Goal: Task Accomplishment & Management: Use online tool/utility

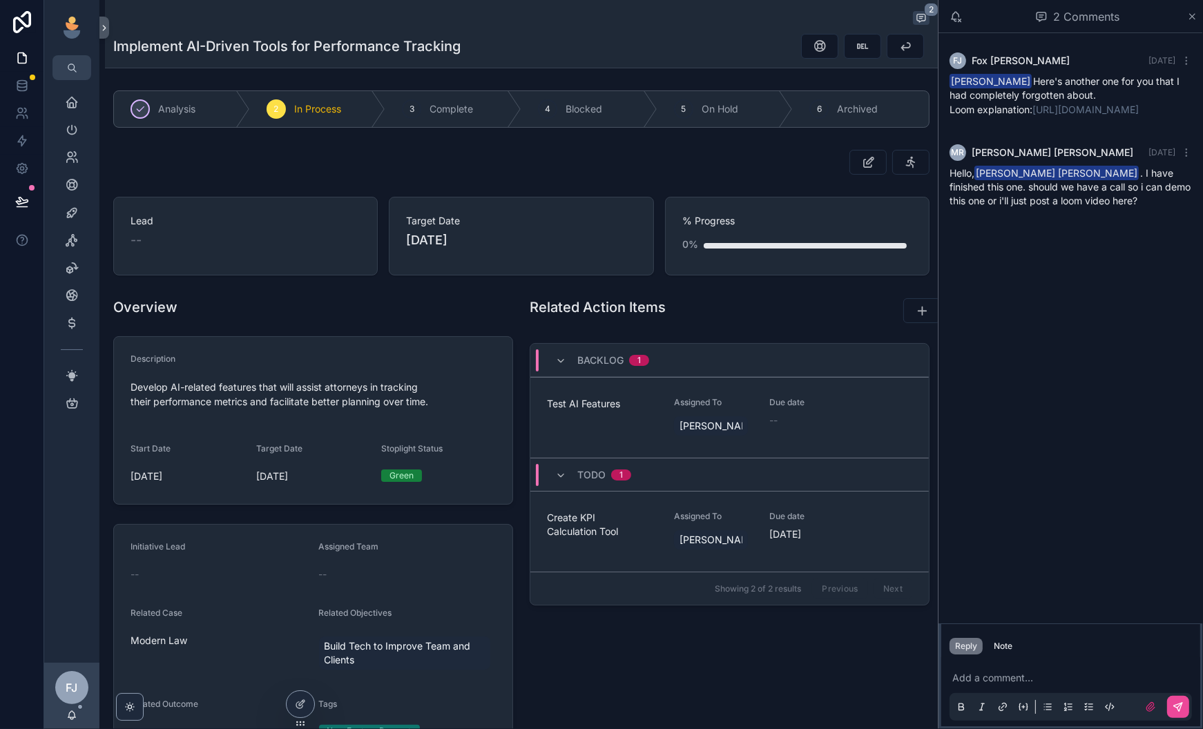
click at [1026, 675] on p "scrollable content" at bounding box center [1073, 678] width 242 height 14
click at [73, 109] on div "Home" at bounding box center [72, 102] width 22 height 22
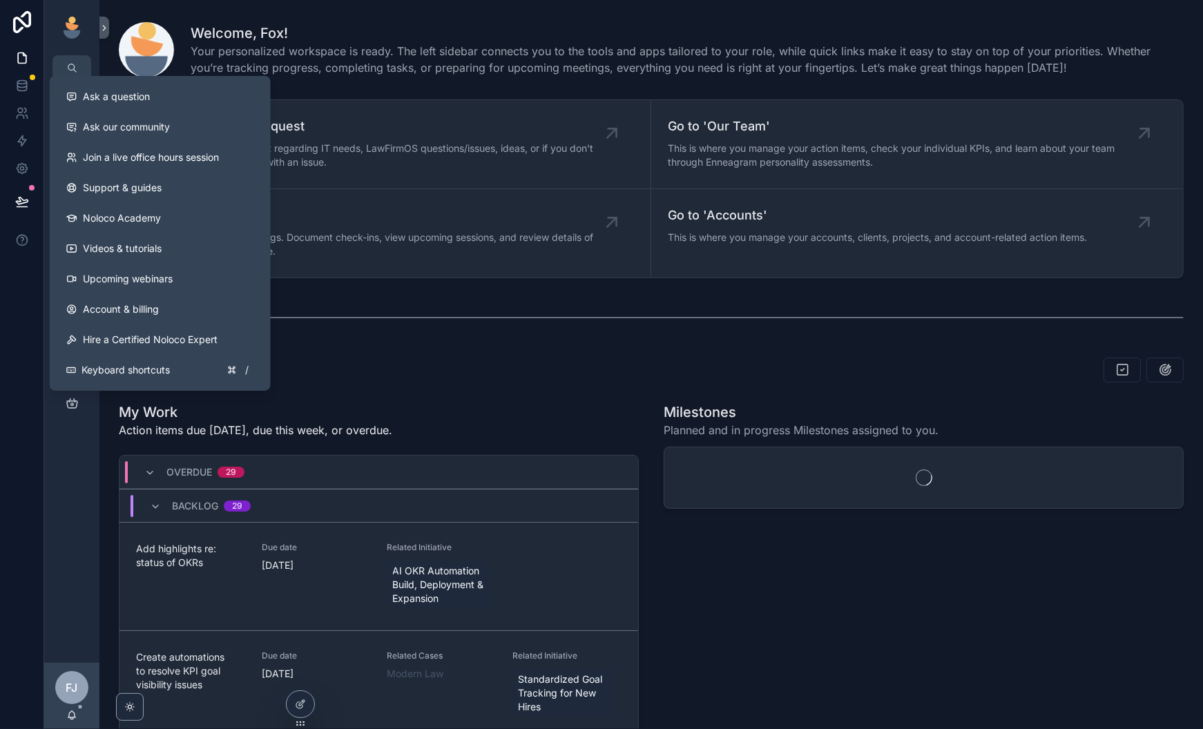
click at [472, 439] on div "My Work Action items due today, due this week, or overdue." at bounding box center [379, 425] width 520 height 44
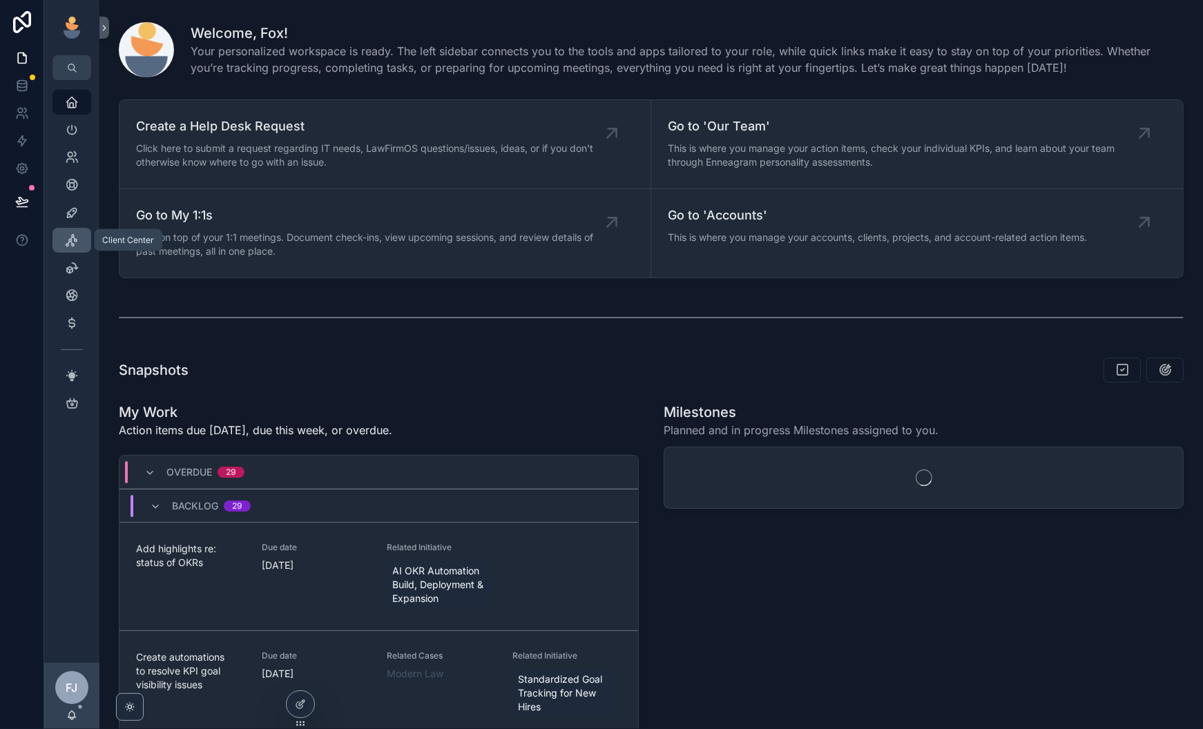
click at [72, 237] on icon "scrollable content" at bounding box center [72, 240] width 14 height 14
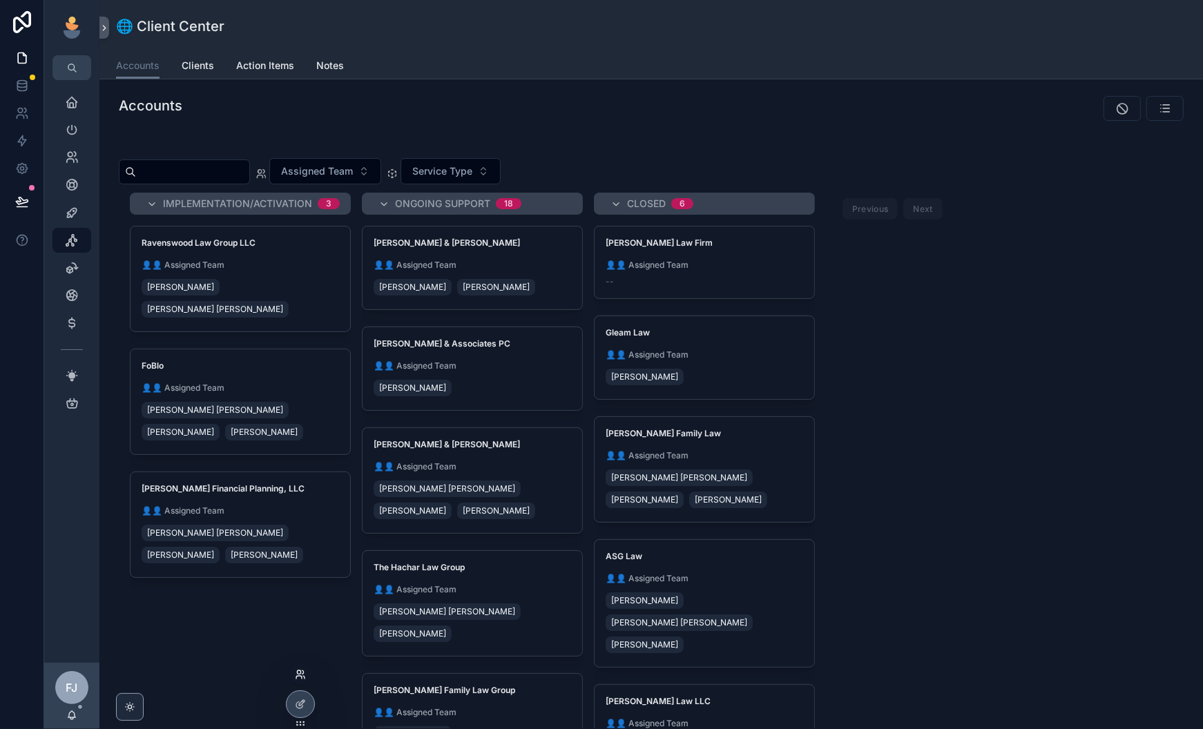
click at [299, 677] on icon at bounding box center [300, 674] width 11 height 11
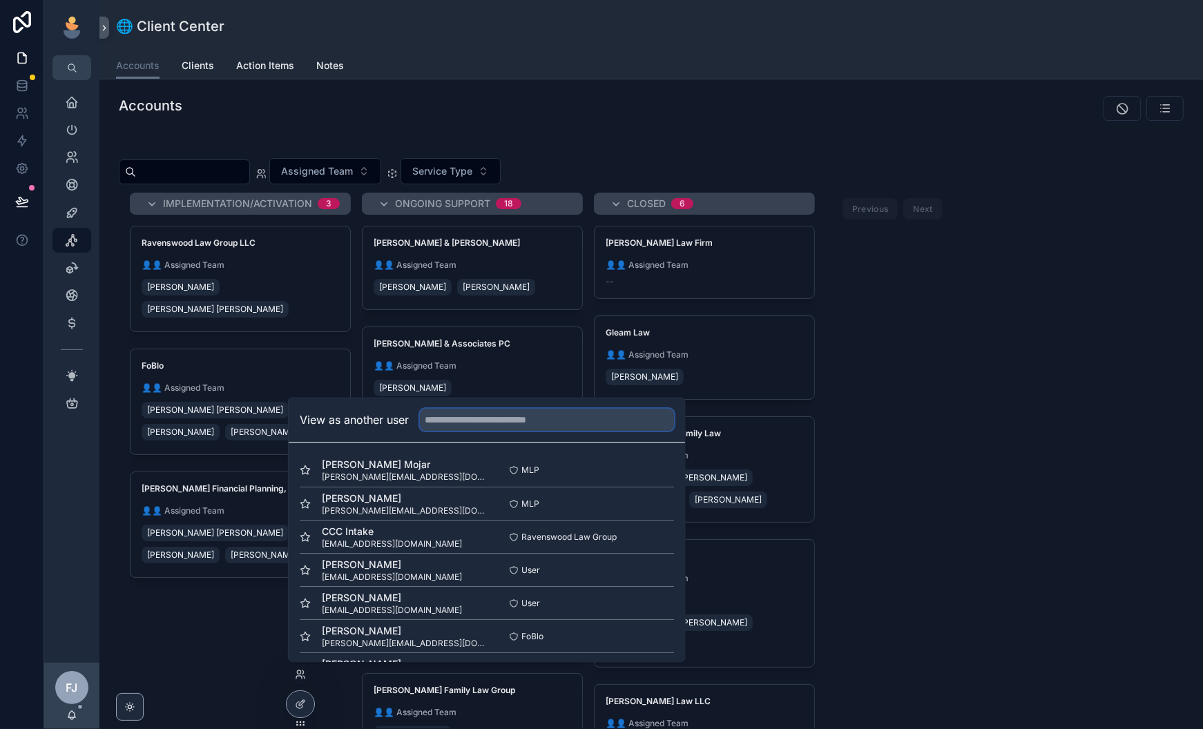
click at [467, 426] on input "text" at bounding box center [547, 420] width 254 height 22
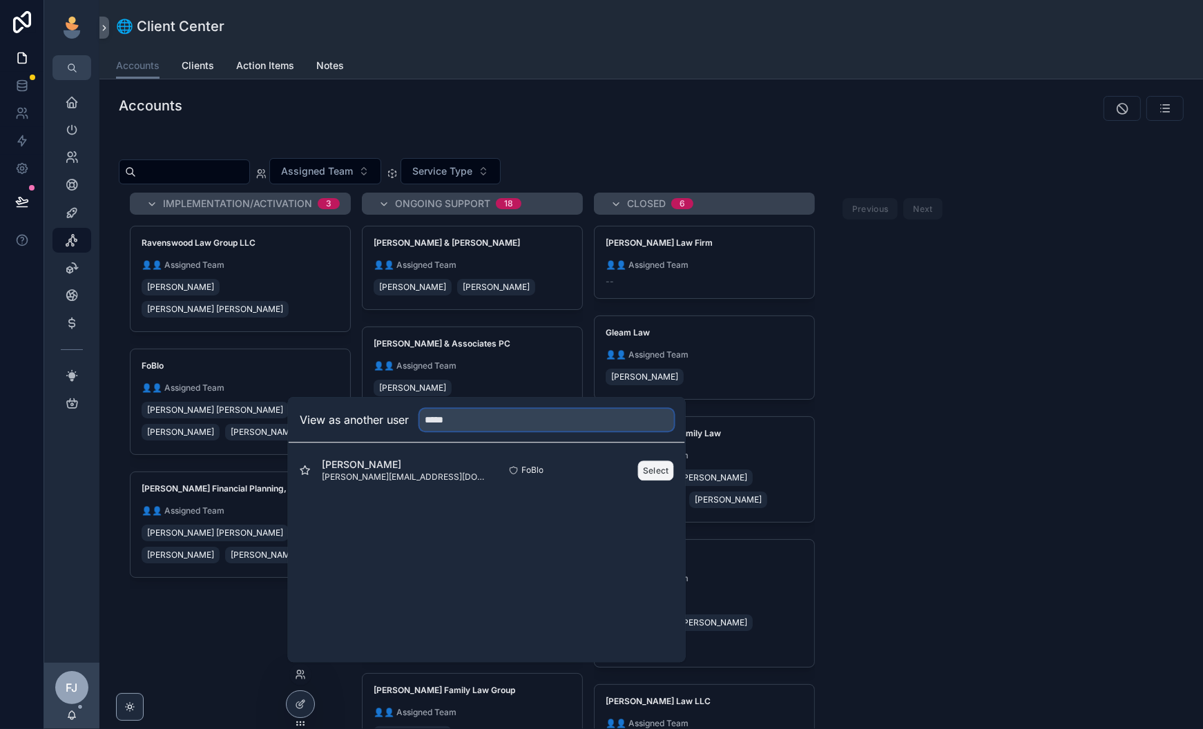
type input "*****"
click at [659, 476] on button "Select" at bounding box center [656, 471] width 36 height 20
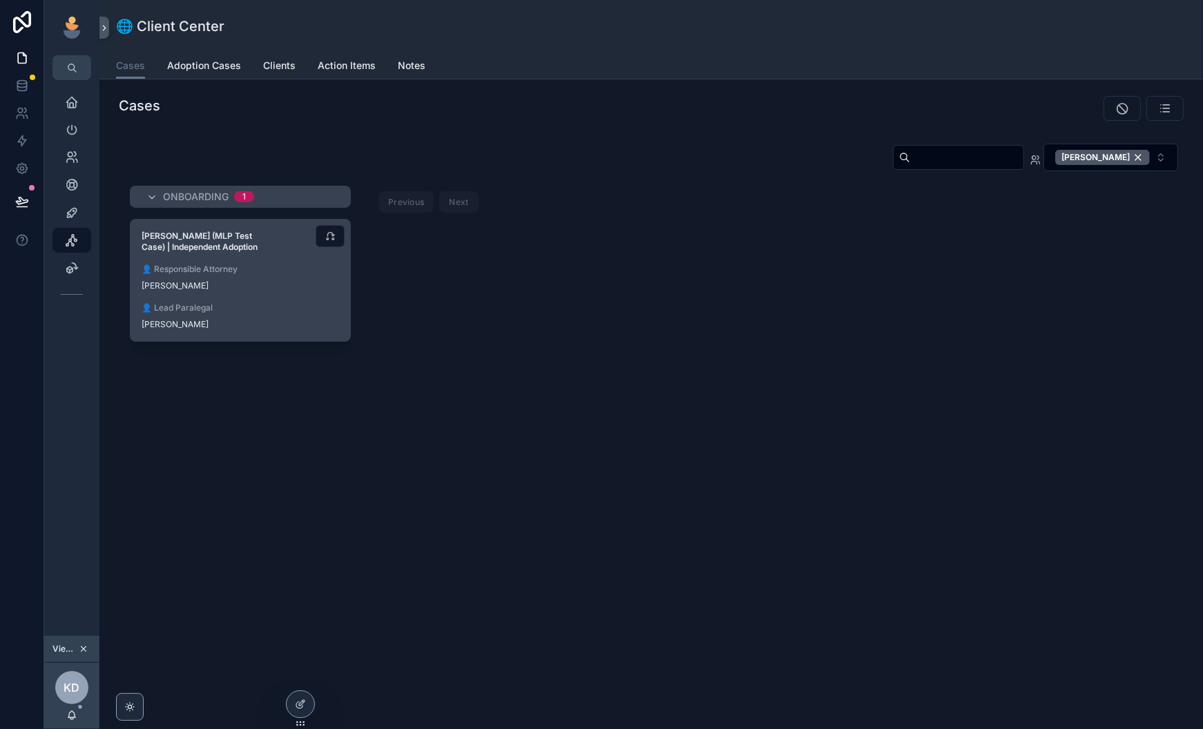
click at [248, 302] on span "👤 Lead Paralegal" at bounding box center [240, 307] width 197 height 11
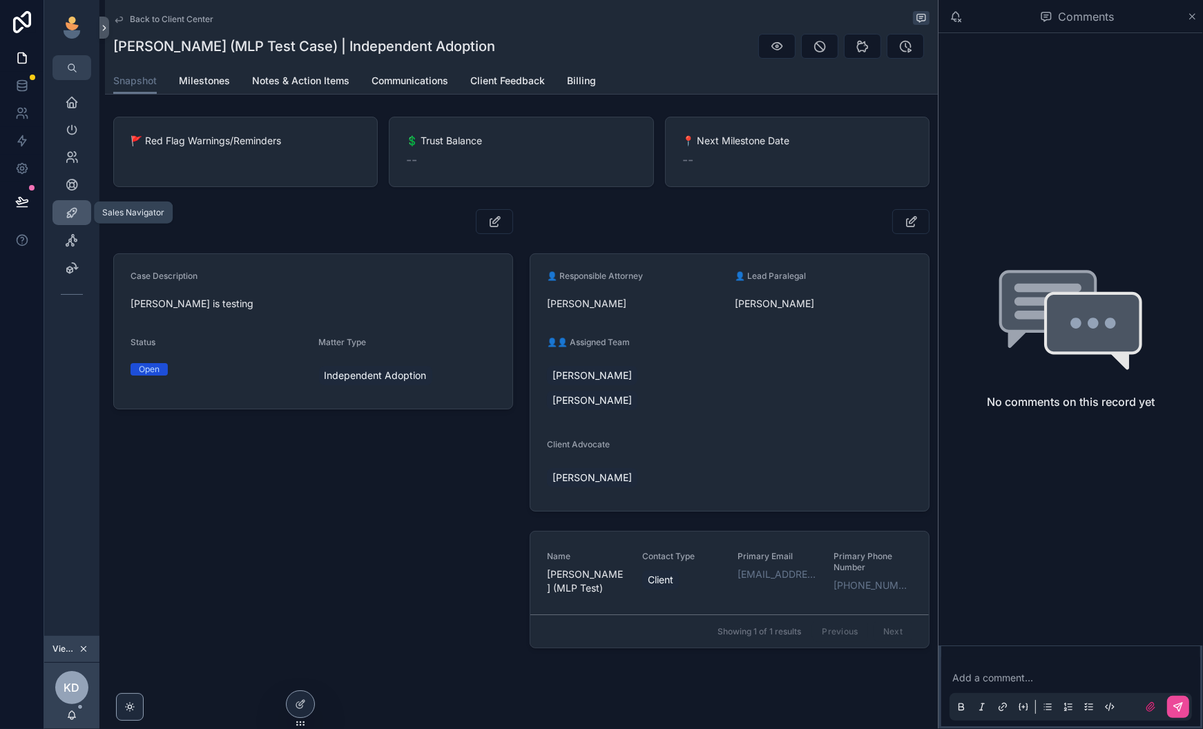
click at [72, 211] on icon "scrollable content" at bounding box center [72, 213] width 14 height 14
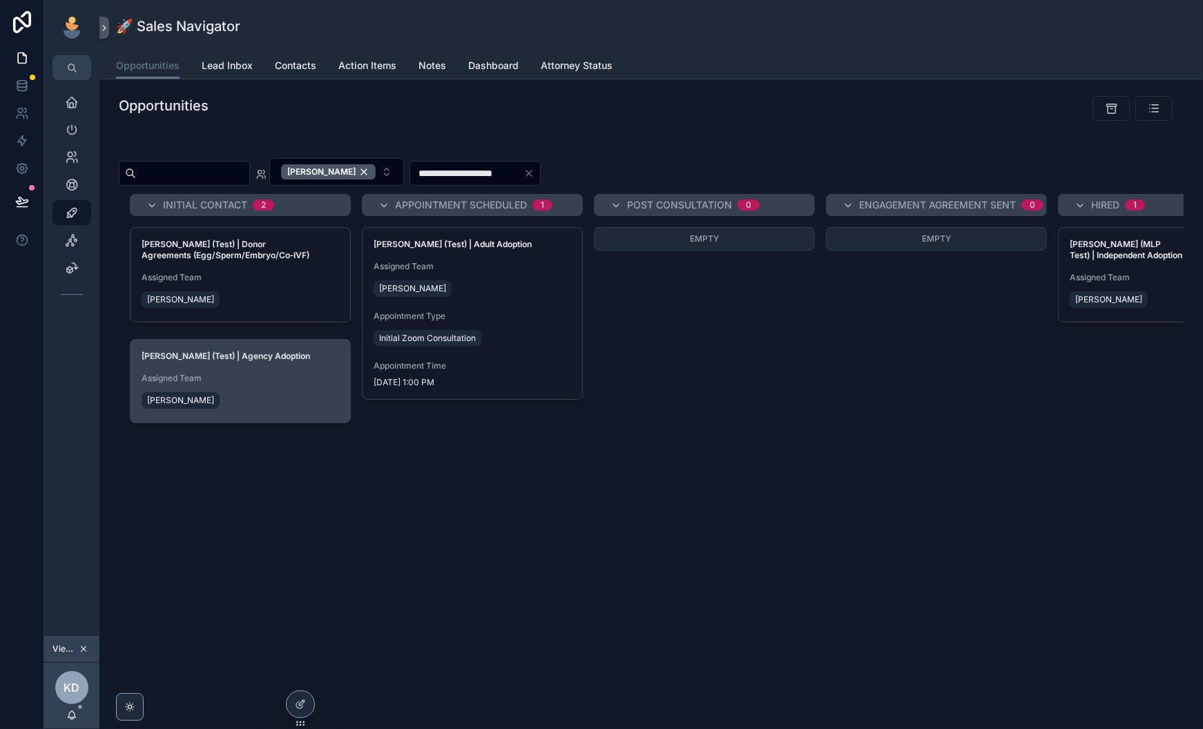
click at [313, 407] on div "[PERSON_NAME]" at bounding box center [240, 400] width 197 height 22
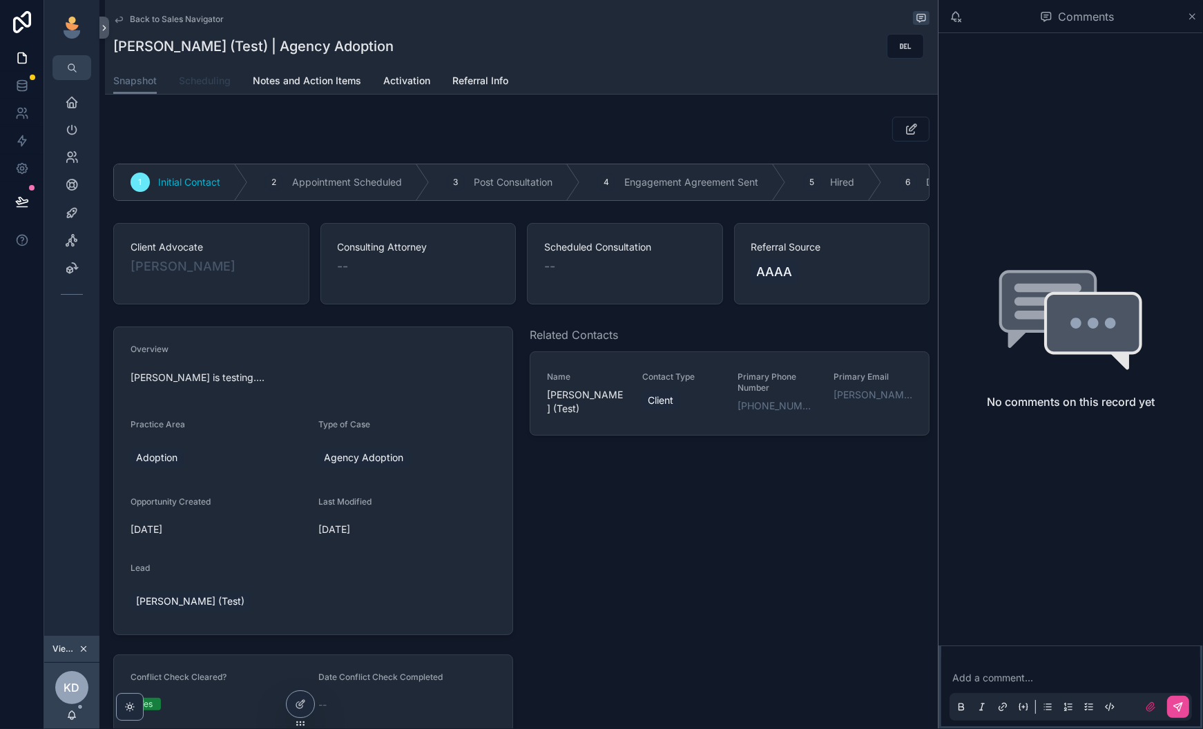
click at [211, 77] on span "Scheduling" at bounding box center [205, 81] width 52 height 14
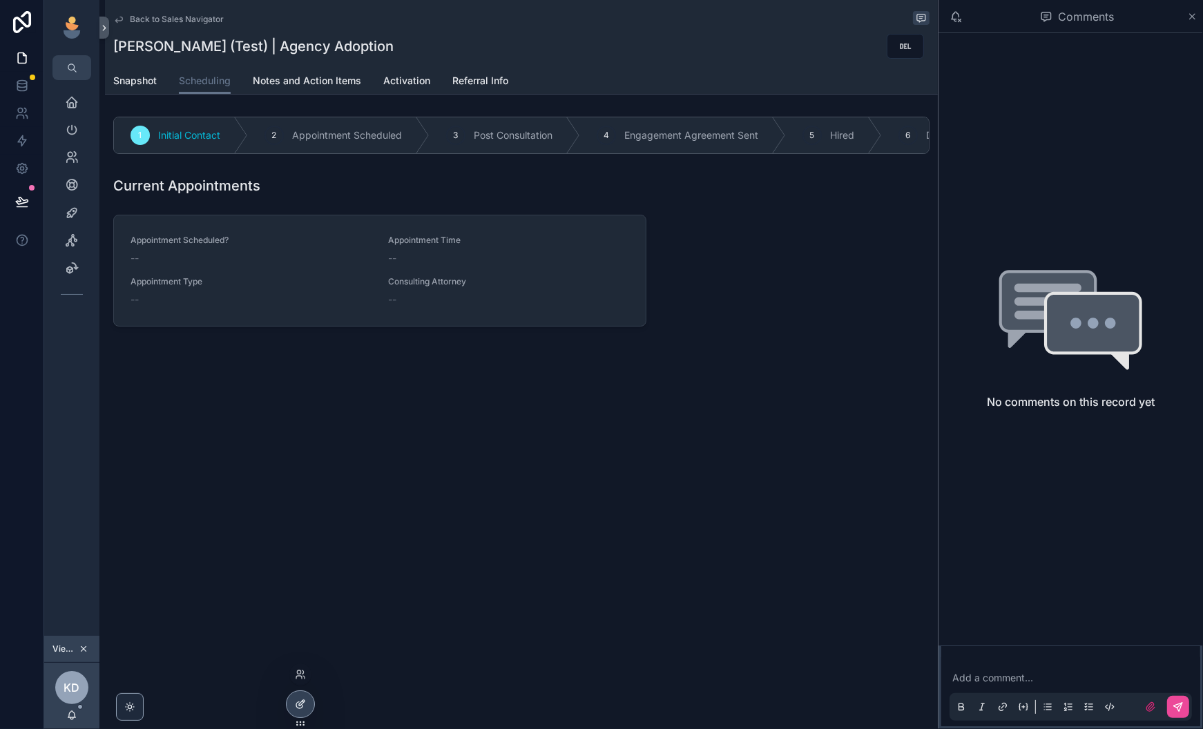
click at [295, 708] on icon at bounding box center [300, 704] width 11 height 11
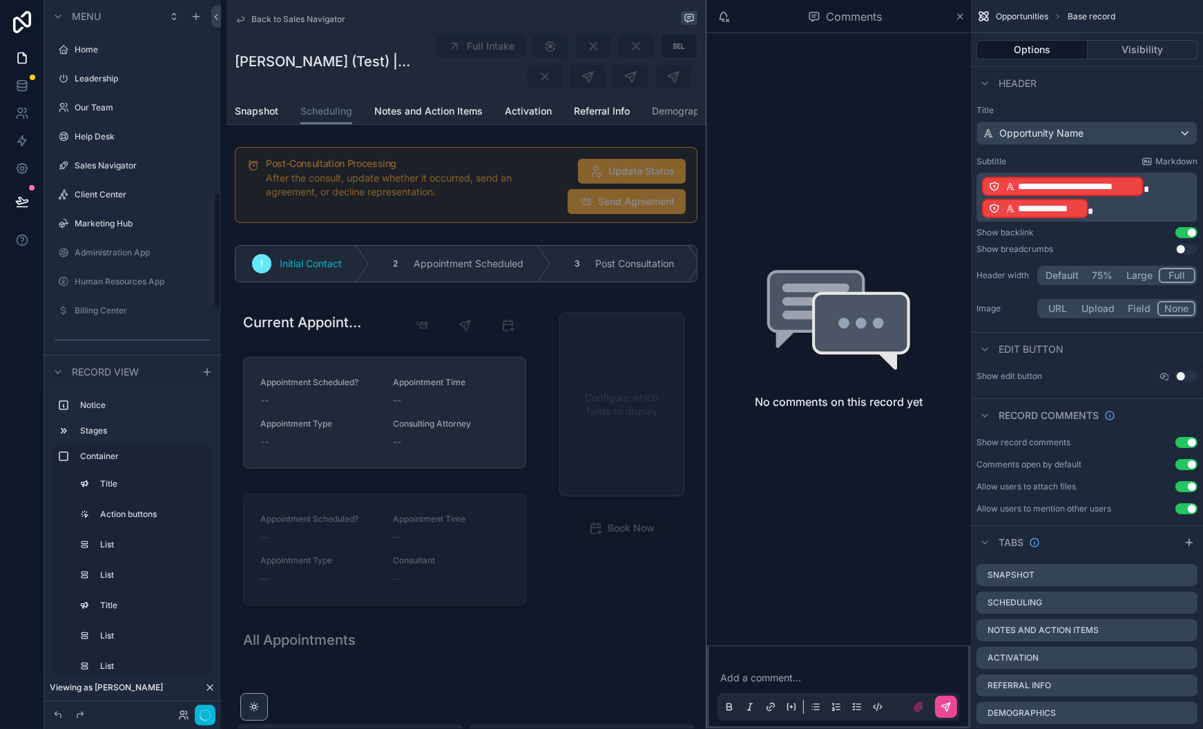
scroll to position [1170, 0]
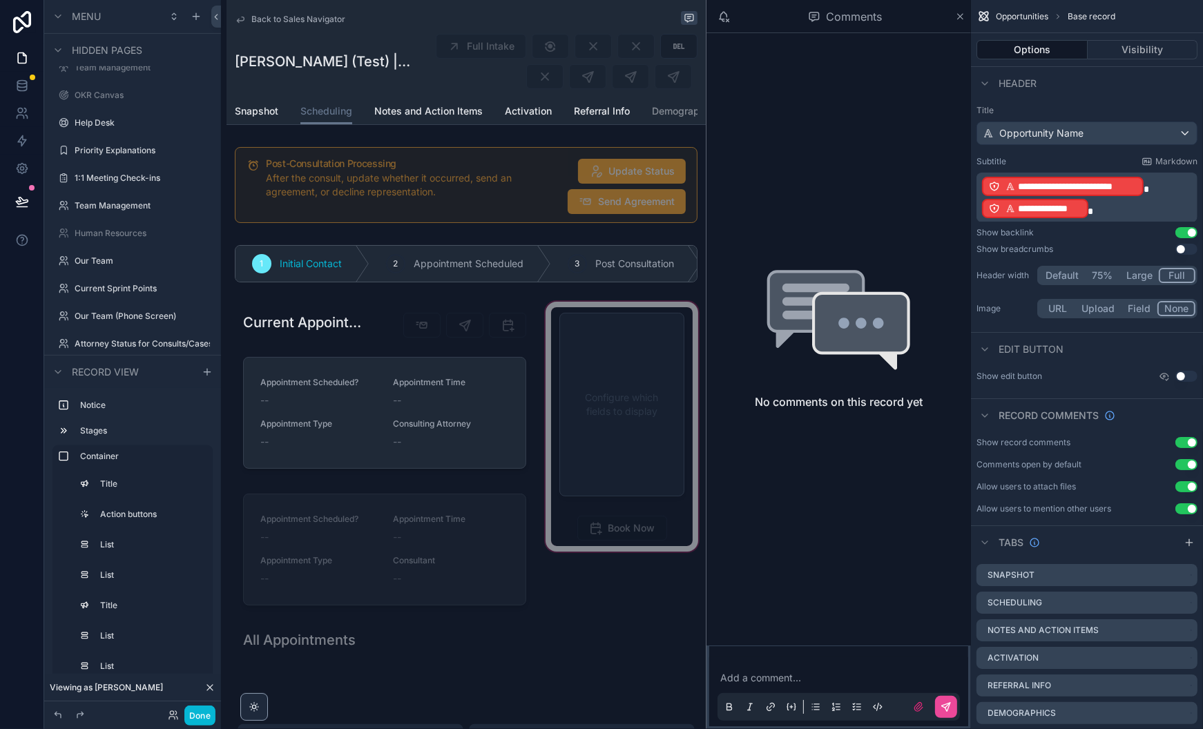
click at [650, 394] on div "scrollable content" at bounding box center [622, 500] width 158 height 403
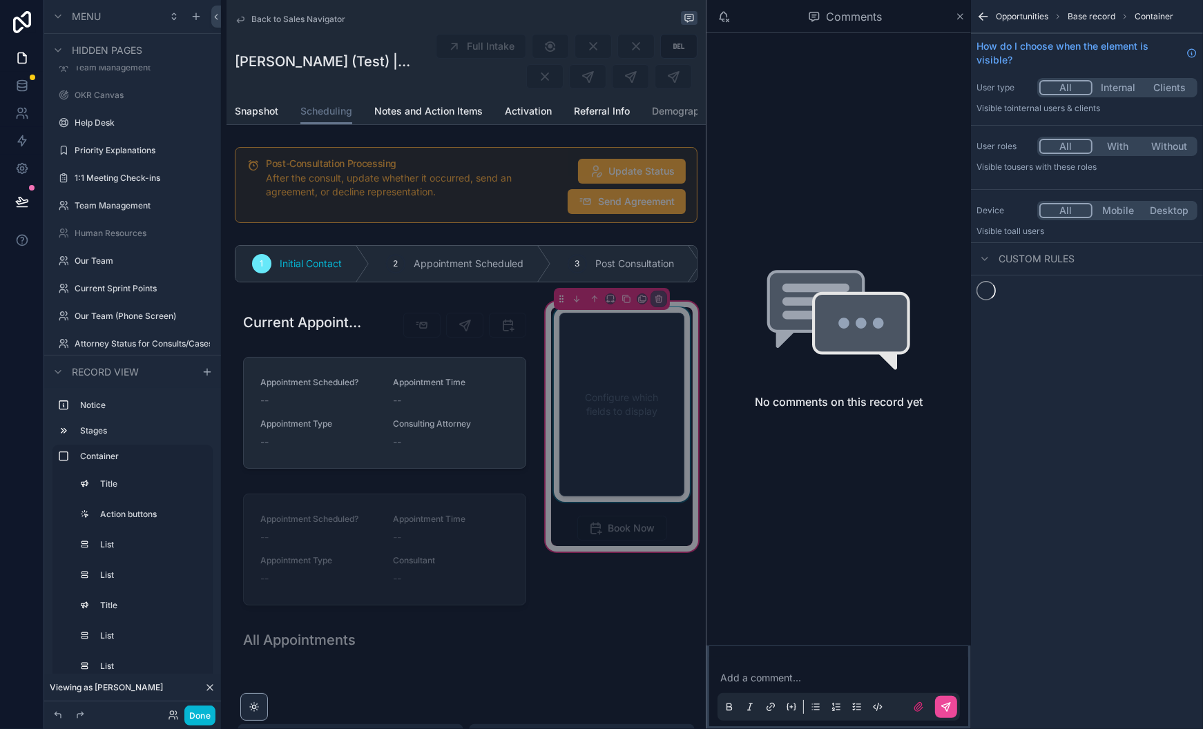
click at [626, 387] on div "scrollable content" at bounding box center [622, 404] width 142 height 195
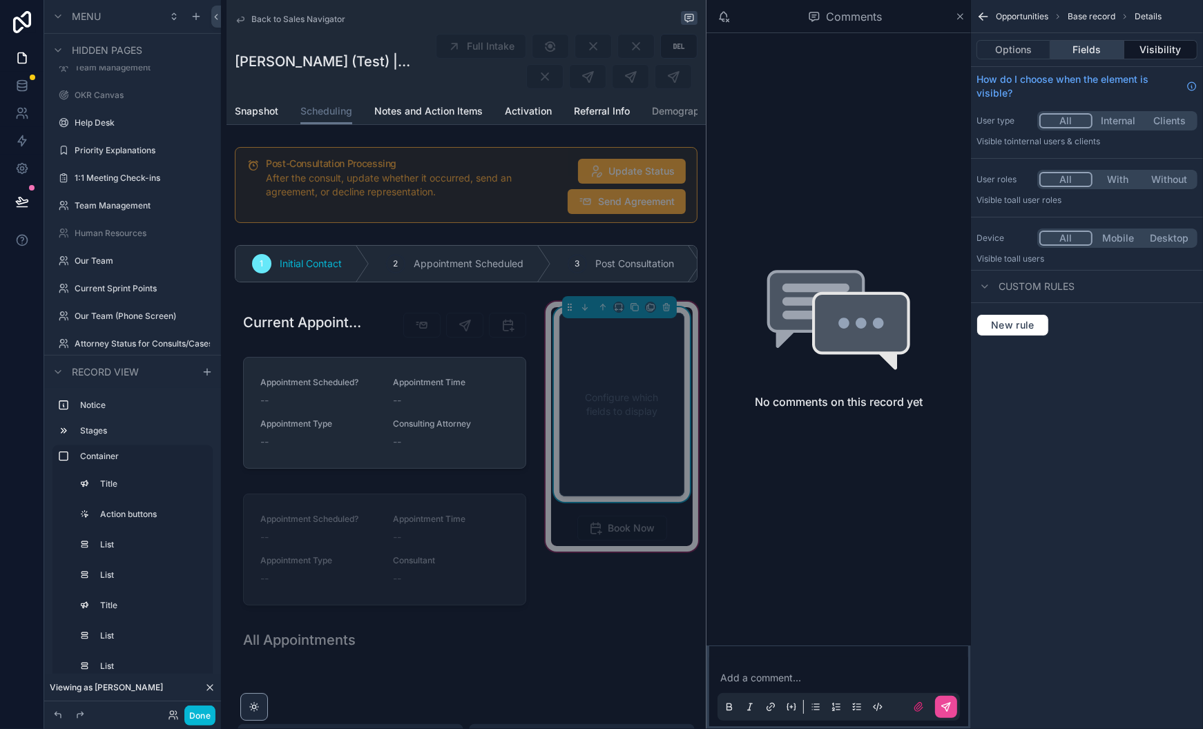
click at [1095, 46] on button "Fields" at bounding box center [1086, 49] width 73 height 19
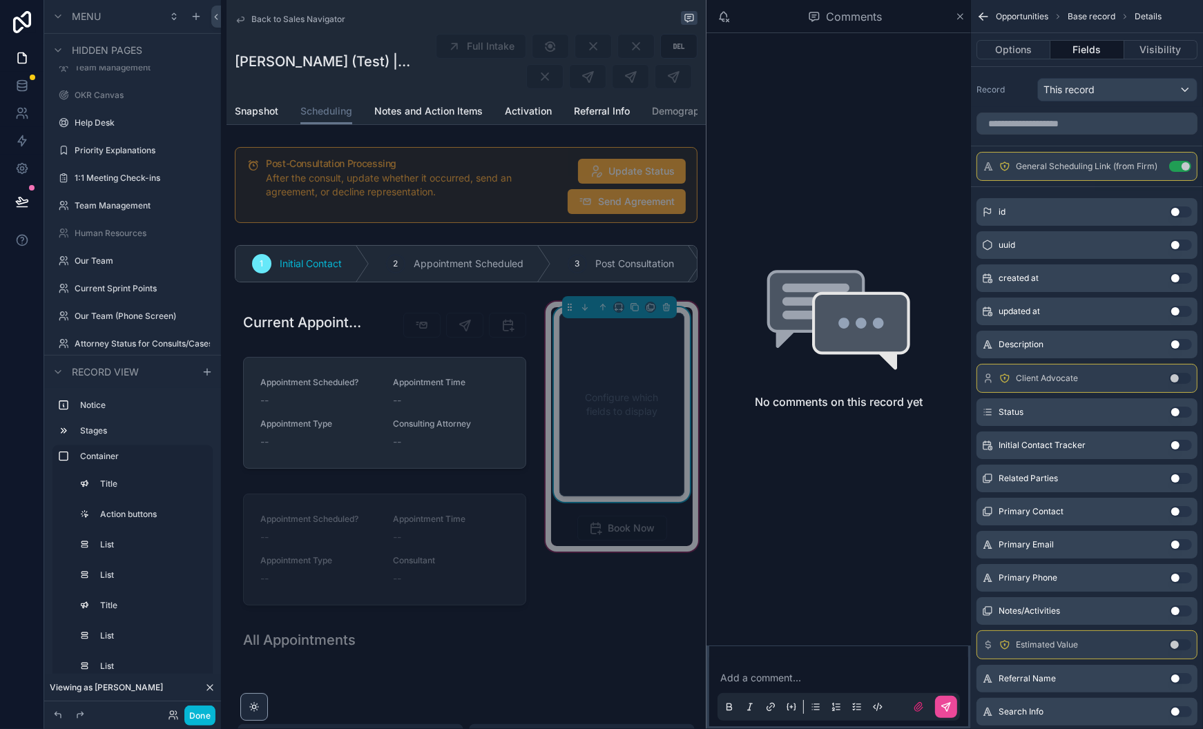
click at [552, 317] on div "Configure which fields to display" at bounding box center [622, 404] width 142 height 195
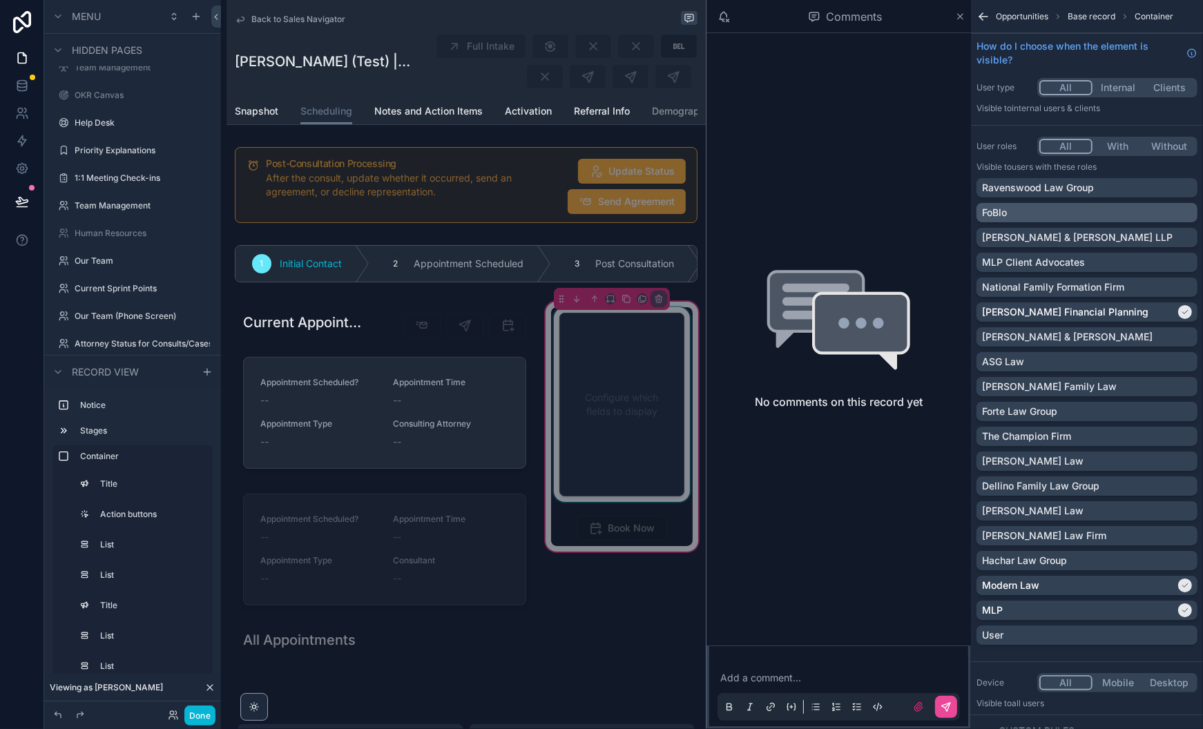
click at [1138, 214] on div "FoBlo" at bounding box center [1087, 213] width 210 height 14
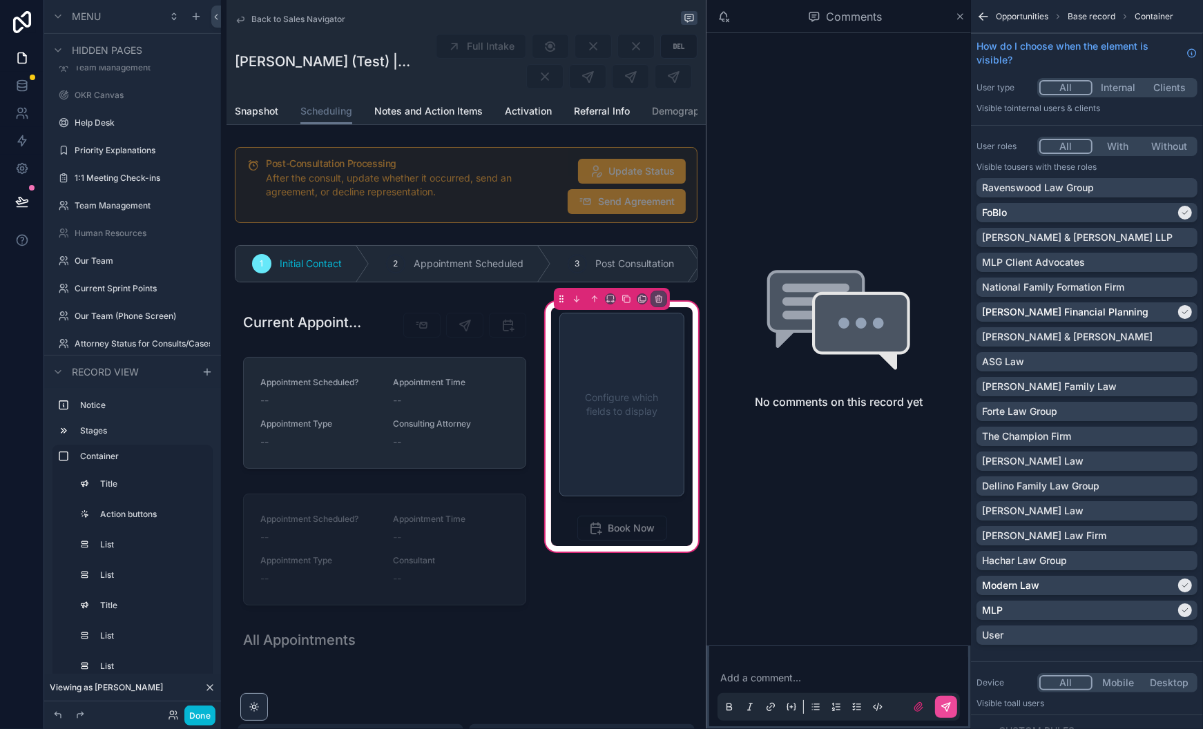
click at [641, 428] on div "scrollable content" at bounding box center [622, 404] width 142 height 195
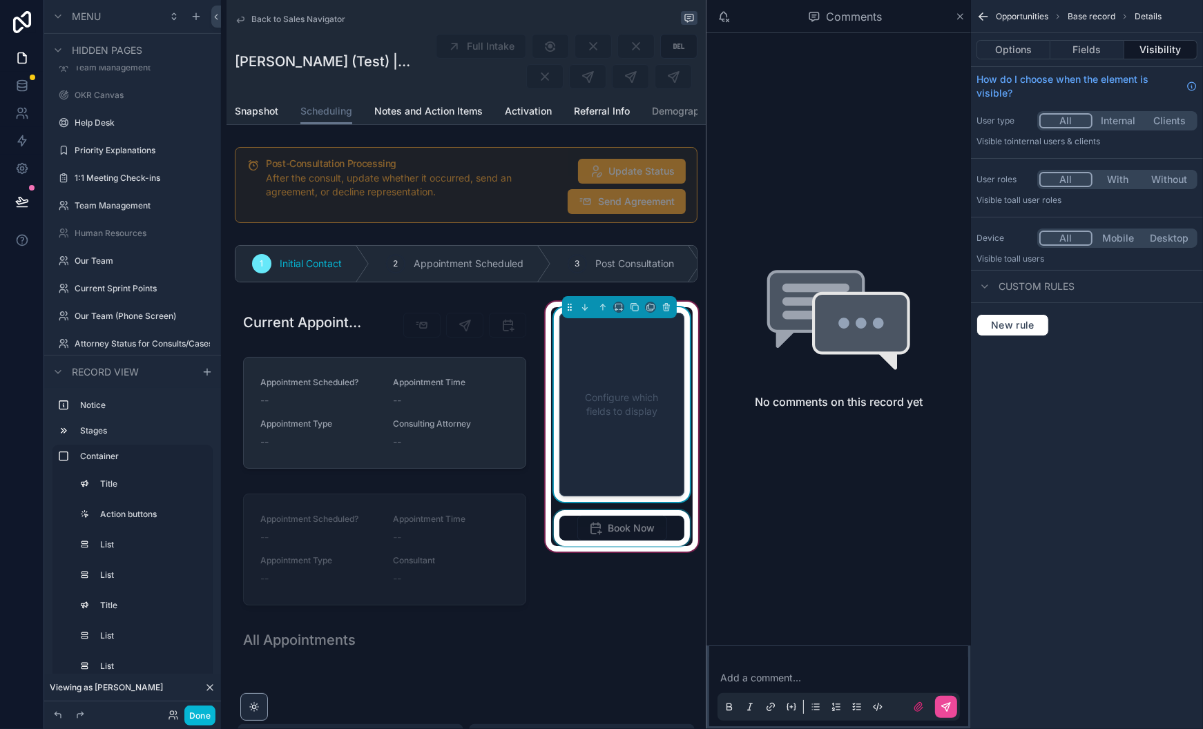
click at [646, 527] on div "scrollable content" at bounding box center [622, 528] width 142 height 36
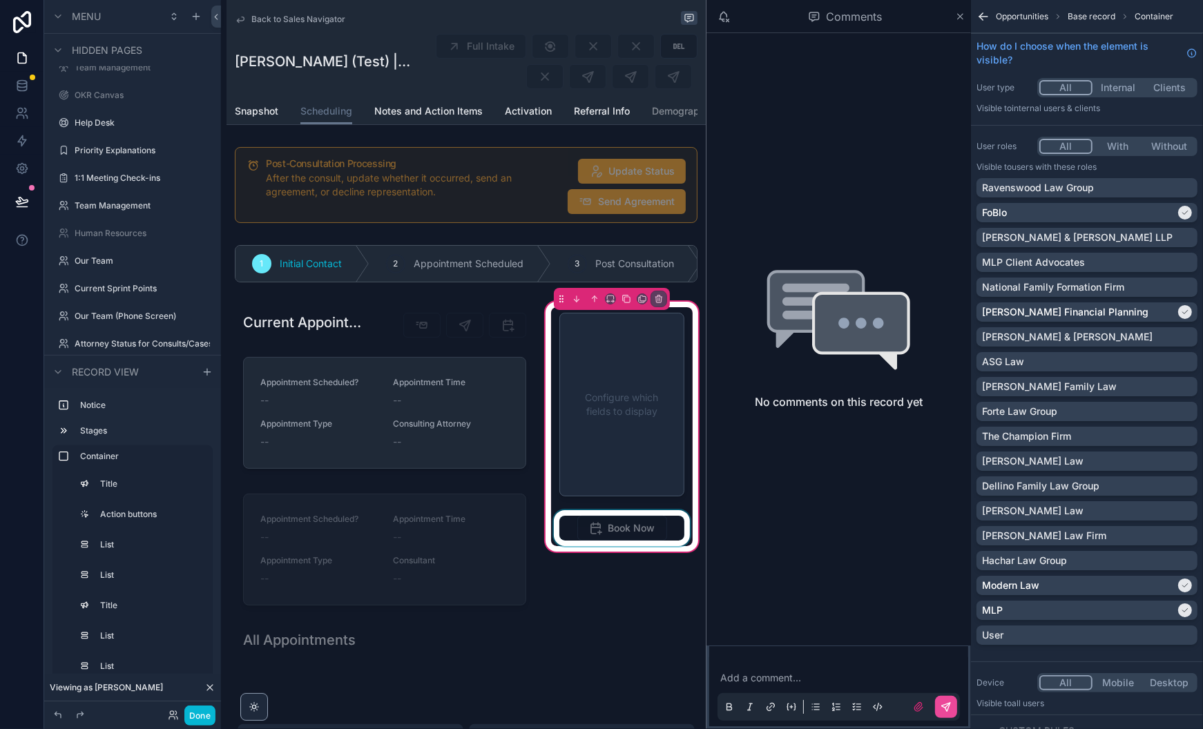
click at [648, 525] on div "scrollable content" at bounding box center [622, 528] width 142 height 36
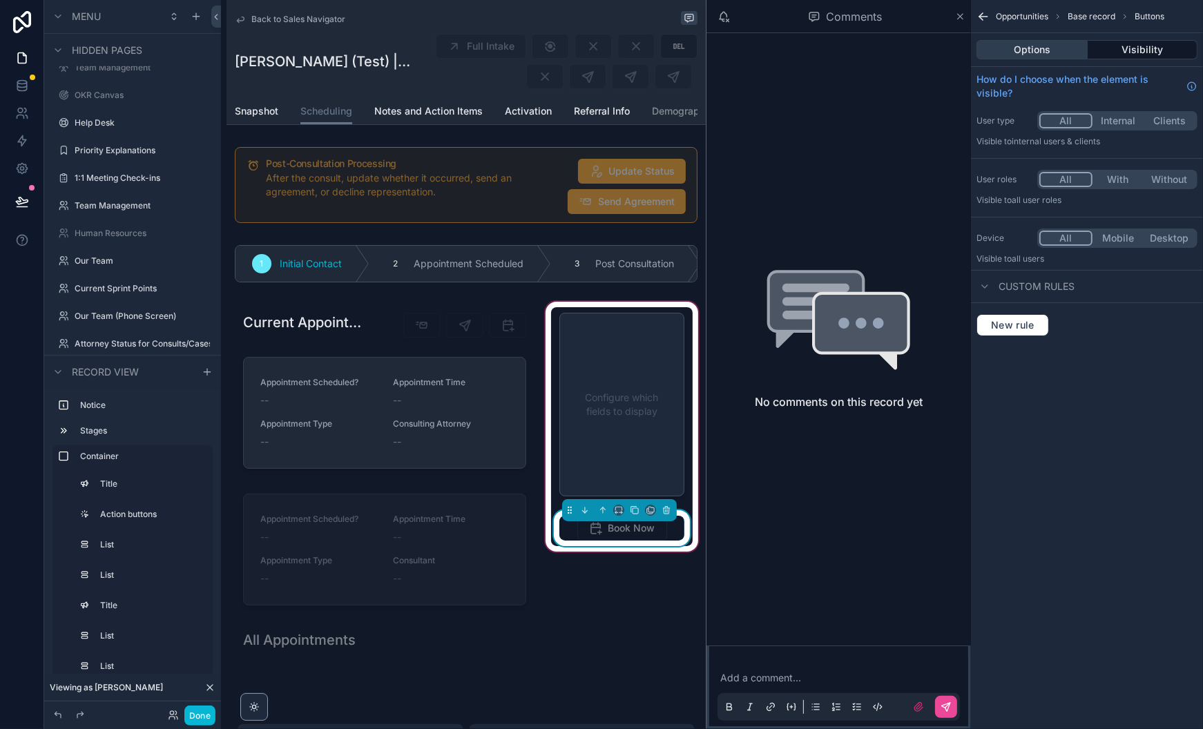
click at [1029, 55] on button "Options" at bounding box center [1031, 49] width 111 height 19
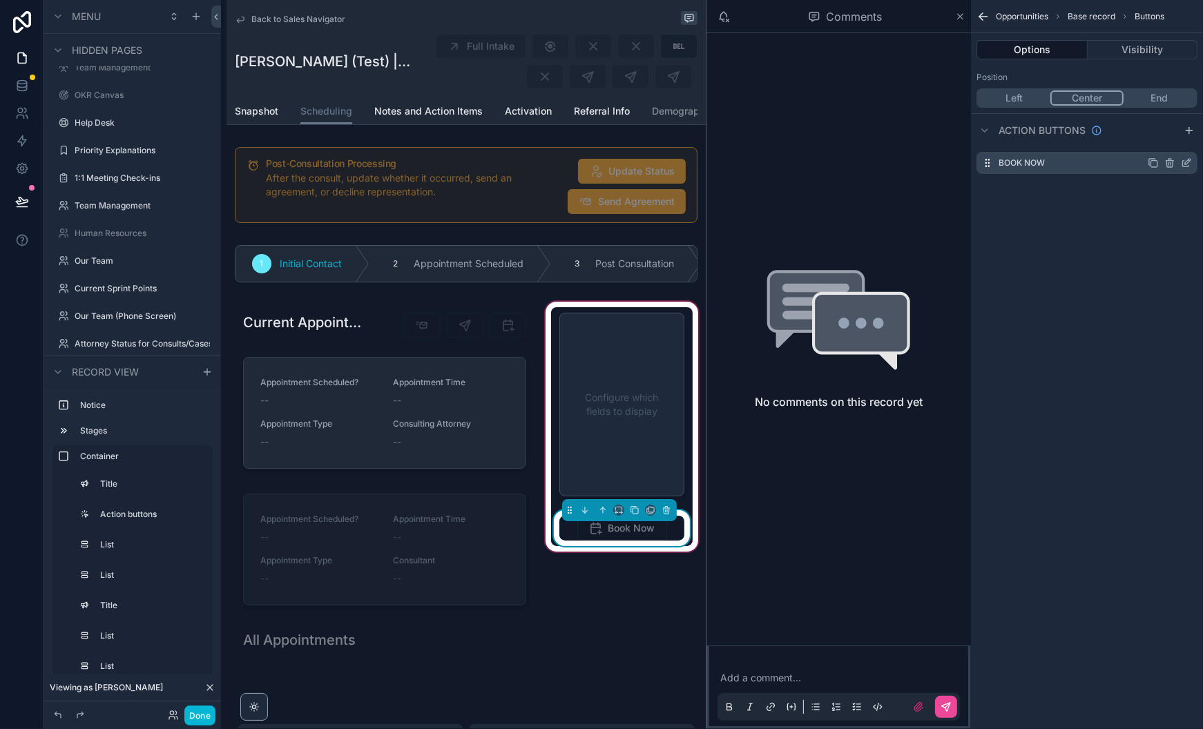
click at [1187, 161] on icon "scrollable content" at bounding box center [1188, 162] width 6 height 6
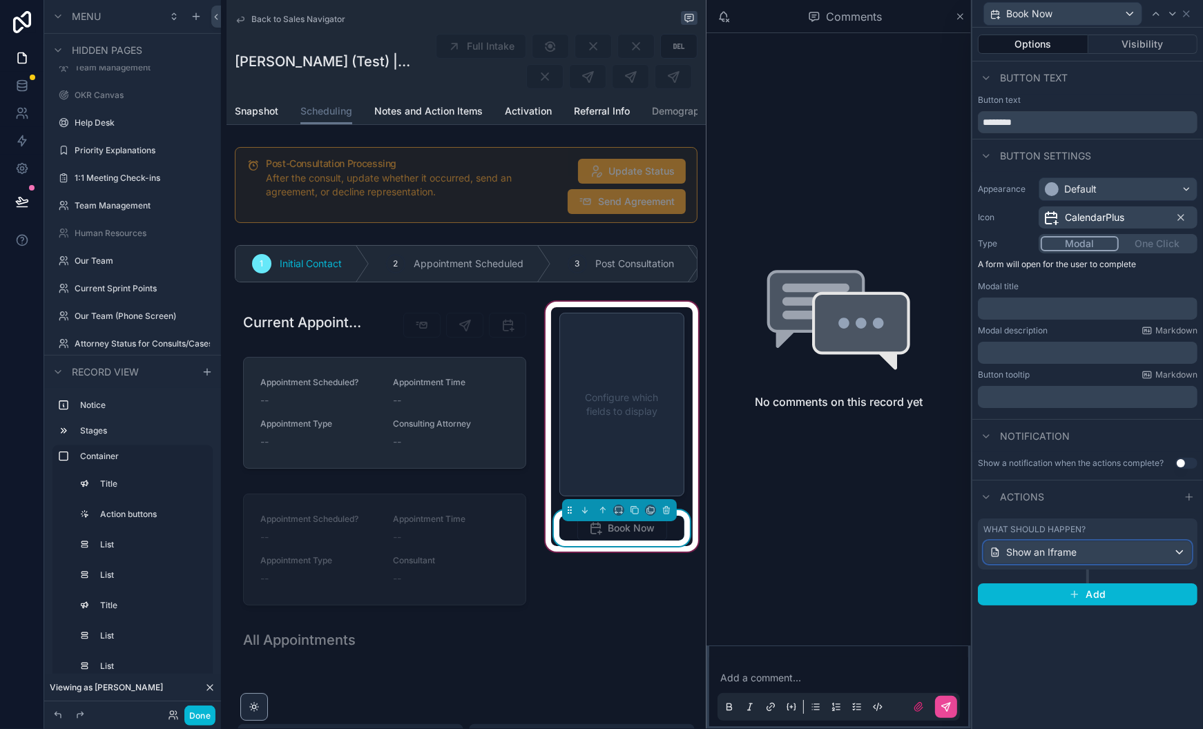
click at [1155, 548] on div "Show an Iframe" at bounding box center [1087, 552] width 207 height 22
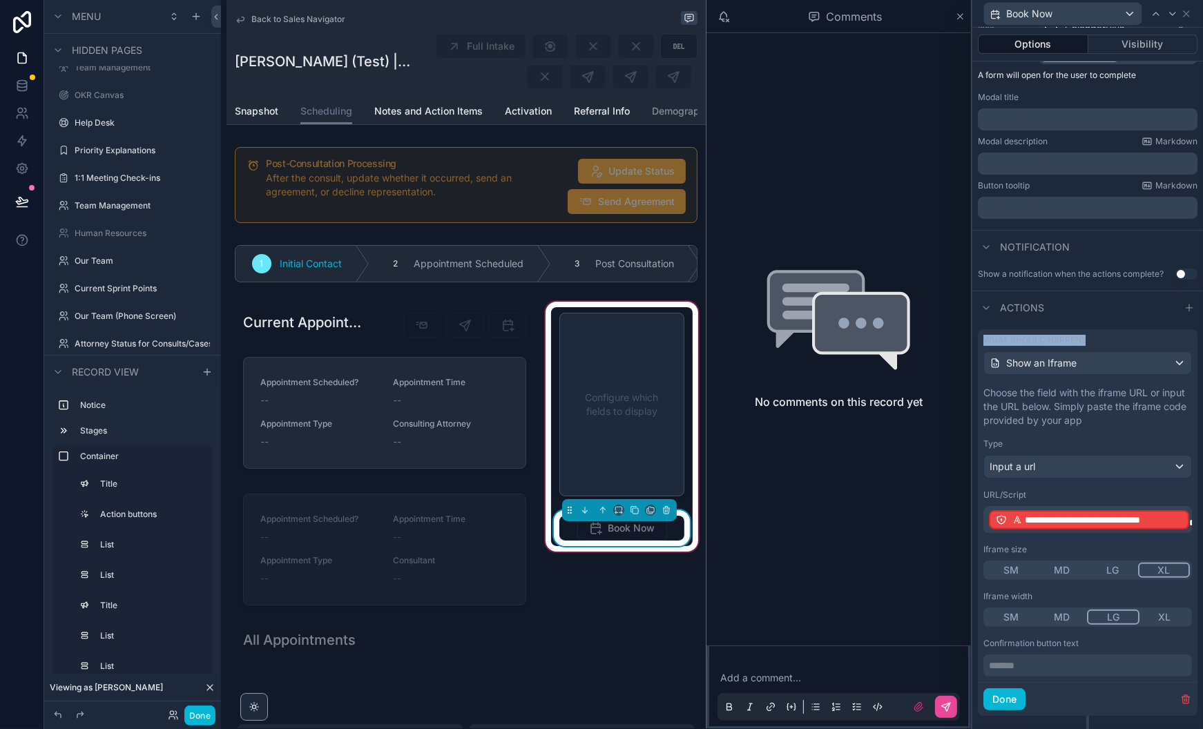
scroll to position [212, 0]
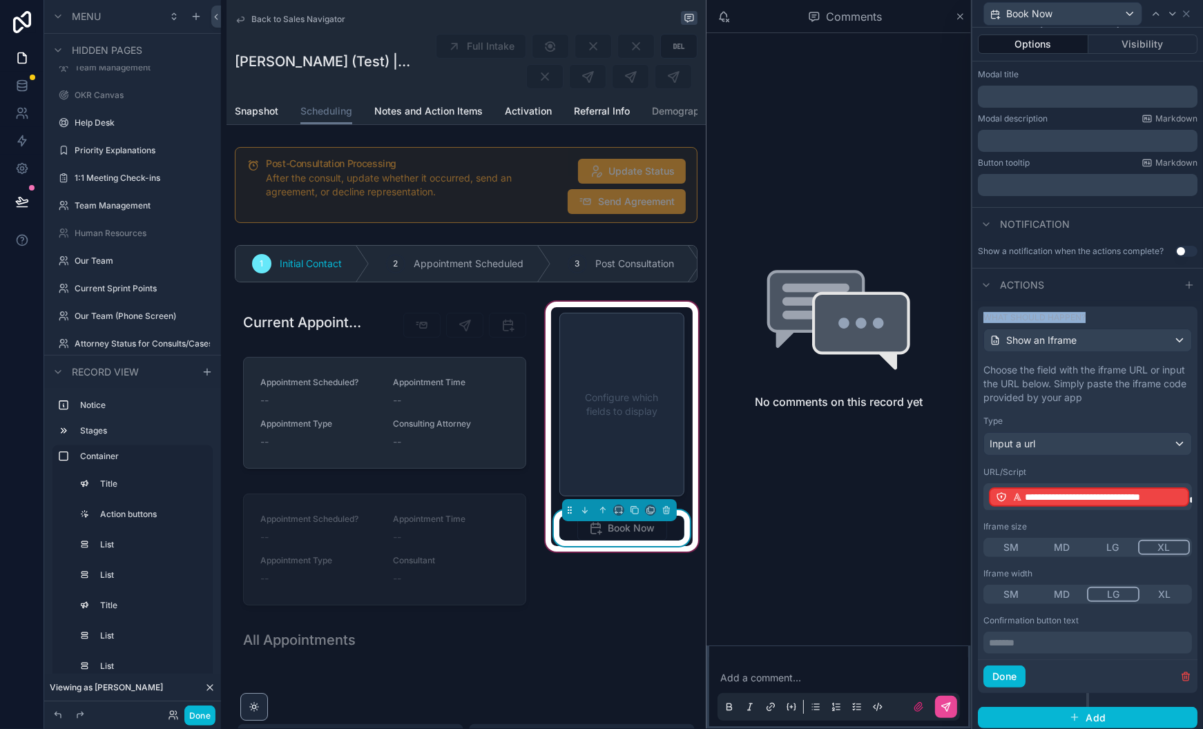
click at [1102, 494] on span "**********" at bounding box center [1105, 497] width 161 height 14
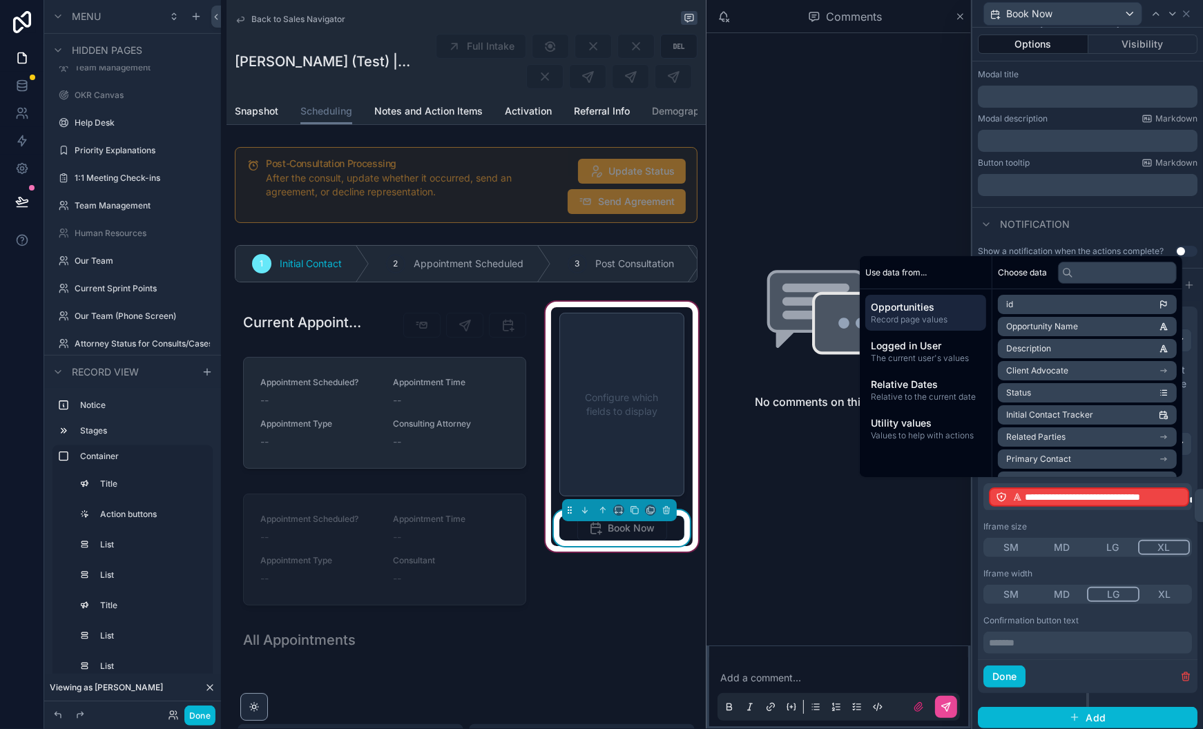
click at [1078, 500] on span "**********" at bounding box center [1105, 497] width 161 height 14
click at [1060, 521] on div "Iframe size" at bounding box center [1087, 526] width 209 height 11
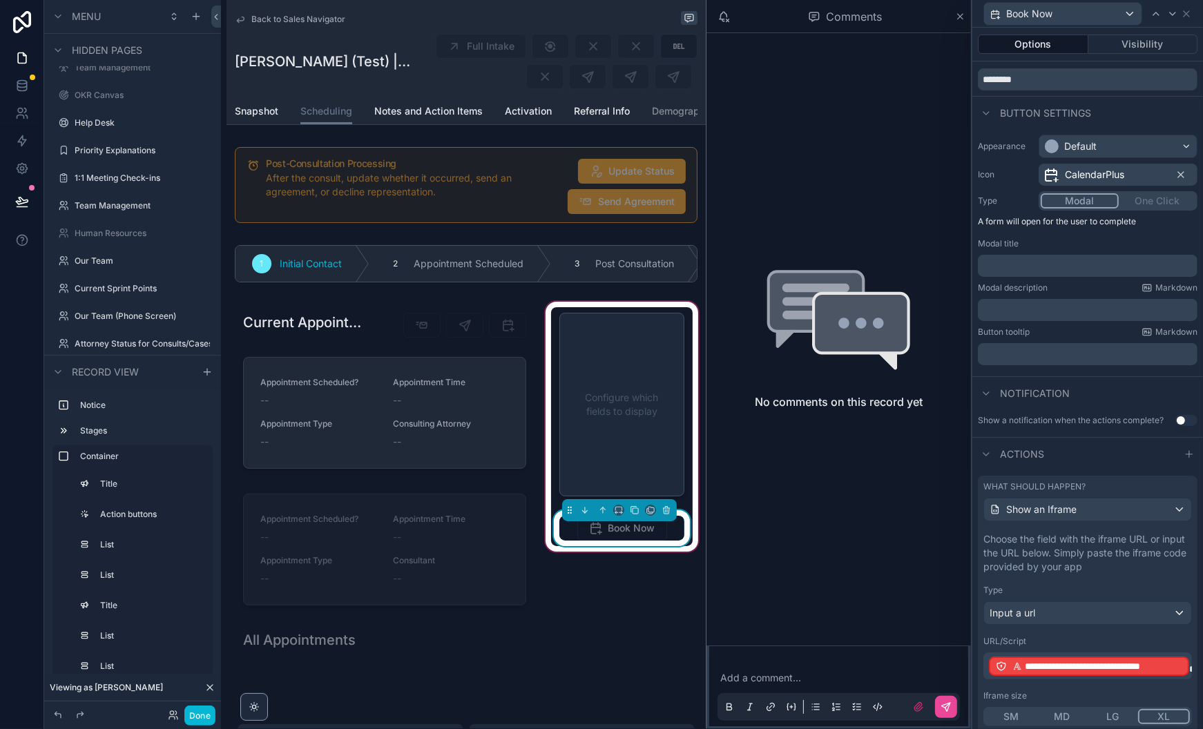
scroll to position [41, 0]
click at [630, 363] on div "scrollable content" at bounding box center [622, 404] width 142 height 195
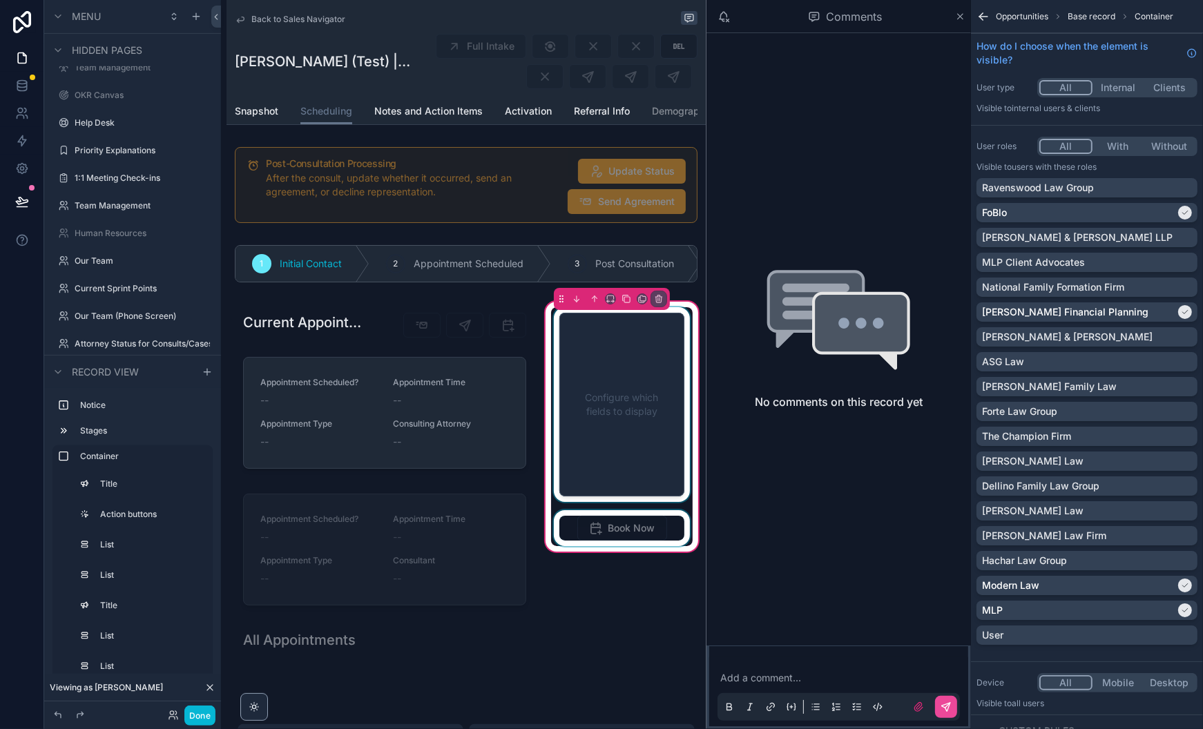
click at [619, 402] on div "scrollable content" at bounding box center [622, 404] width 142 height 195
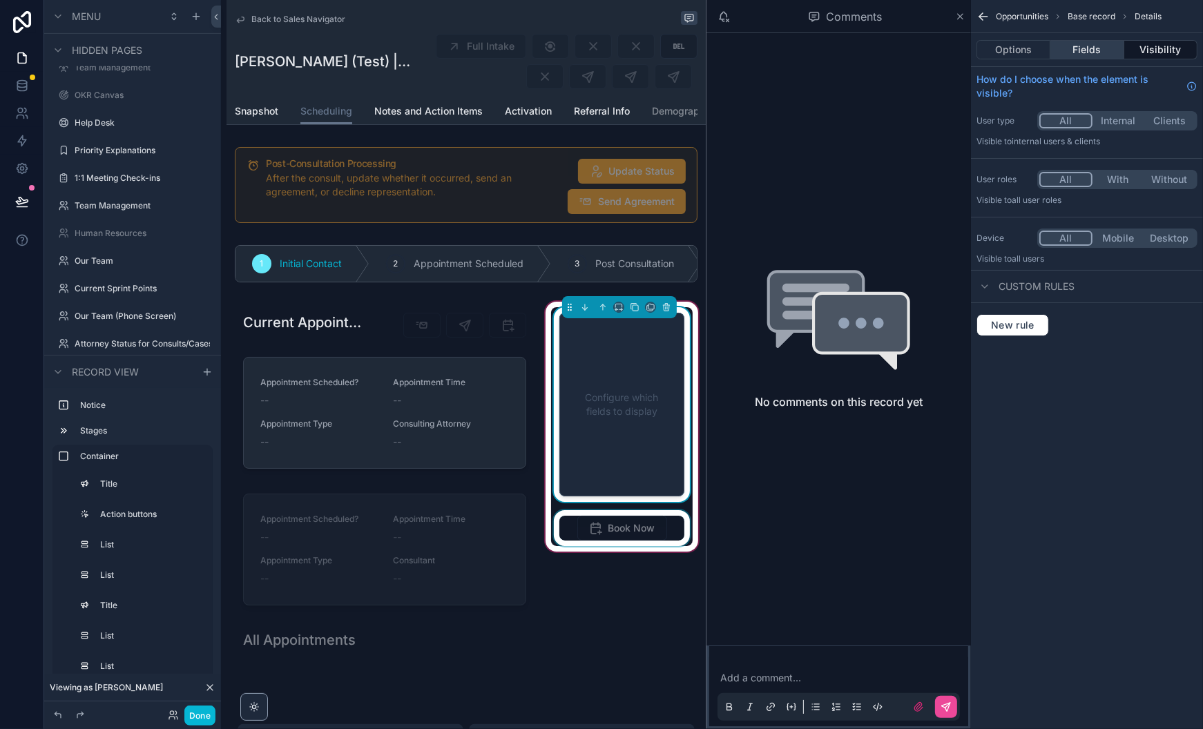
click at [1079, 46] on button "Fields" at bounding box center [1086, 49] width 73 height 19
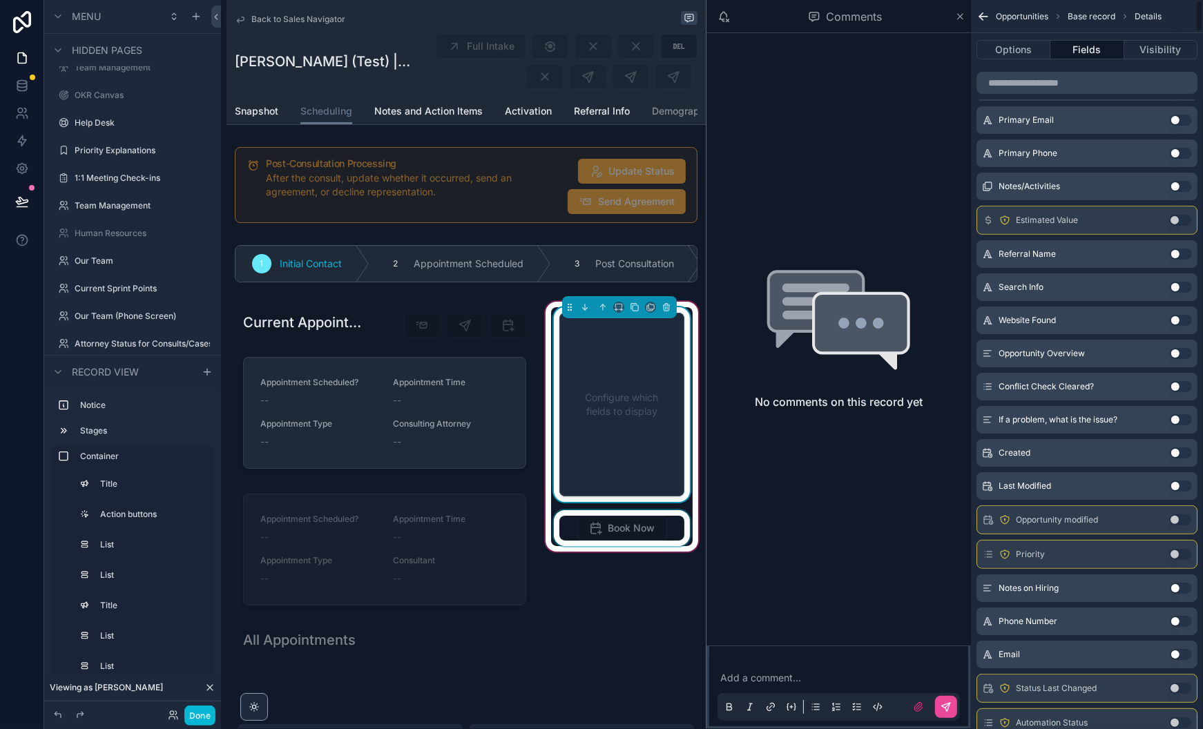
scroll to position [0, 0]
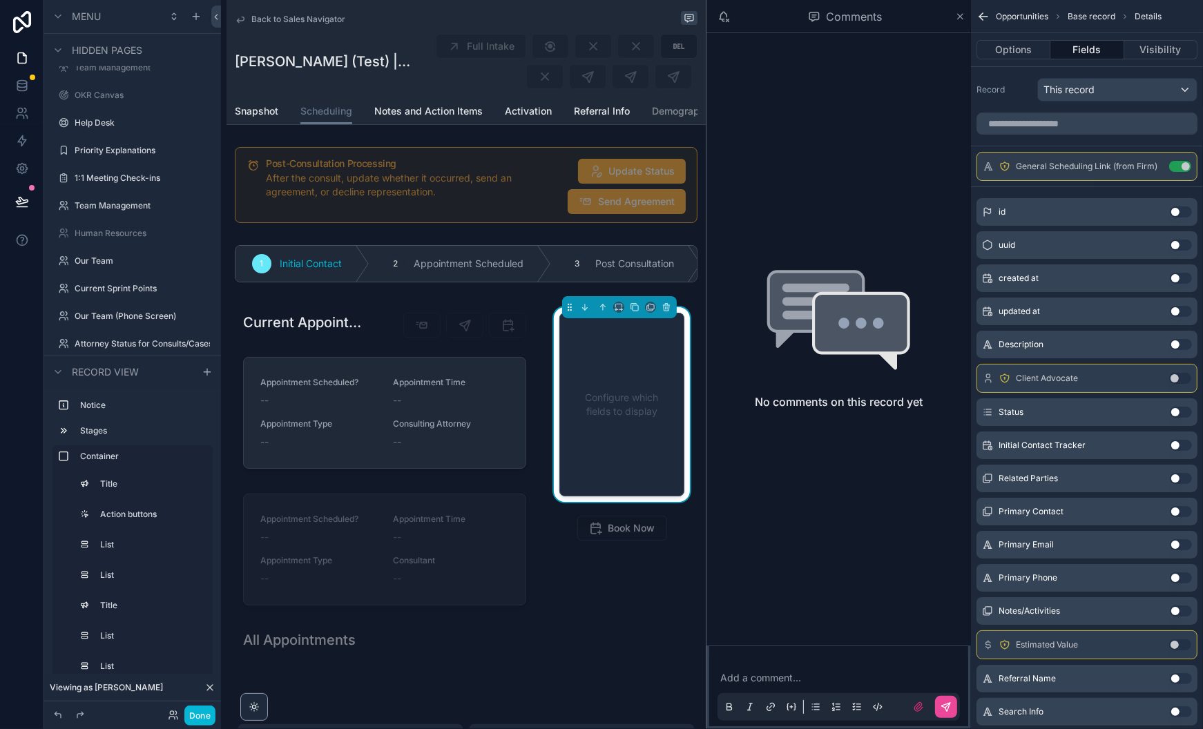
drag, startPoint x: 610, startPoint y: 531, endPoint x: 621, endPoint y: 615, distance: 85.0
click at [610, 531] on div "scrollable content" at bounding box center [622, 528] width 142 height 36
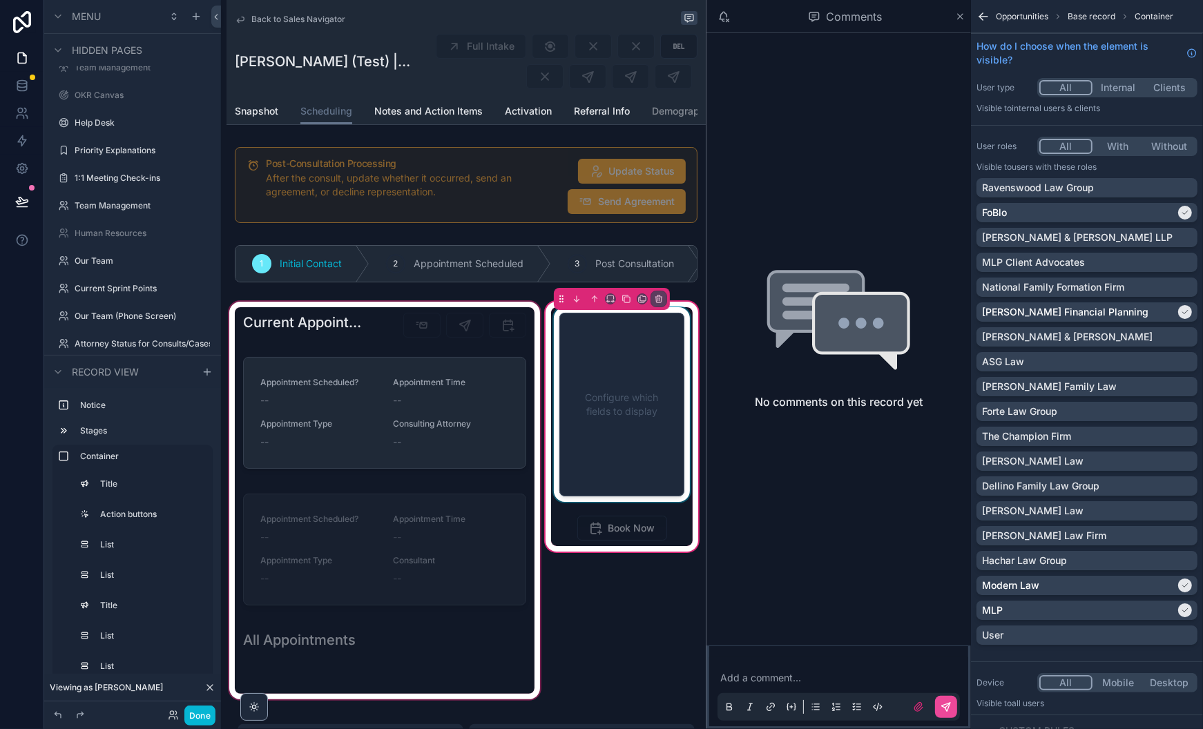
click at [475, 325] on div "scrollable content" at bounding box center [384, 500] width 316 height 403
click at [490, 324] on div "scrollable content" at bounding box center [384, 500] width 316 height 403
click at [348, 396] on div "scrollable content" at bounding box center [384, 500] width 316 height 403
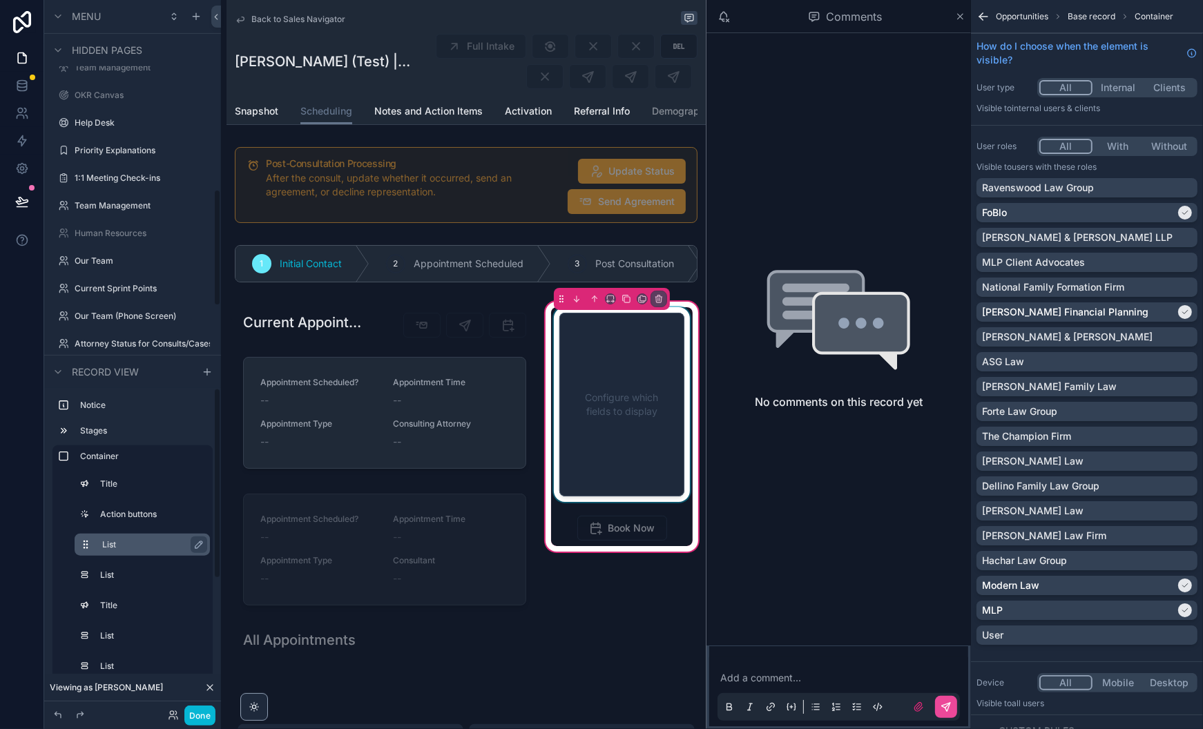
scroll to position [1124, 0]
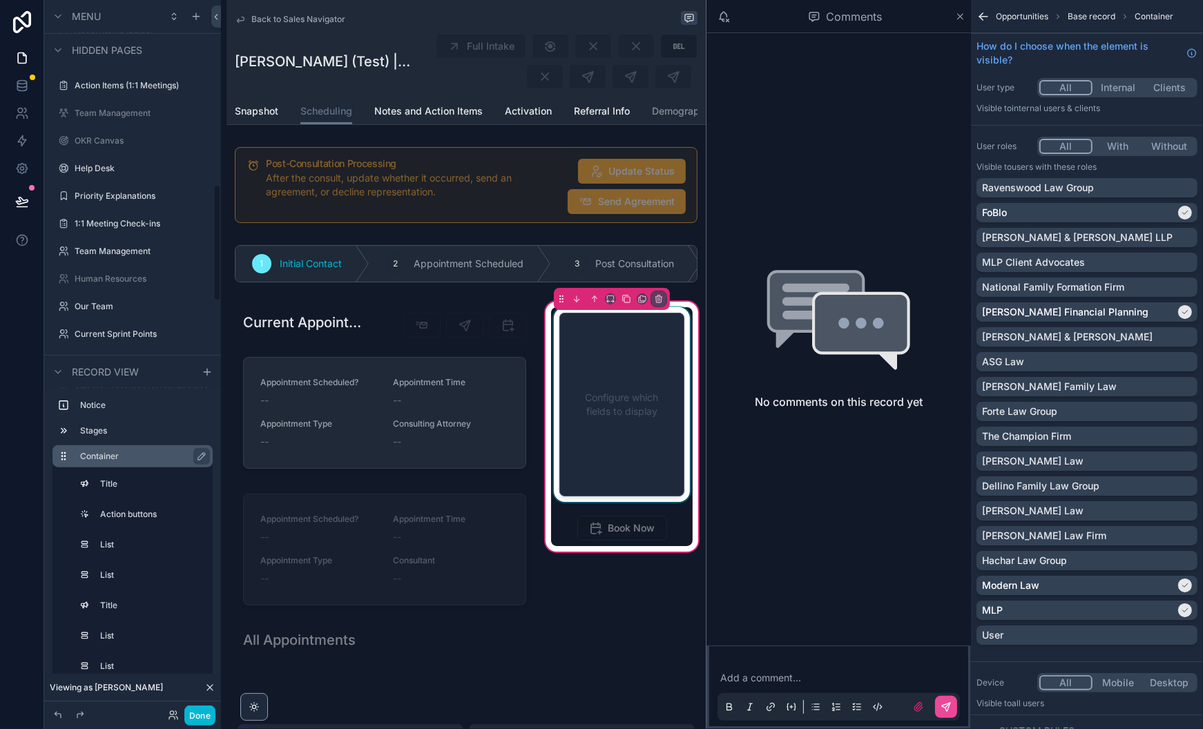
click at [146, 455] on label "Container" at bounding box center [141, 456] width 122 height 11
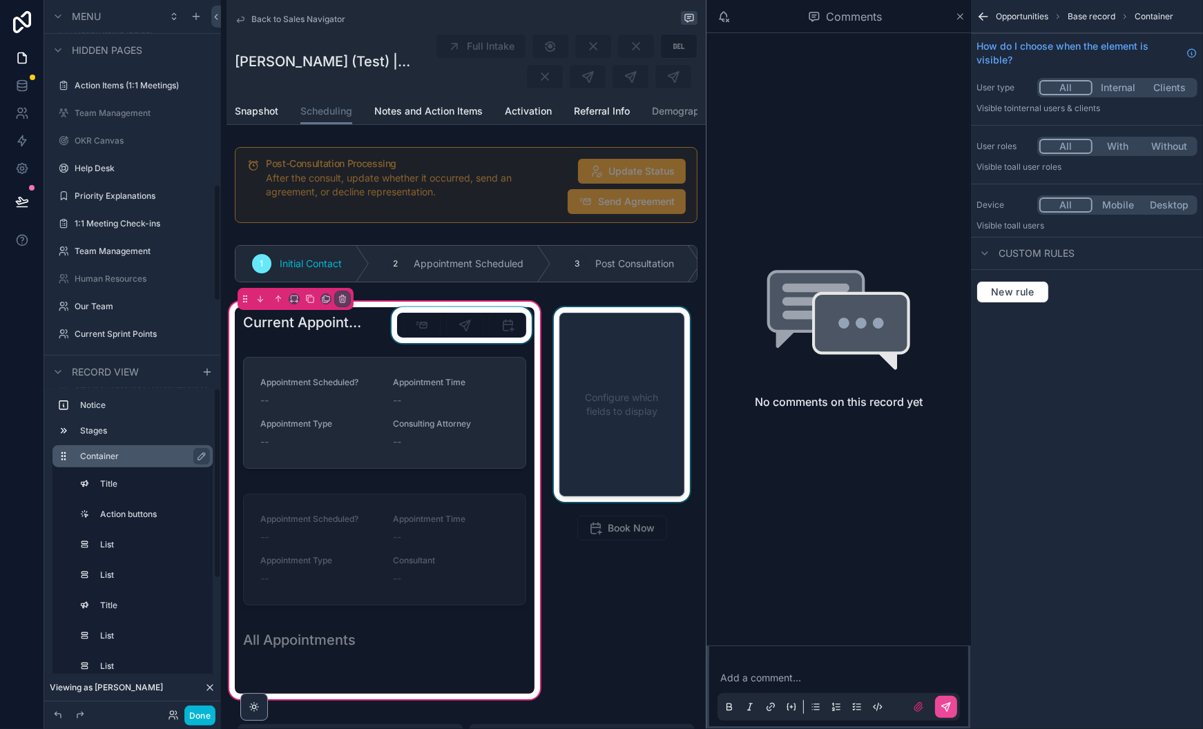
click at [466, 321] on div "scrollable content" at bounding box center [462, 325] width 146 height 36
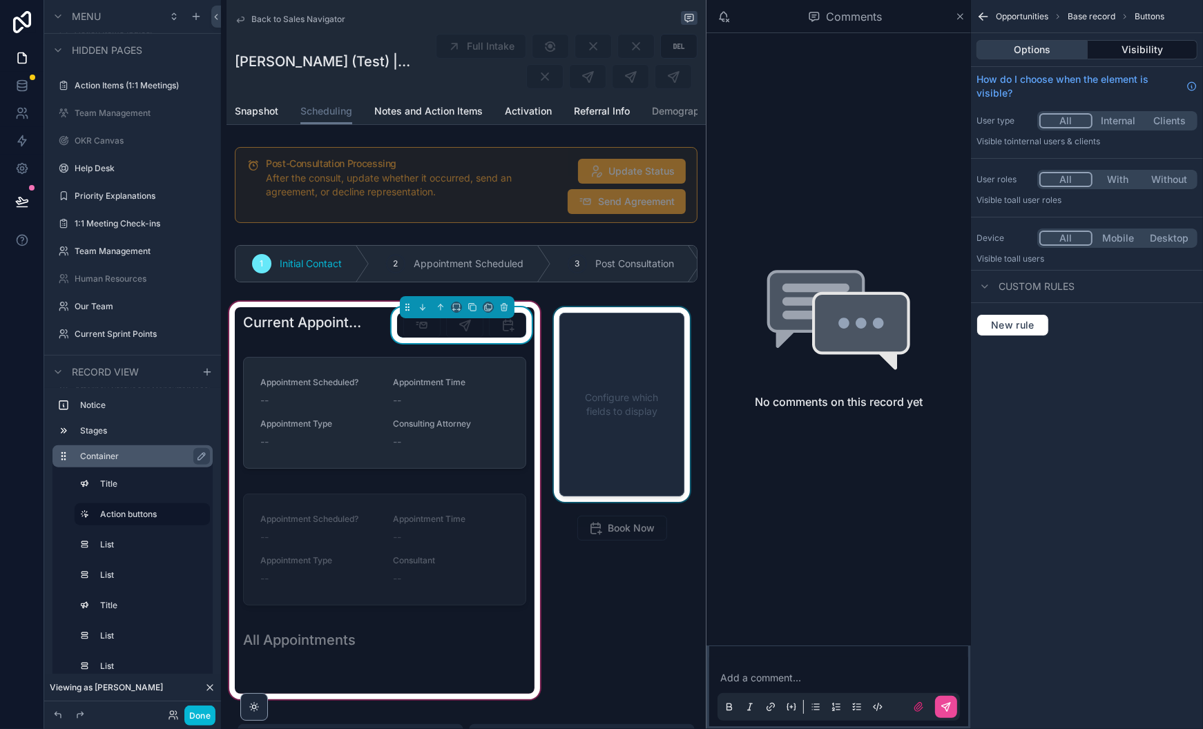
click at [1043, 42] on button "Options" at bounding box center [1031, 49] width 111 height 19
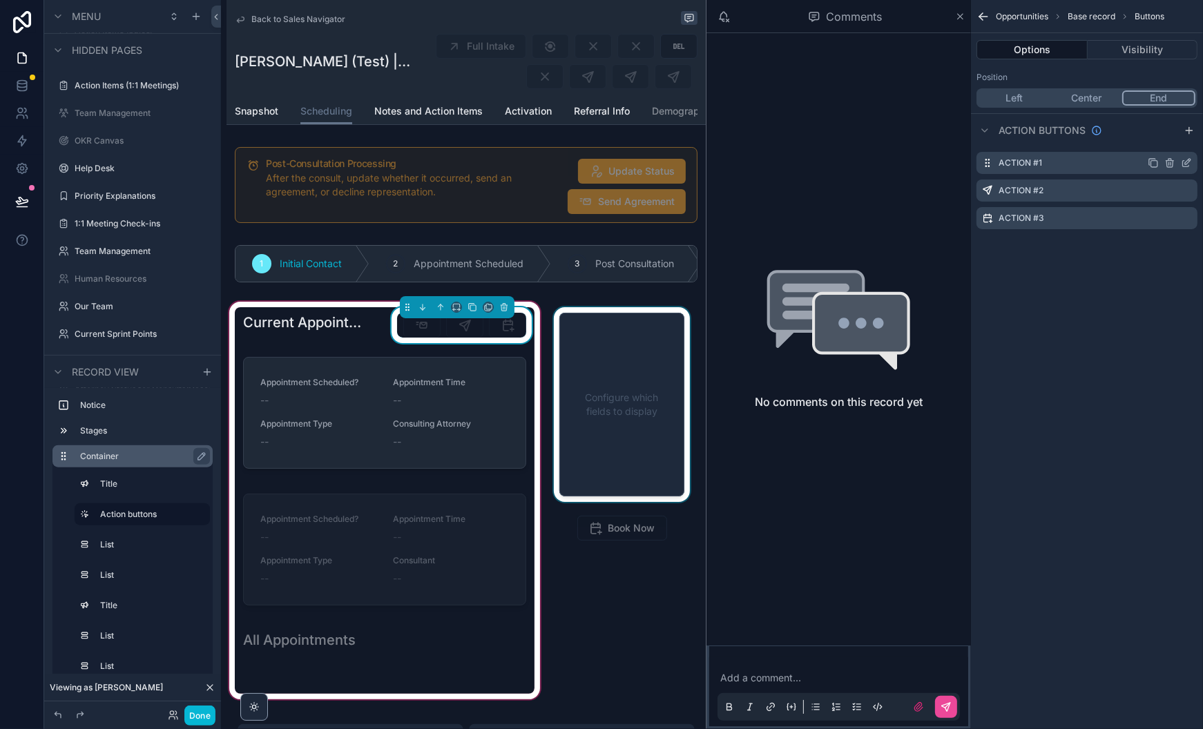
click at [1185, 163] on icon "scrollable content" at bounding box center [1188, 162] width 6 height 6
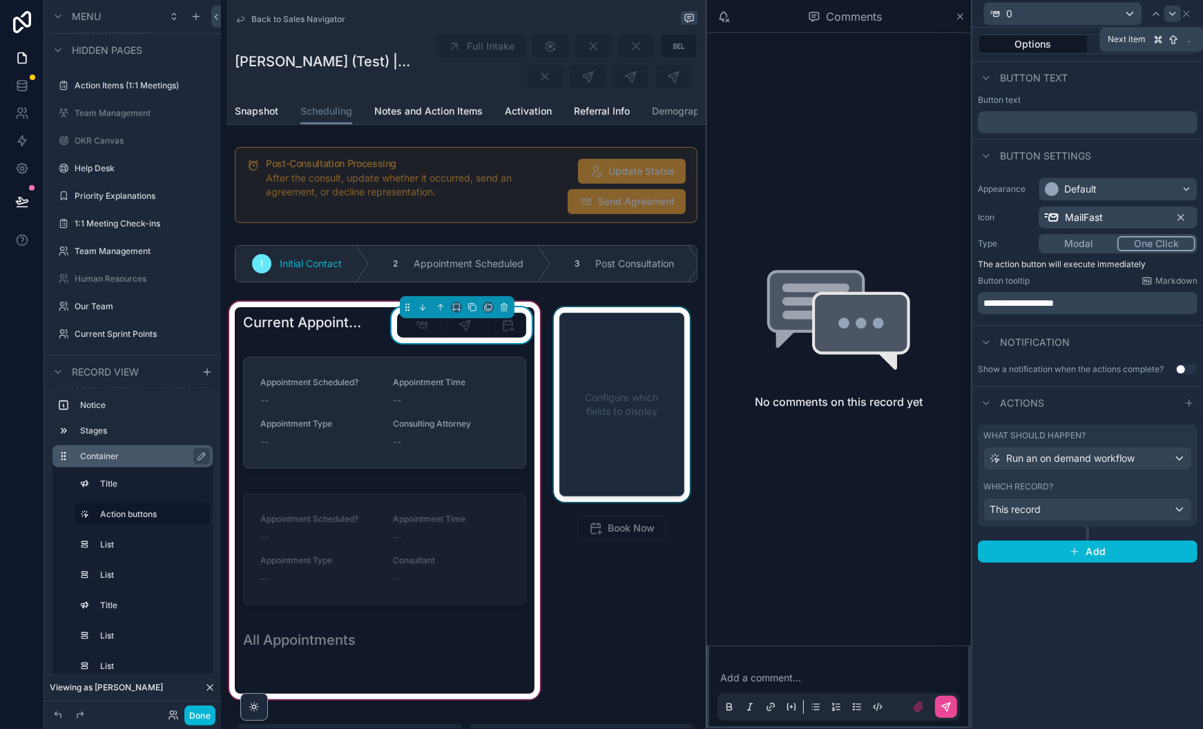
click at [1172, 6] on div at bounding box center [1172, 14] width 17 height 17
click at [1175, 15] on icon at bounding box center [1172, 13] width 11 height 11
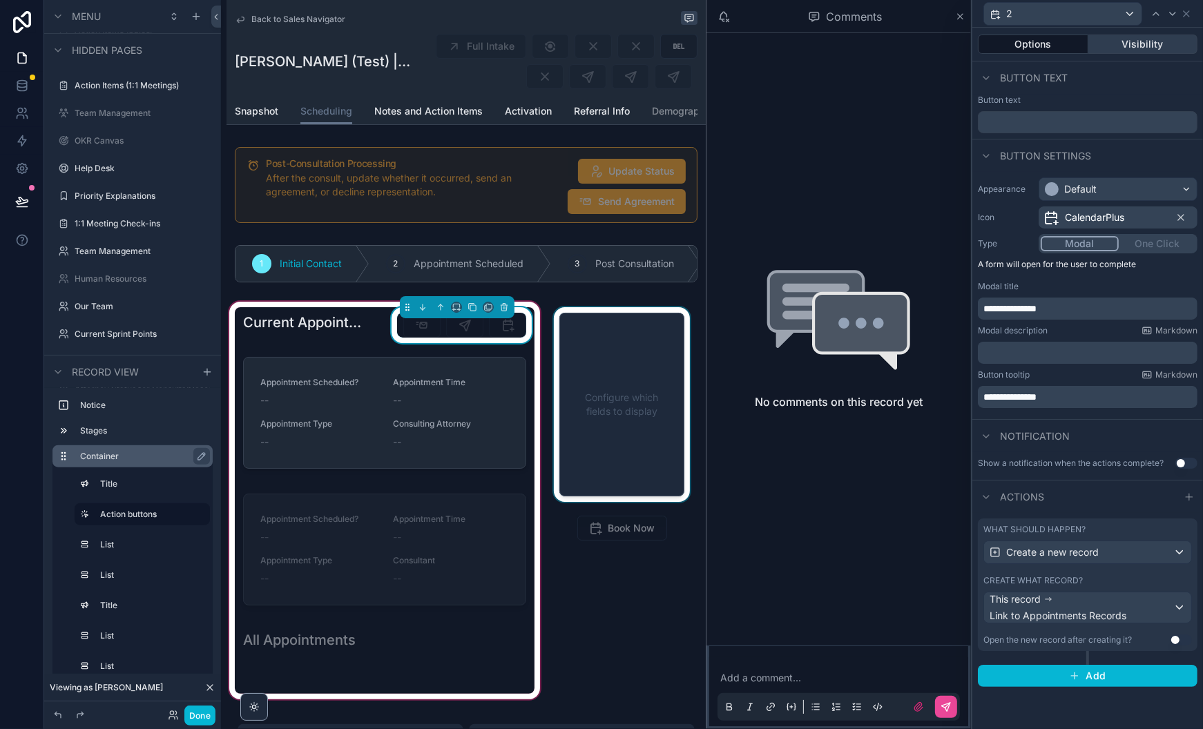
click at [1136, 45] on button "Visibility" at bounding box center [1143, 44] width 110 height 19
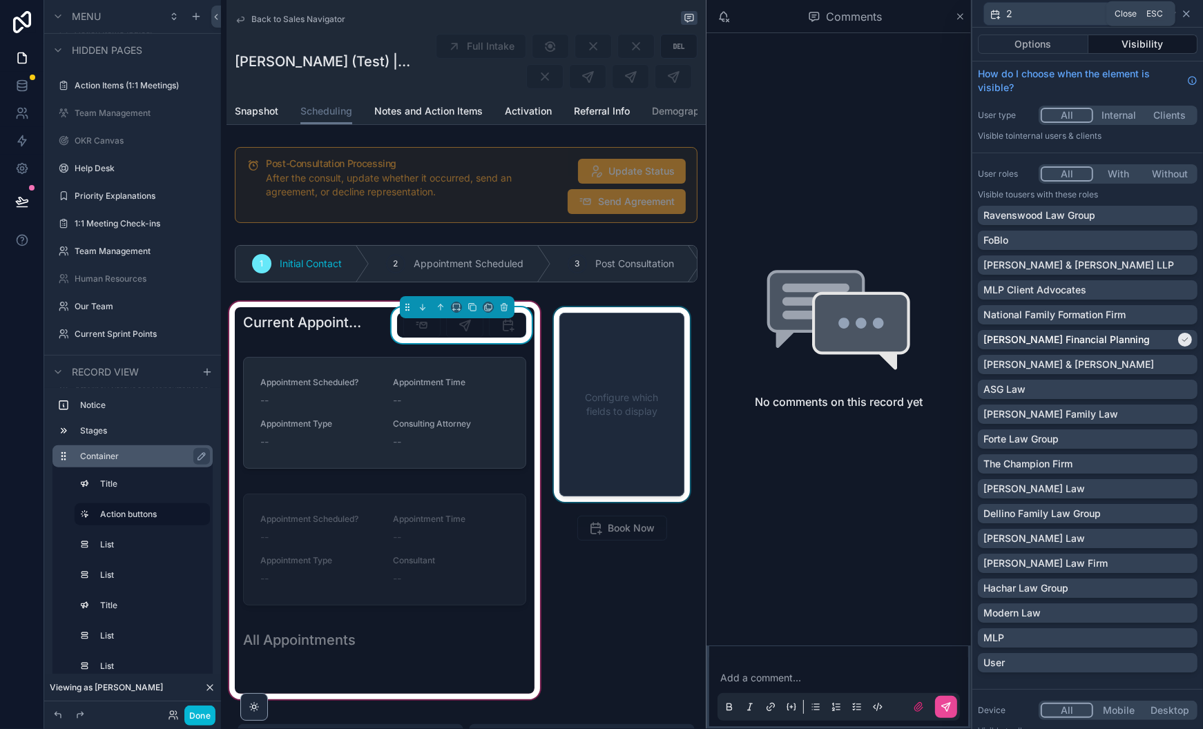
click at [1183, 9] on icon at bounding box center [1186, 13] width 11 height 11
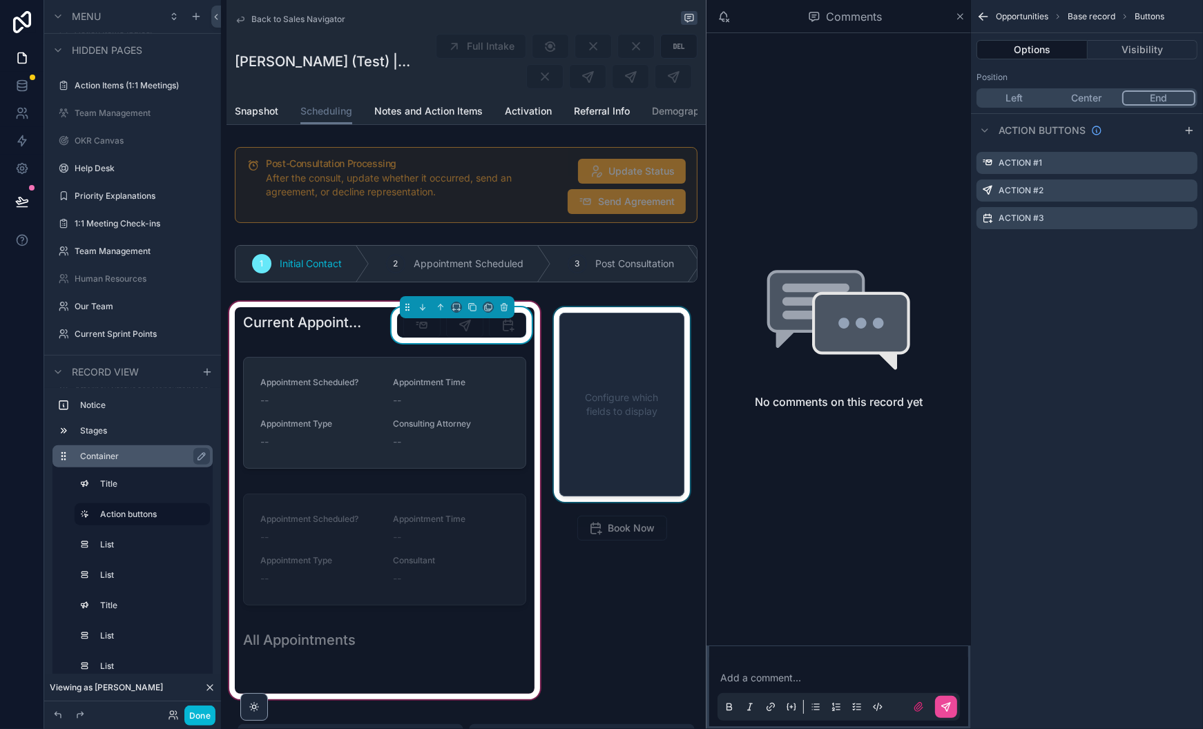
click at [980, 17] on icon "scrollable content" at bounding box center [980, 18] width 3 height 3
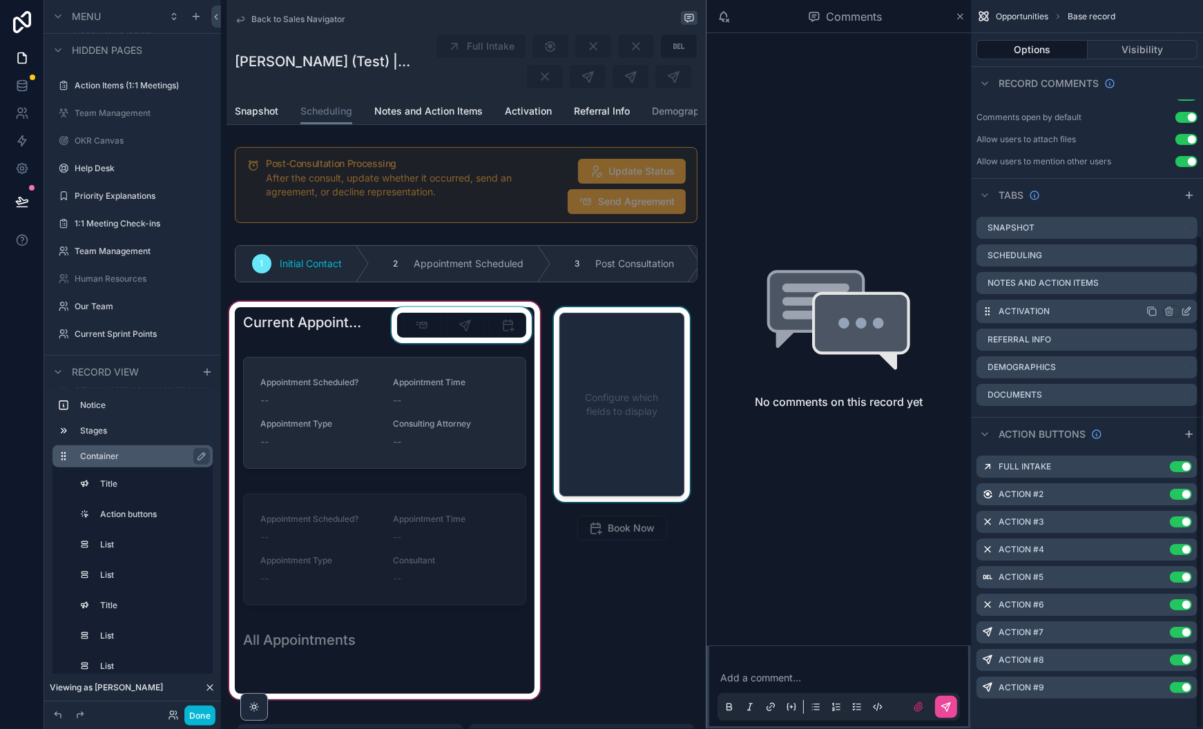
scroll to position [0, 0]
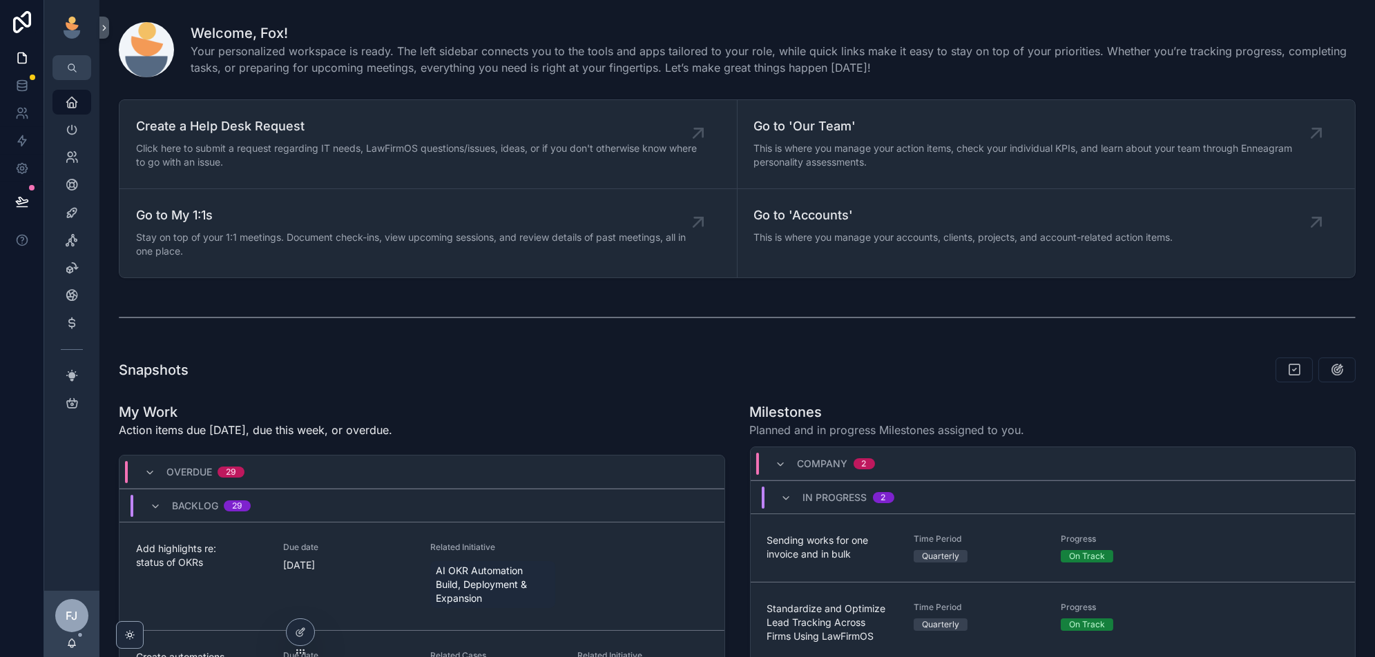
click at [68, 136] on icon "scrollable content" at bounding box center [72, 130] width 14 height 14
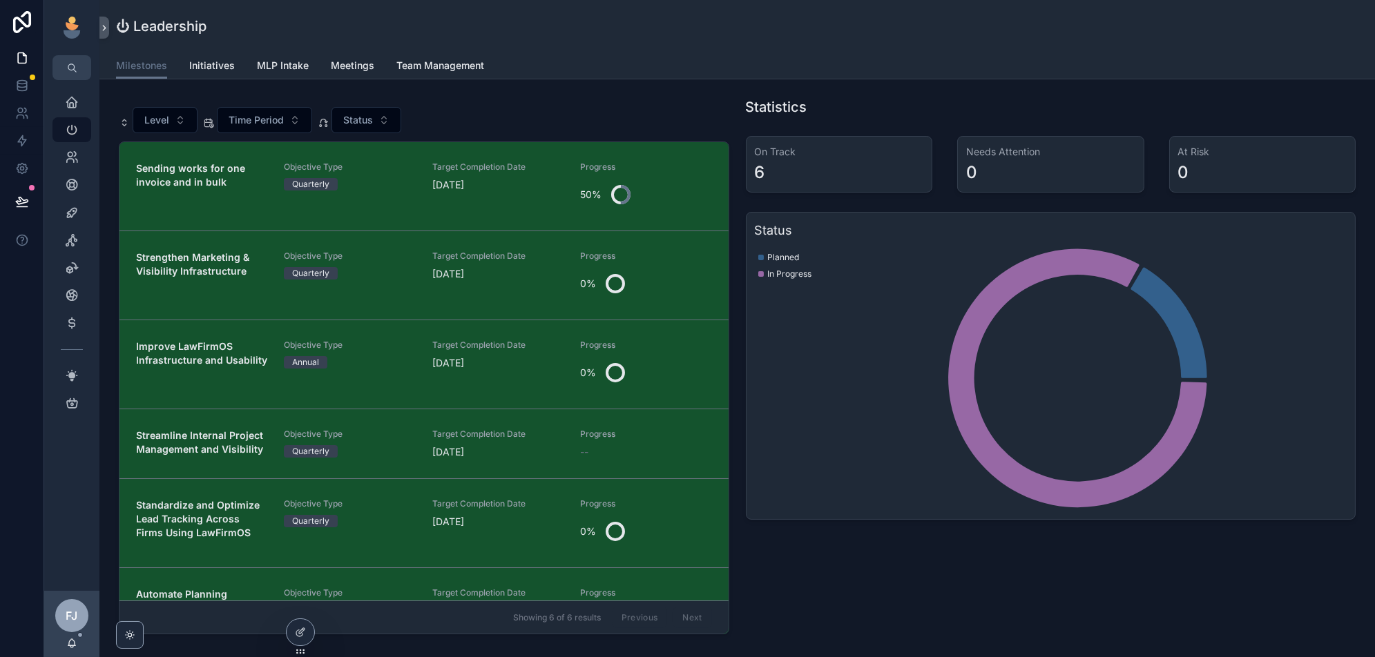
click at [722, 23] on div "⏻ Leadership" at bounding box center [737, 26] width 1242 height 19
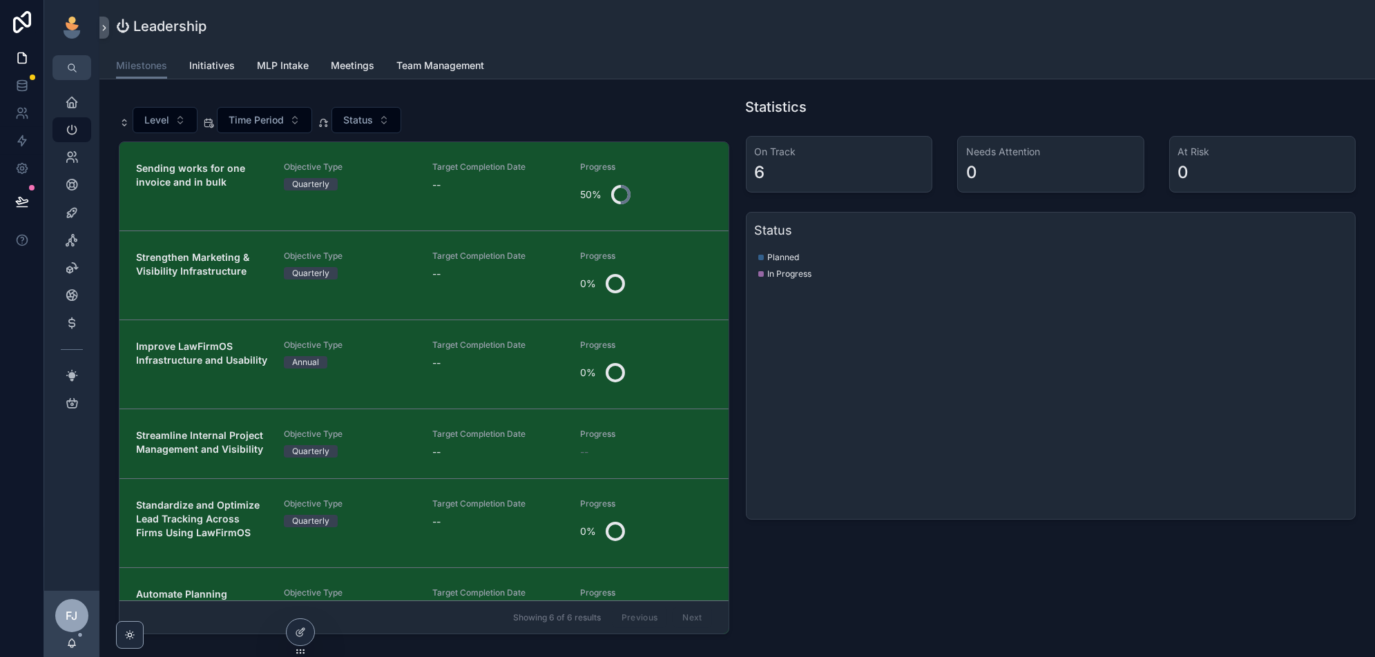
click at [550, 112] on div "Level Time Period Status" at bounding box center [424, 120] width 610 height 26
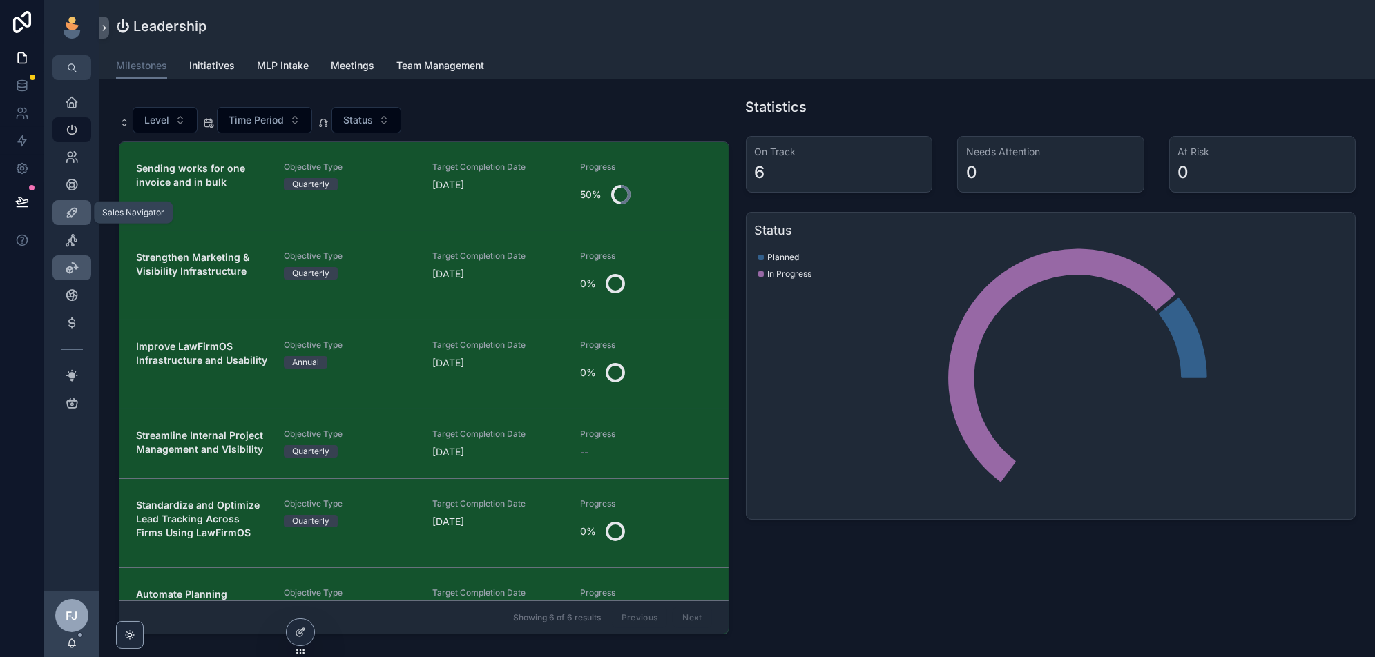
click at [70, 217] on icon "scrollable content" at bounding box center [72, 213] width 14 height 14
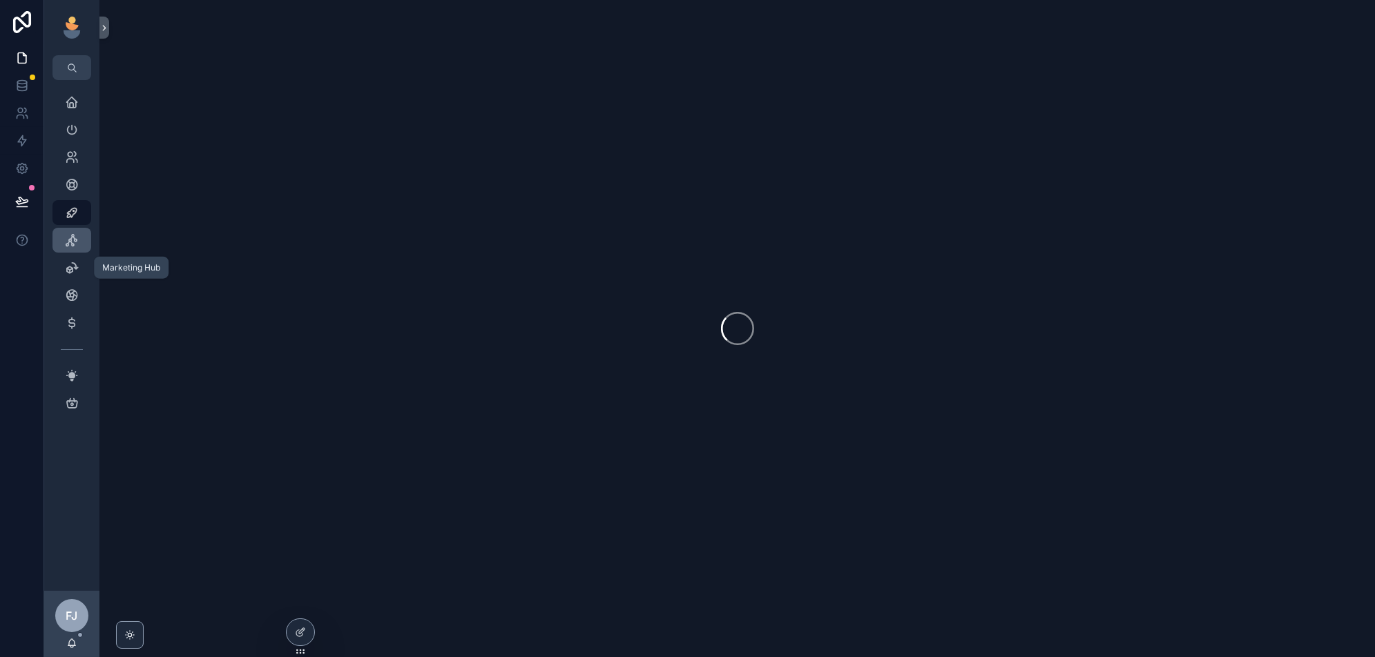
click at [69, 244] on icon "scrollable content" at bounding box center [72, 240] width 14 height 14
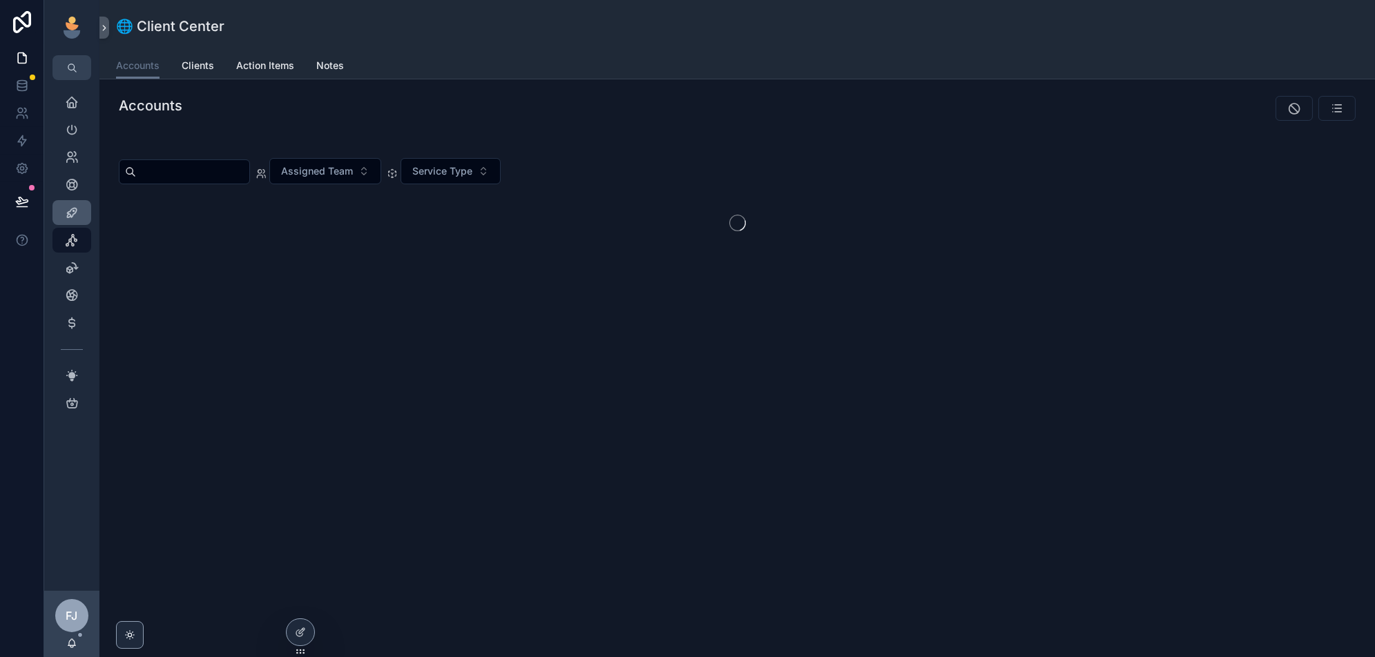
click at [66, 215] on icon "scrollable content" at bounding box center [72, 213] width 14 height 14
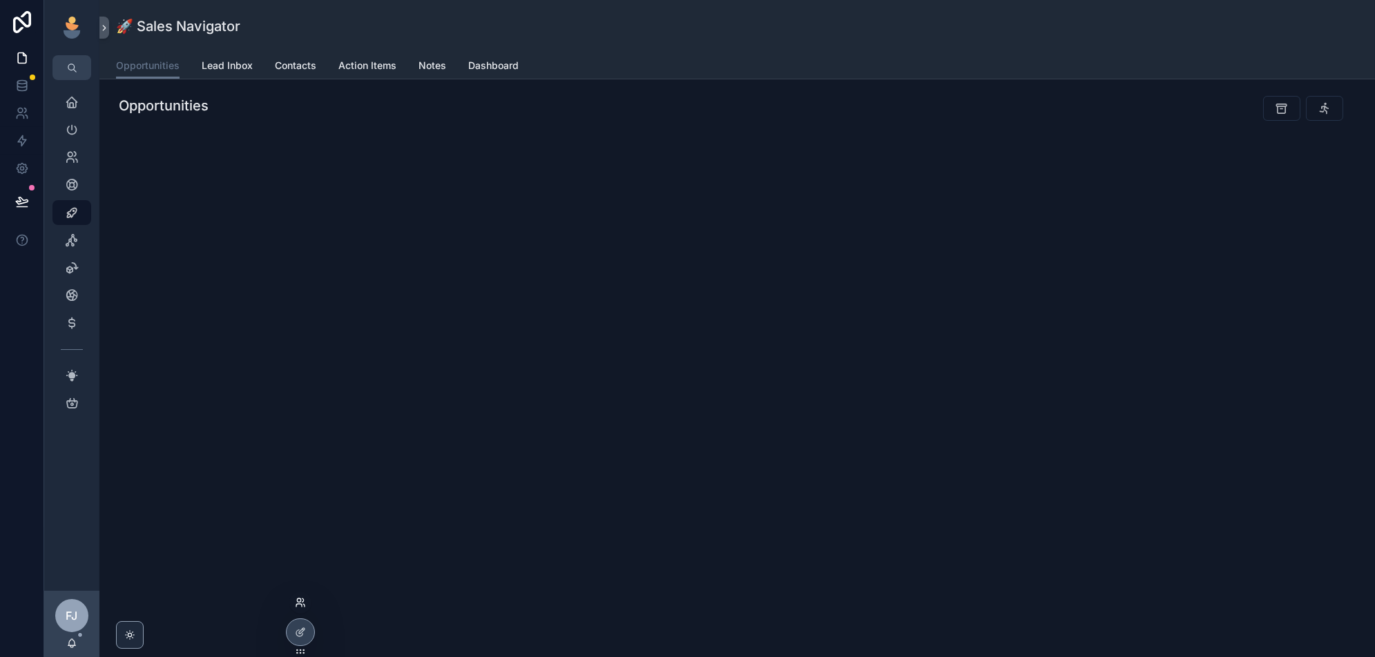
click at [302, 597] on icon at bounding box center [300, 602] width 11 height 11
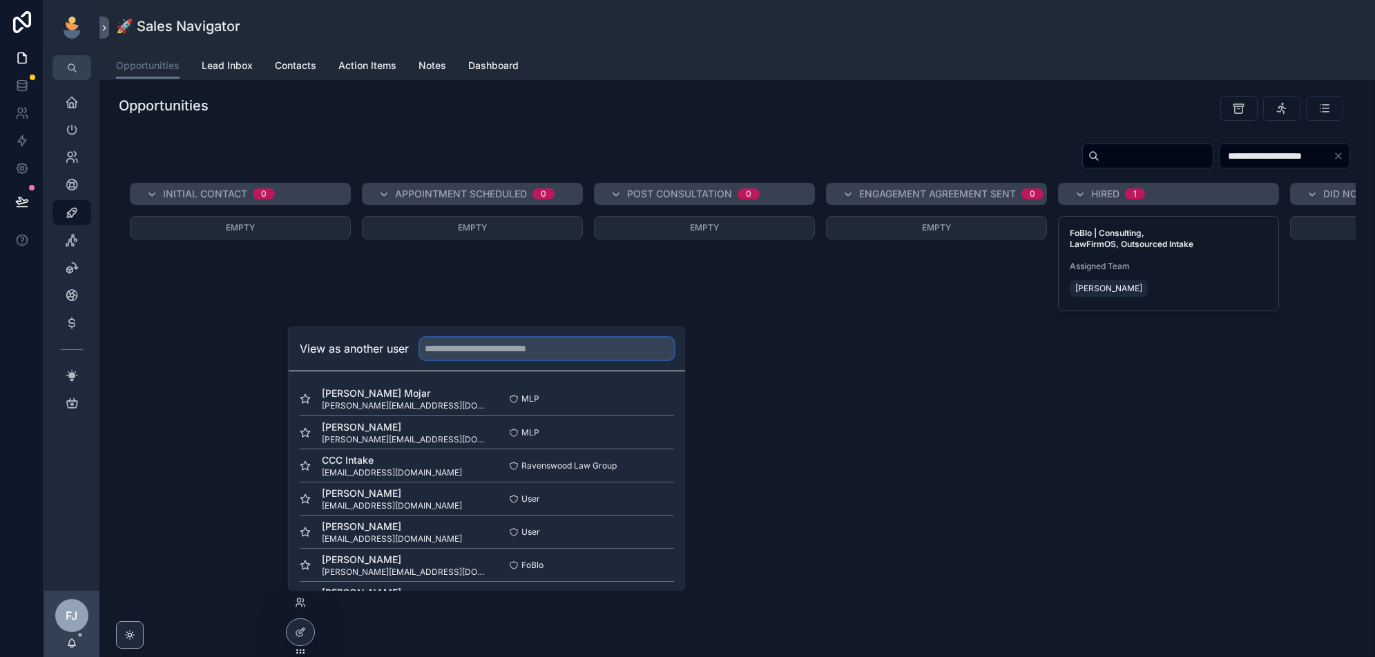
click at [569, 353] on input "text" at bounding box center [547, 349] width 254 height 22
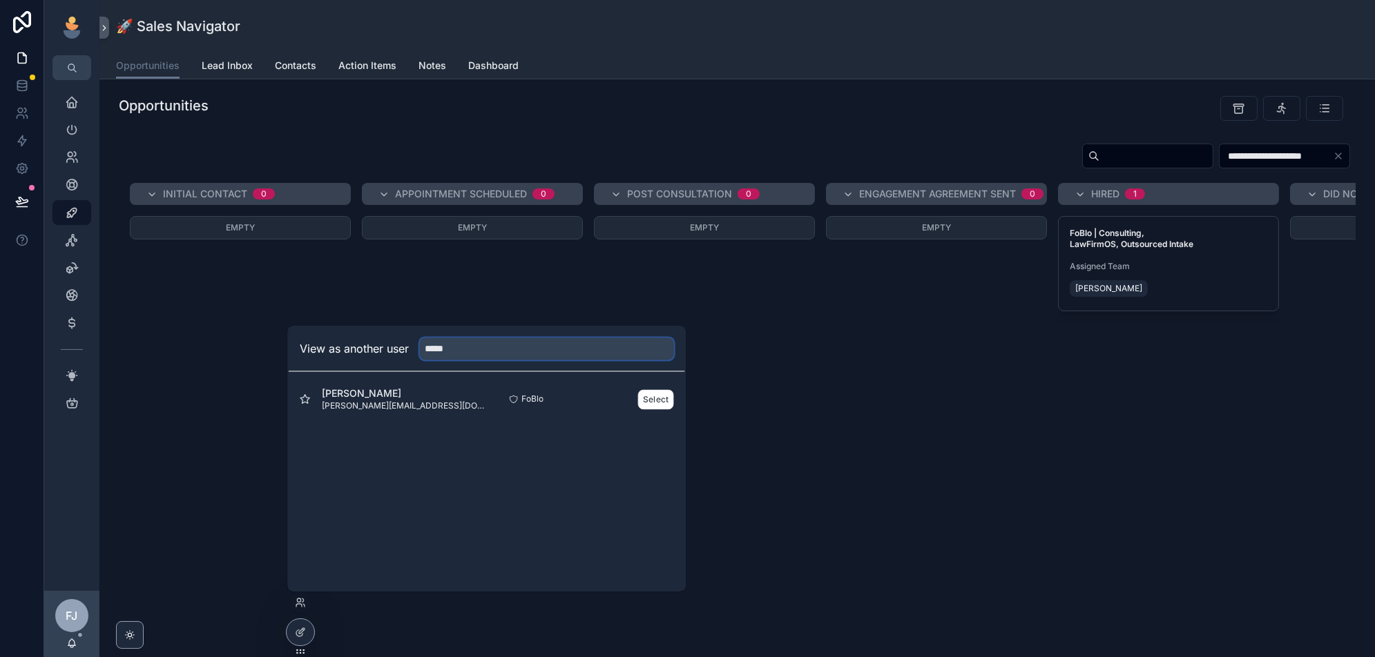
type input "*****"
click at [639, 406] on div "Select" at bounding box center [656, 399] width 36 height 20
click at [666, 387] on div "Kelly Dempsey kelly@fosterbloomlaw.com FoBlo Select" at bounding box center [487, 399] width 374 height 33
click at [652, 407] on button "Select" at bounding box center [656, 399] width 36 height 20
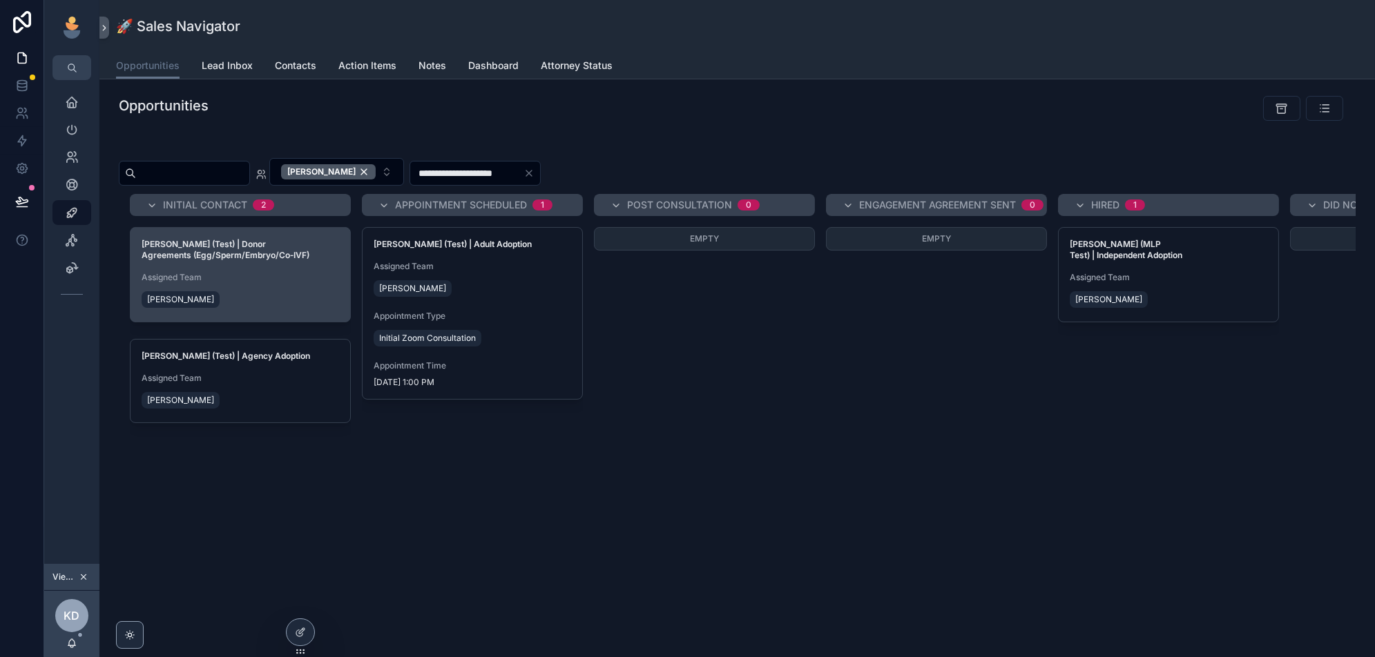
click at [272, 304] on div "[PERSON_NAME]" at bounding box center [240, 300] width 197 height 22
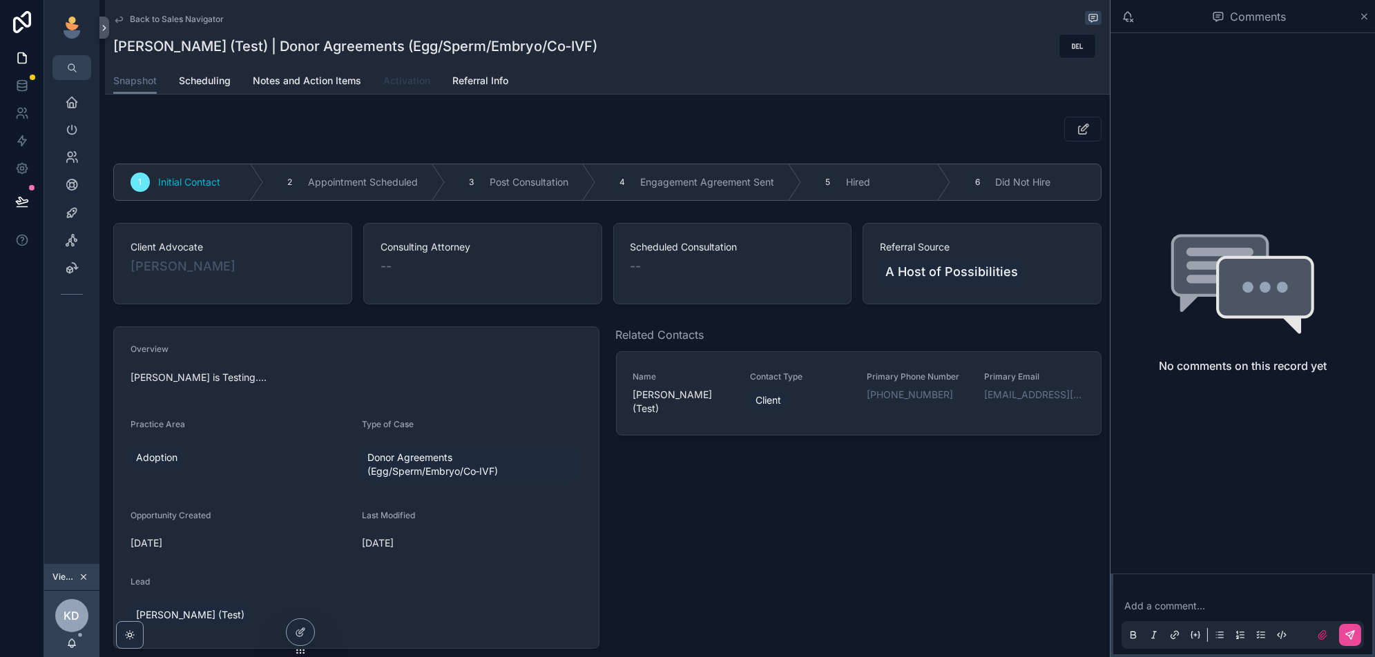
click at [418, 86] on span "Activation" at bounding box center [406, 81] width 47 height 14
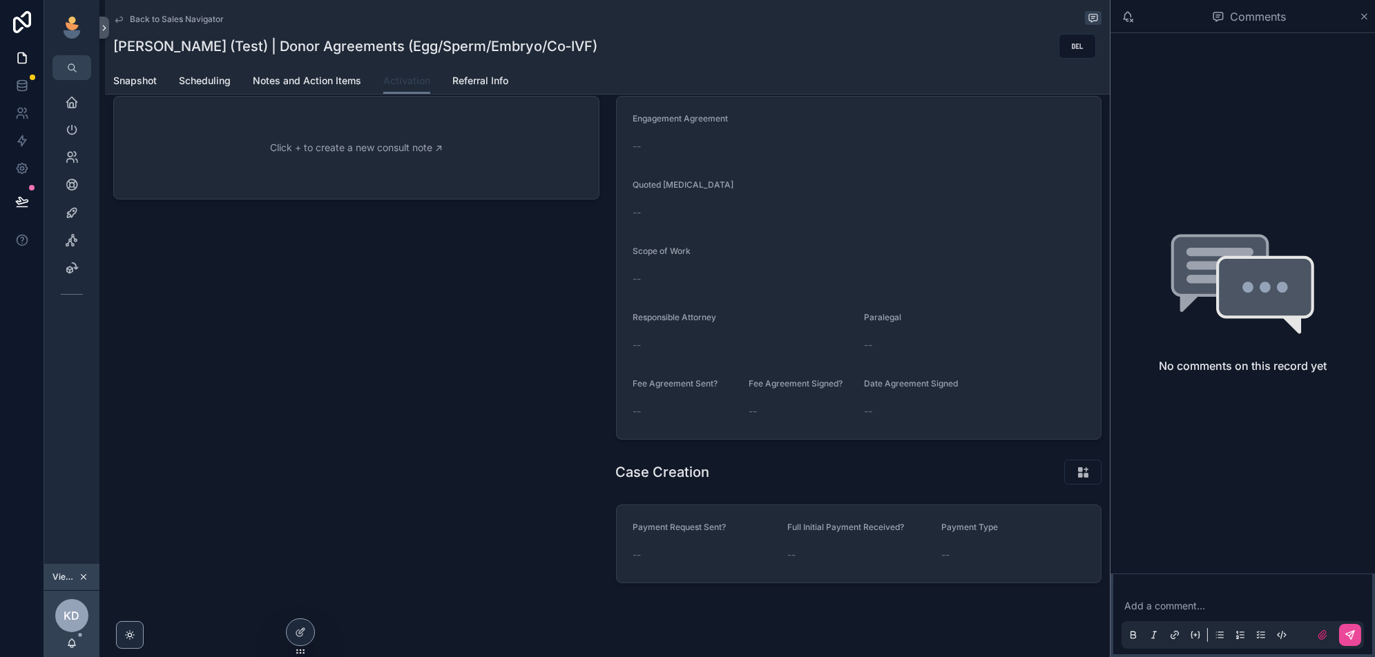
scroll to position [235, 0]
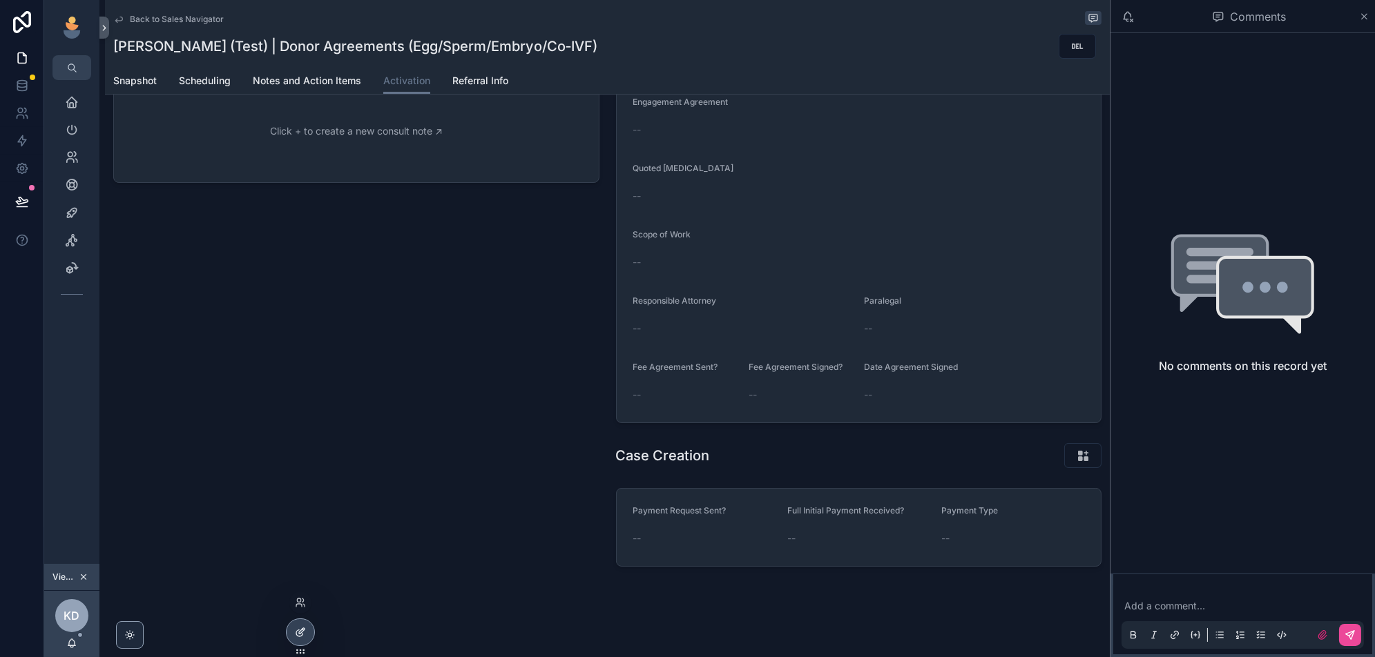
click at [299, 634] on icon at bounding box center [300, 632] width 11 height 11
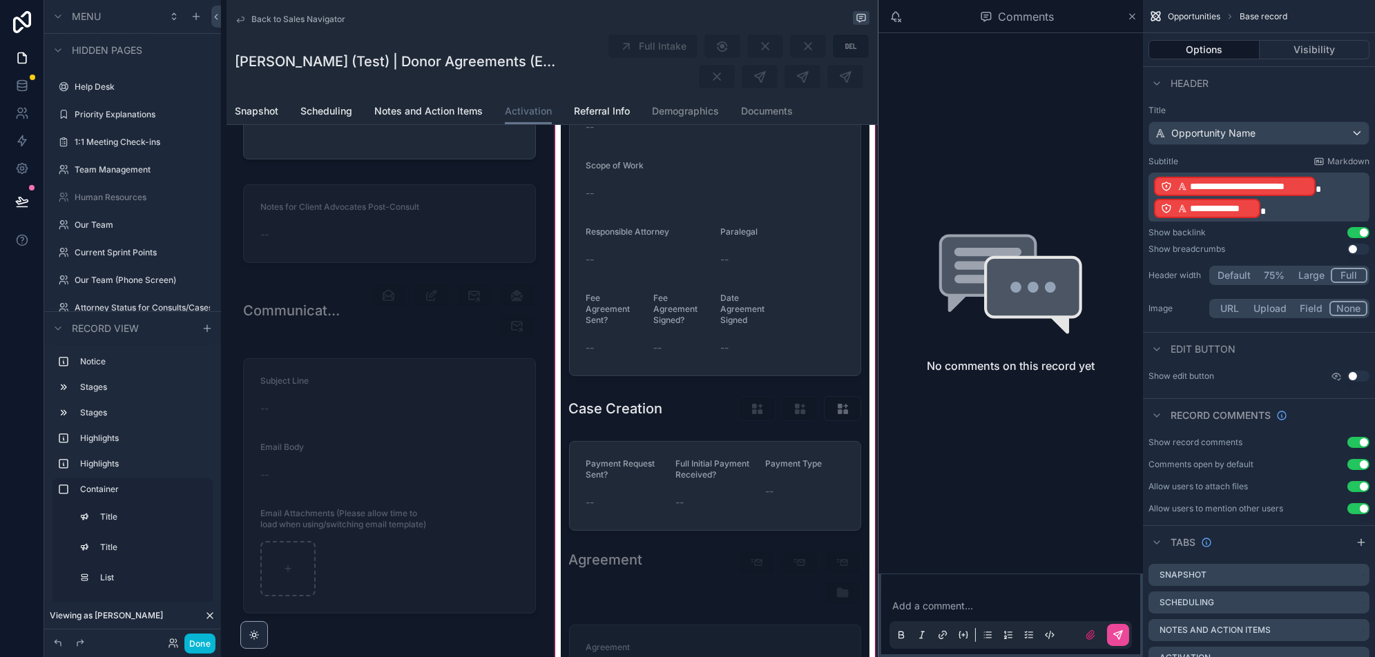
scroll to position [753, 0]
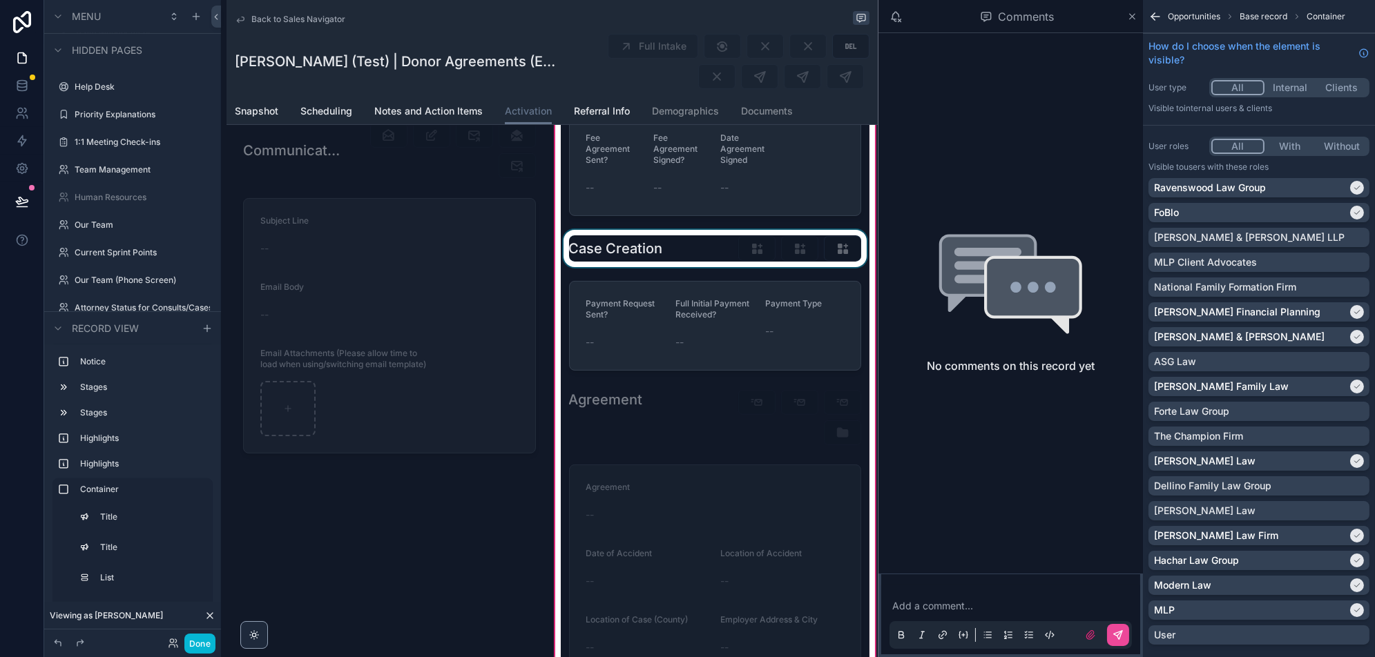
click at [737, 245] on div "scrollable content" at bounding box center [715, 248] width 309 height 37
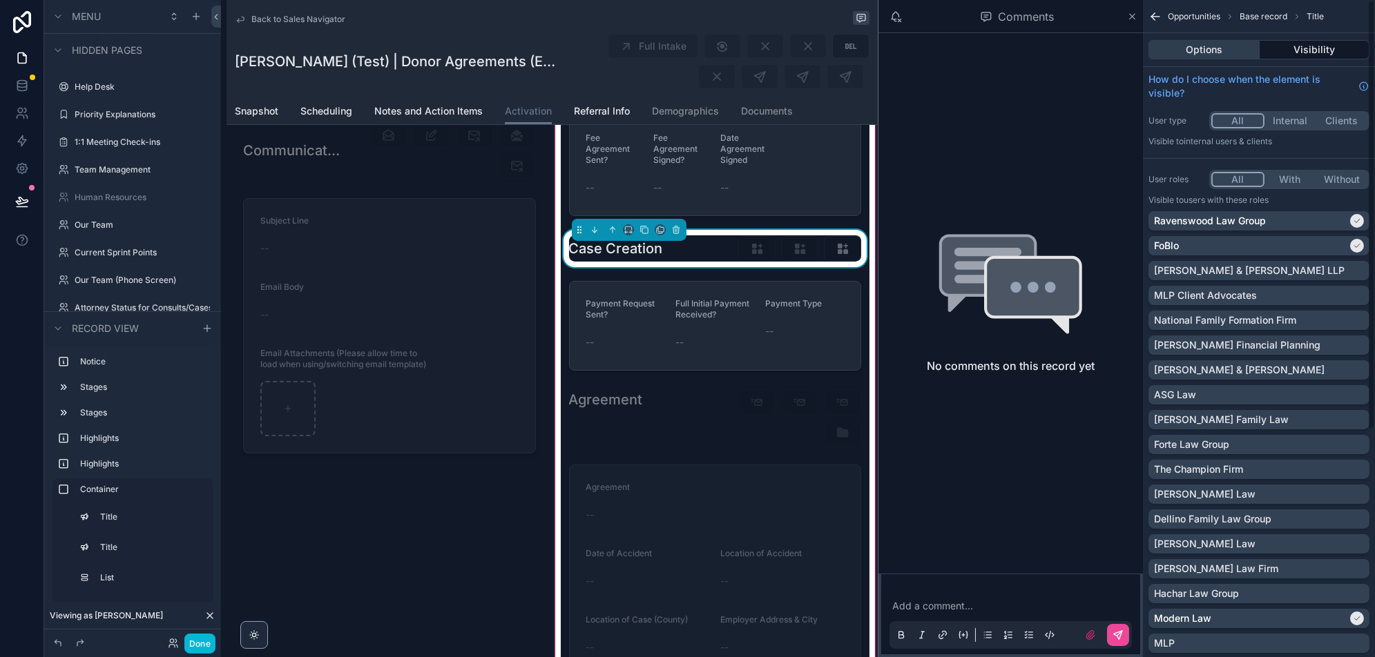
click at [1236, 48] on button "Options" at bounding box center [1203, 49] width 111 height 19
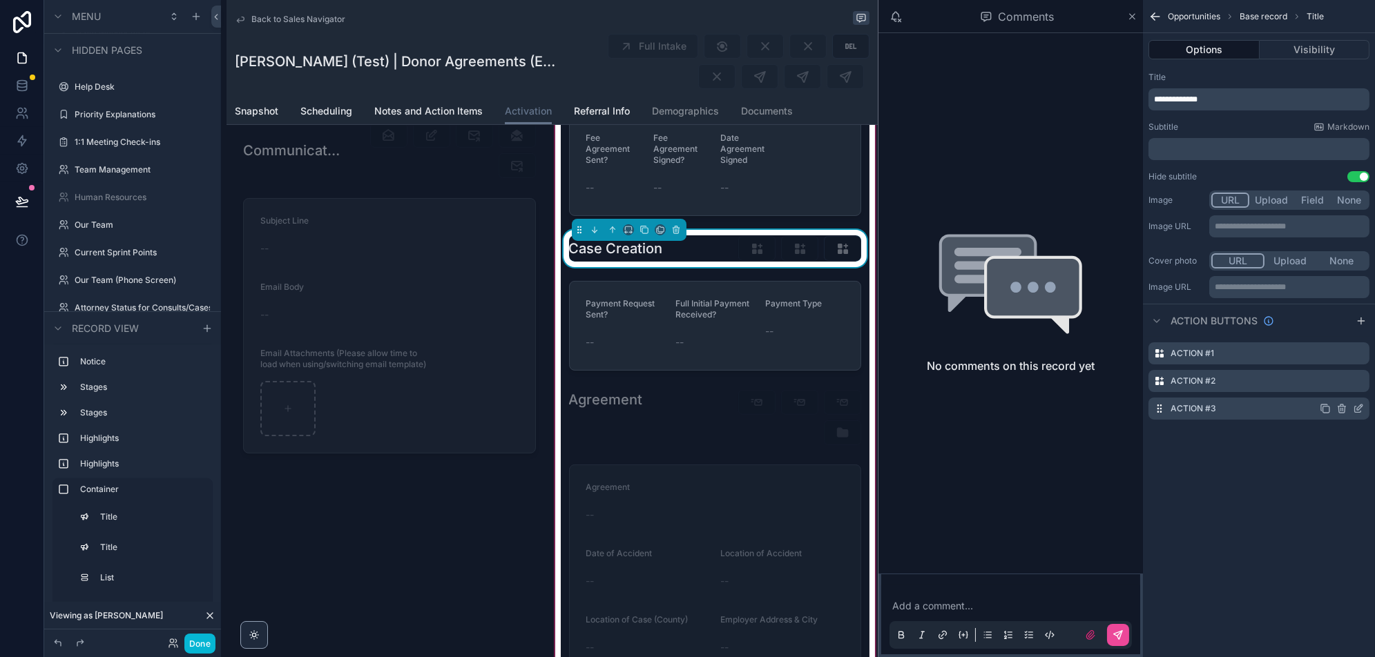
click at [1358, 406] on icon "scrollable content" at bounding box center [1360, 408] width 6 height 6
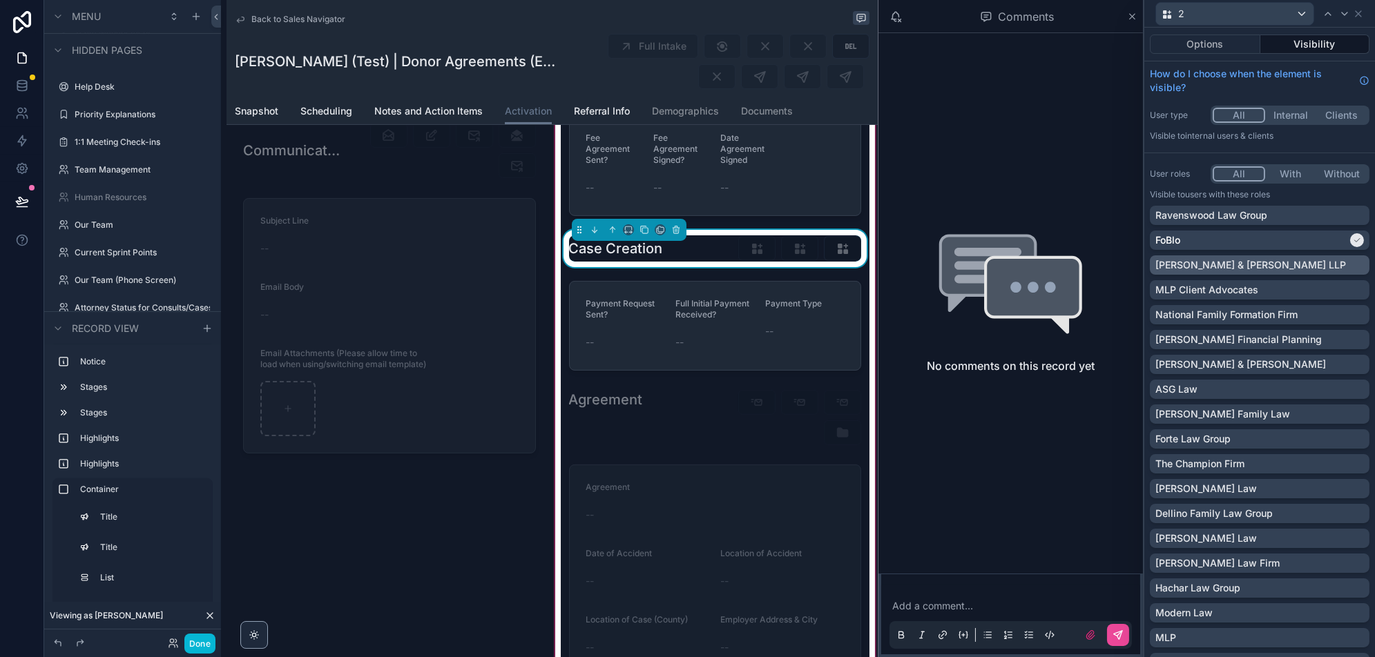
scroll to position [159, 0]
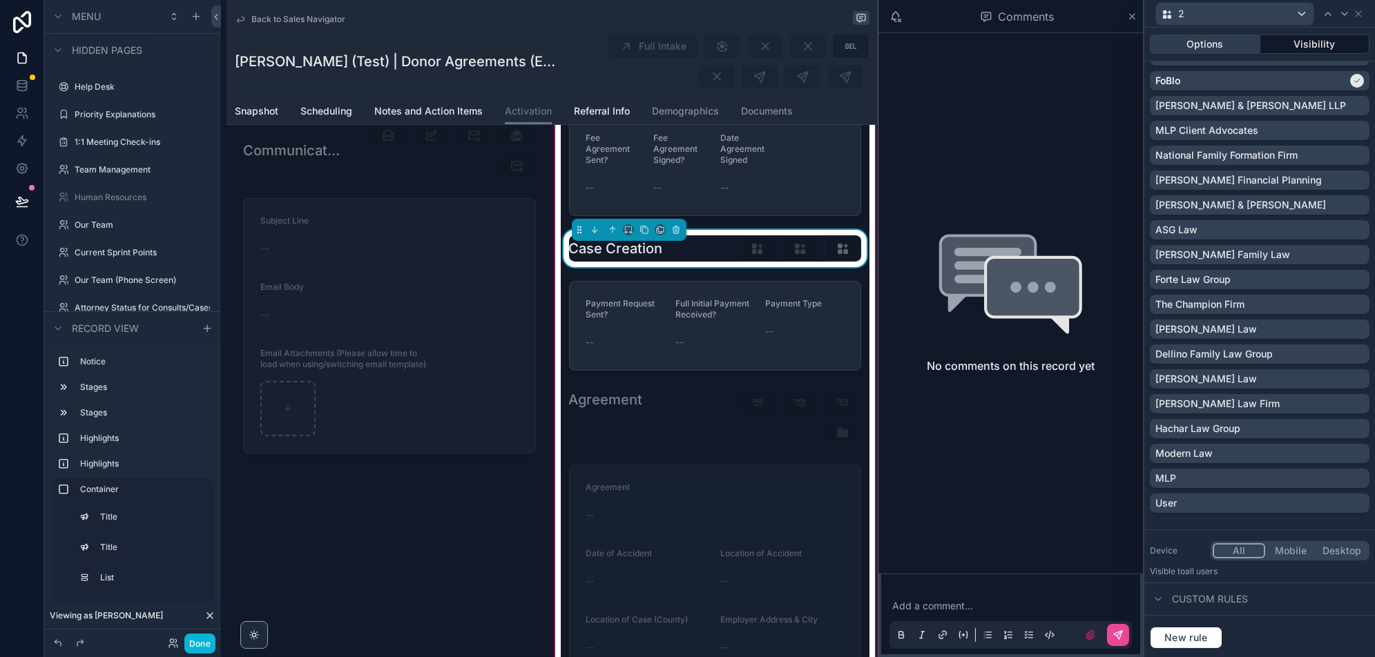
click at [1217, 41] on button "Options" at bounding box center [1205, 44] width 110 height 19
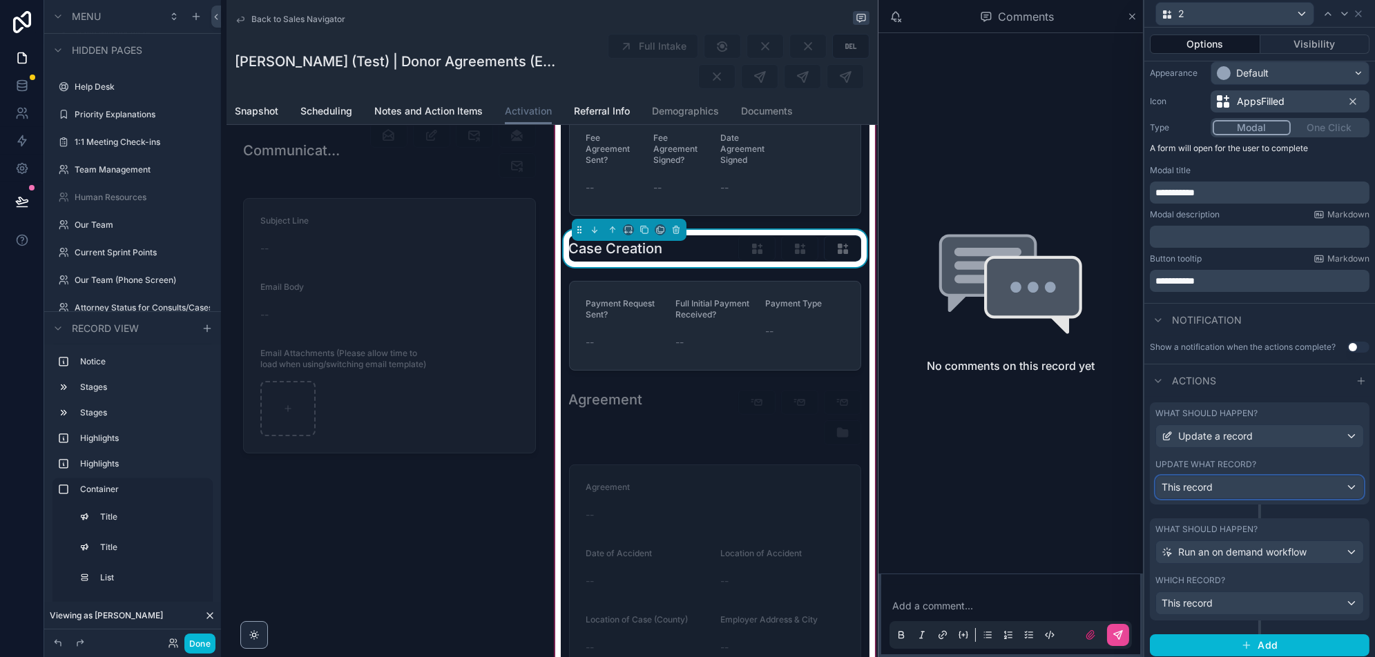
click at [1264, 492] on div "This record" at bounding box center [1259, 487] width 207 height 22
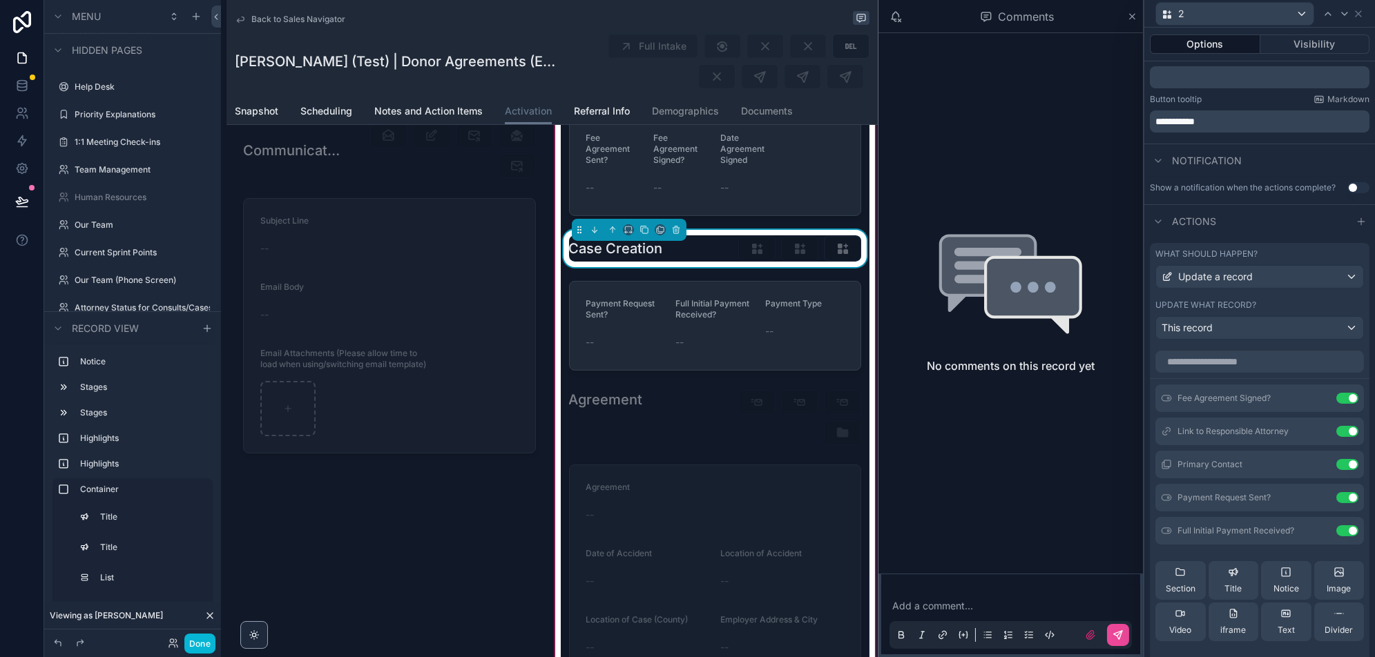
scroll to position [311, 0]
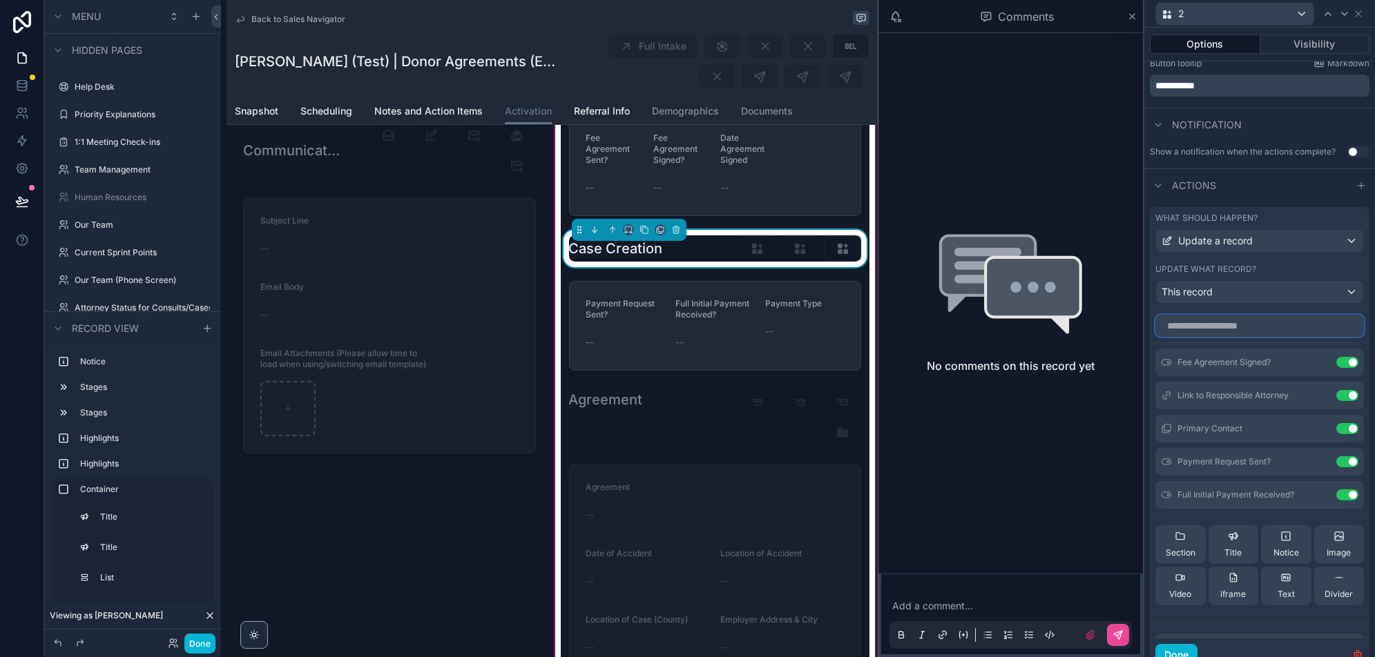
click at [1224, 320] on input "text" at bounding box center [1259, 326] width 209 height 22
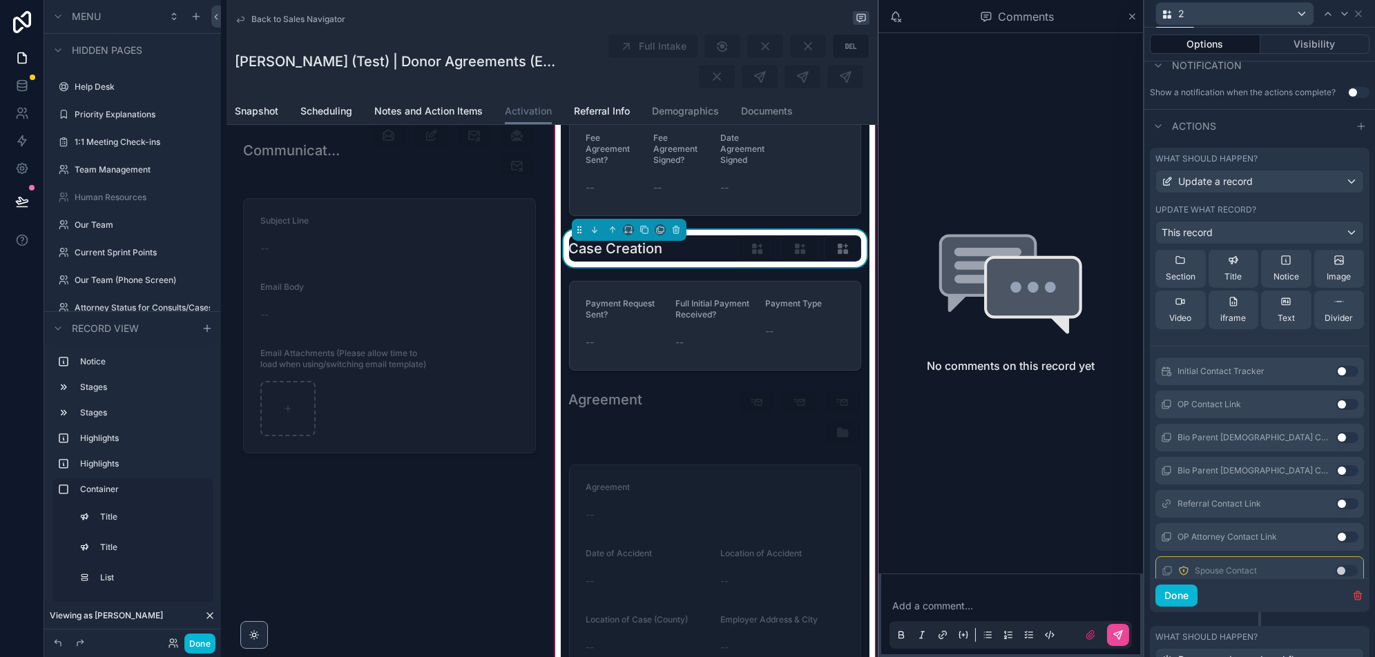
scroll to position [0, 0]
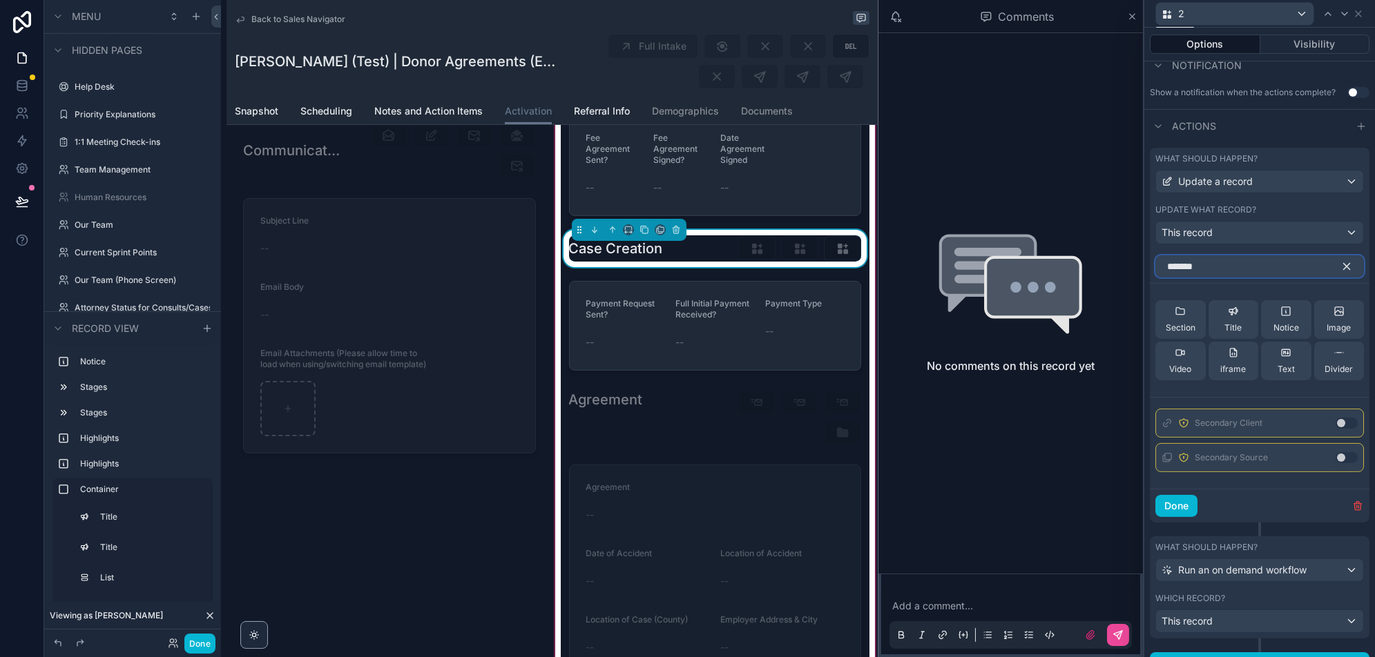
type input "*******"
click at [1344, 418] on button "Use setting" at bounding box center [1346, 423] width 22 height 11
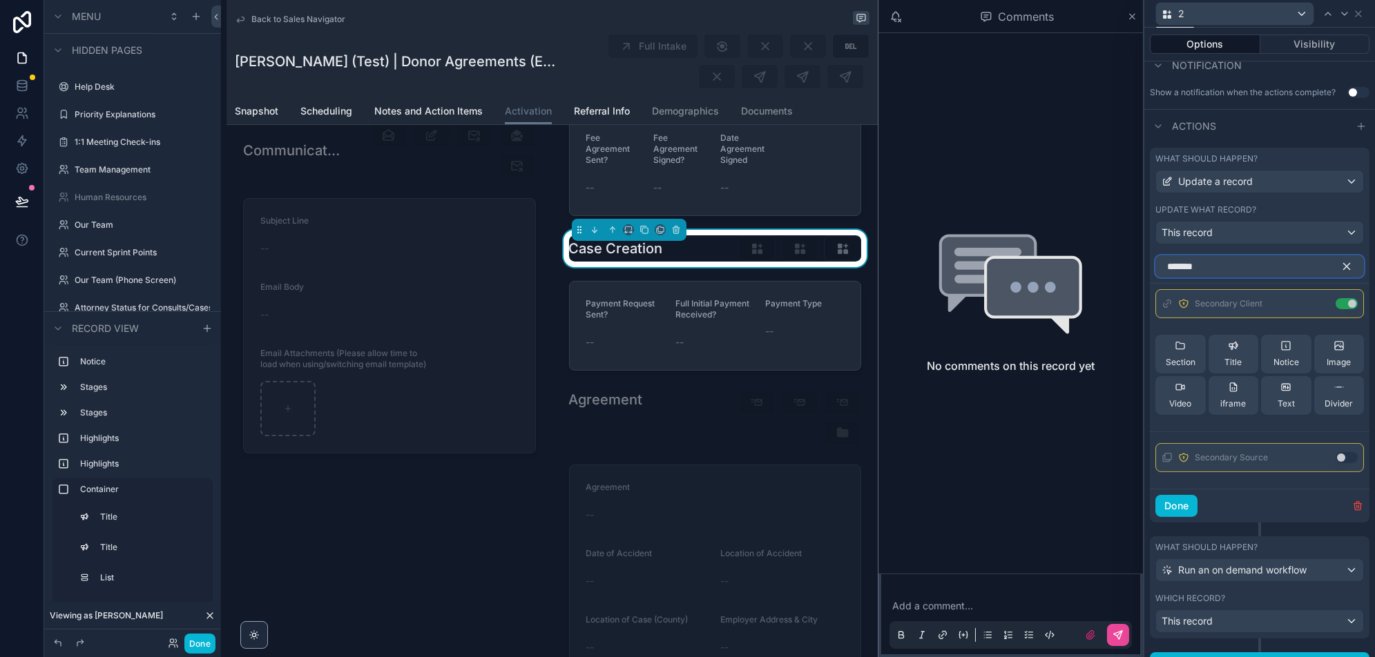
click at [1243, 274] on input "*******" at bounding box center [1259, 266] width 209 height 22
click at [1246, 262] on input "*******" at bounding box center [1259, 266] width 209 height 22
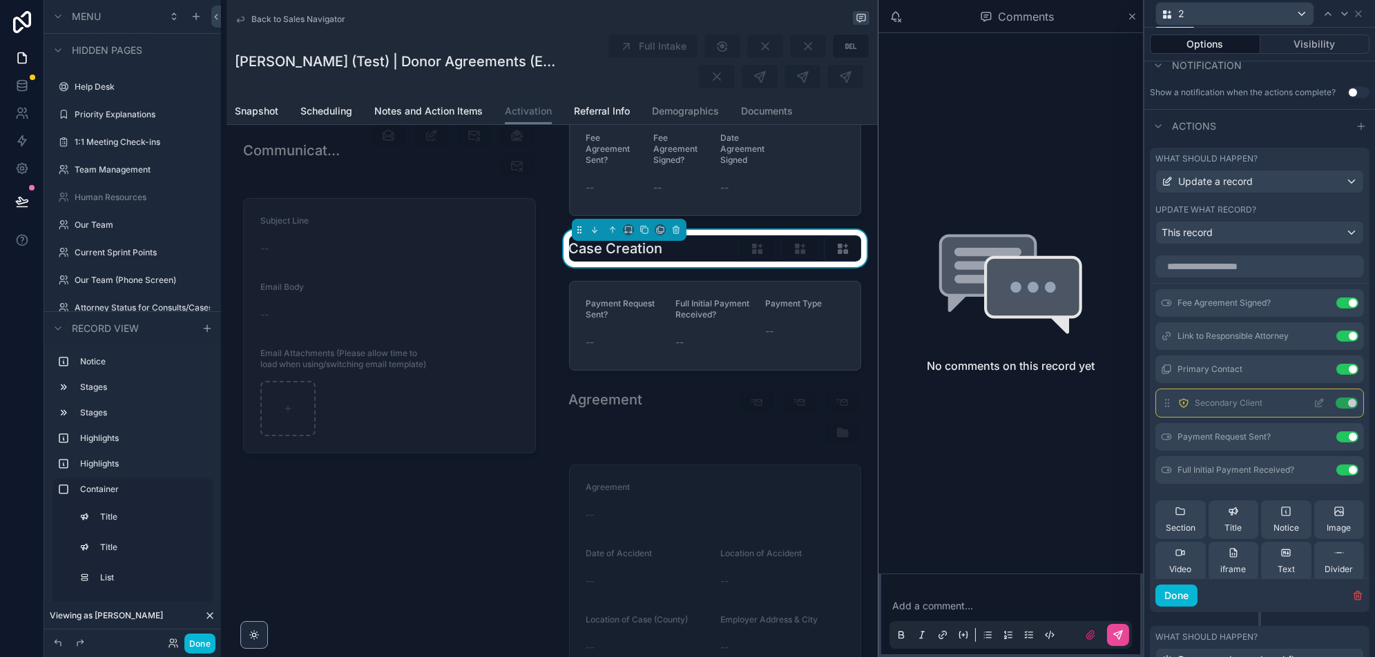
click at [1319, 403] on icon at bounding box center [1318, 403] width 11 height 11
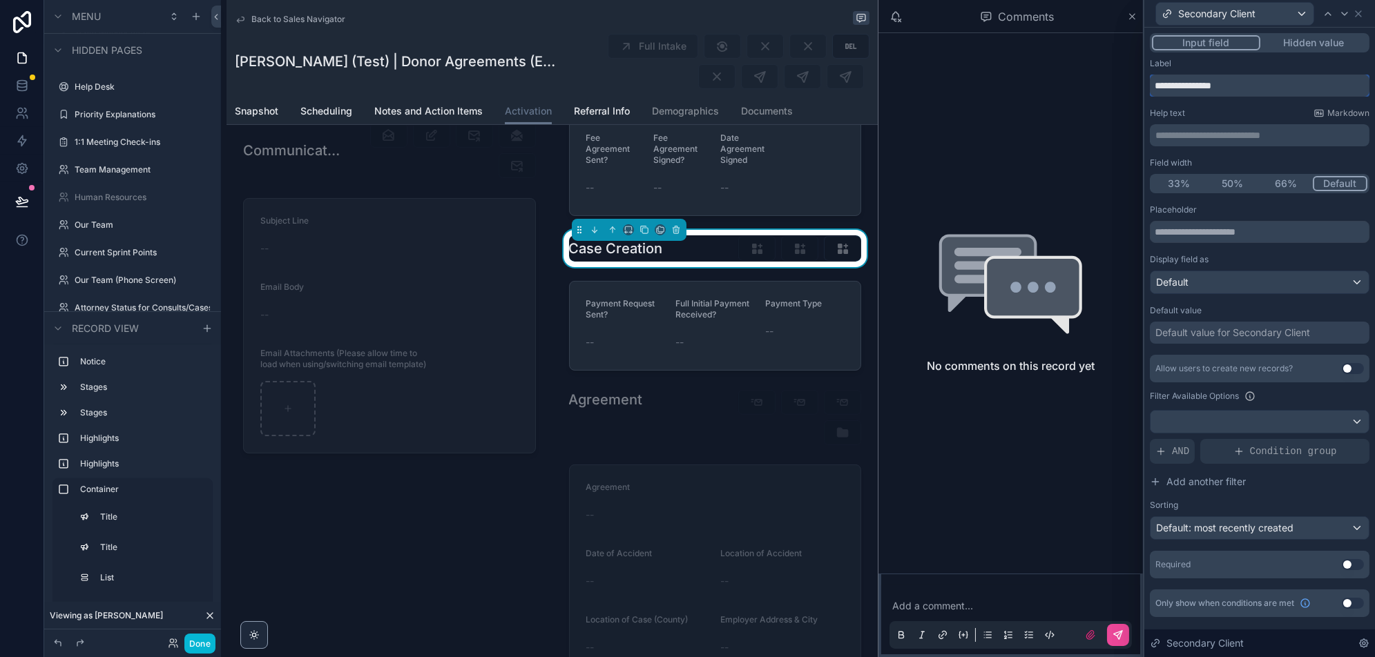
click at [1237, 84] on input "**********" at bounding box center [1260, 86] width 220 height 22
click at [1212, 84] on input "**********" at bounding box center [1260, 86] width 220 height 22
type input "**********"
click at [1177, 447] on span "AND" at bounding box center [1180, 452] width 17 height 14
click at [1327, 441] on div at bounding box center [1334, 440] width 19 height 19
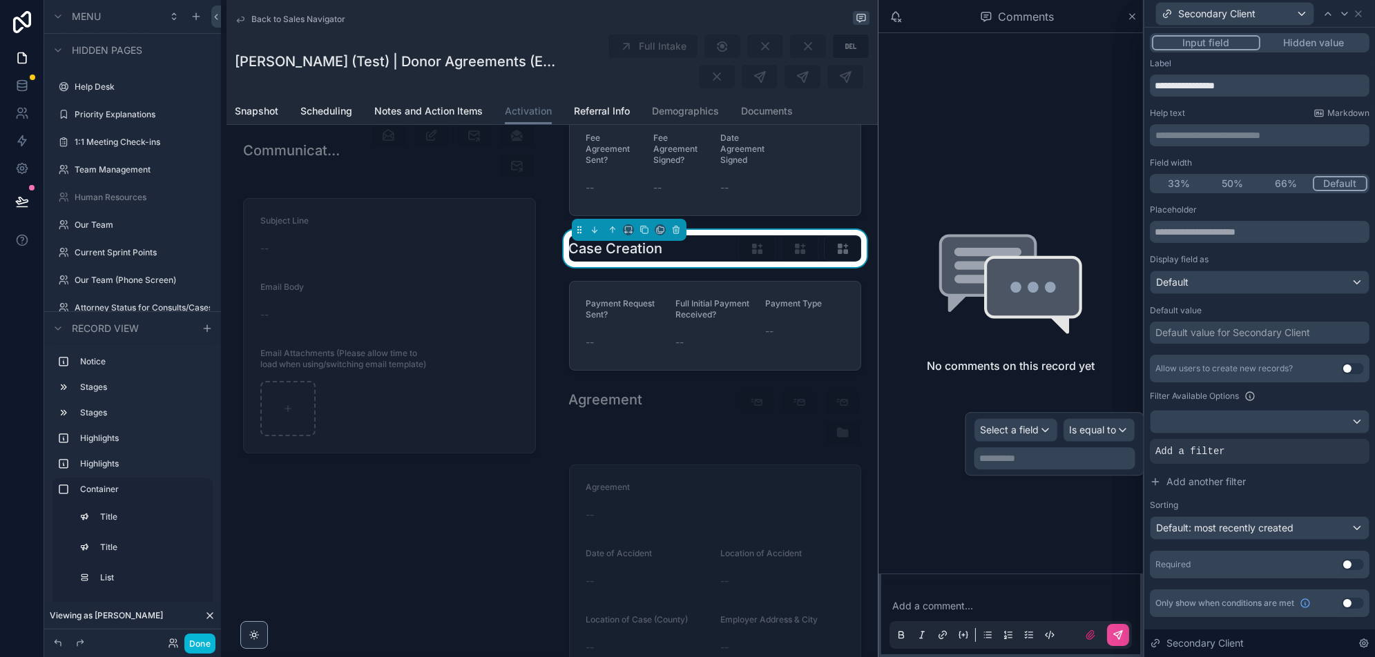
click at [1024, 417] on div "**********" at bounding box center [1054, 444] width 179 height 64
click at [1020, 434] on span "Select a field" at bounding box center [1009, 430] width 59 height 12
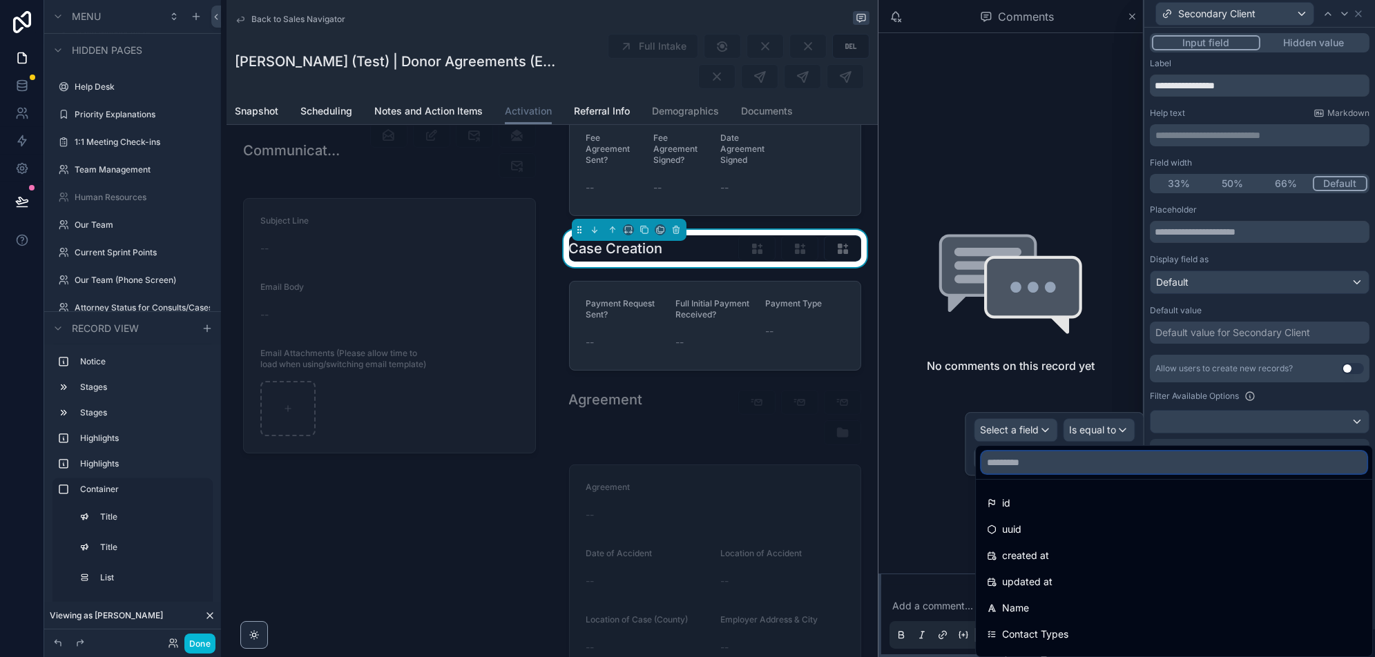
click at [1035, 463] on input "text" at bounding box center [1173, 463] width 385 height 22
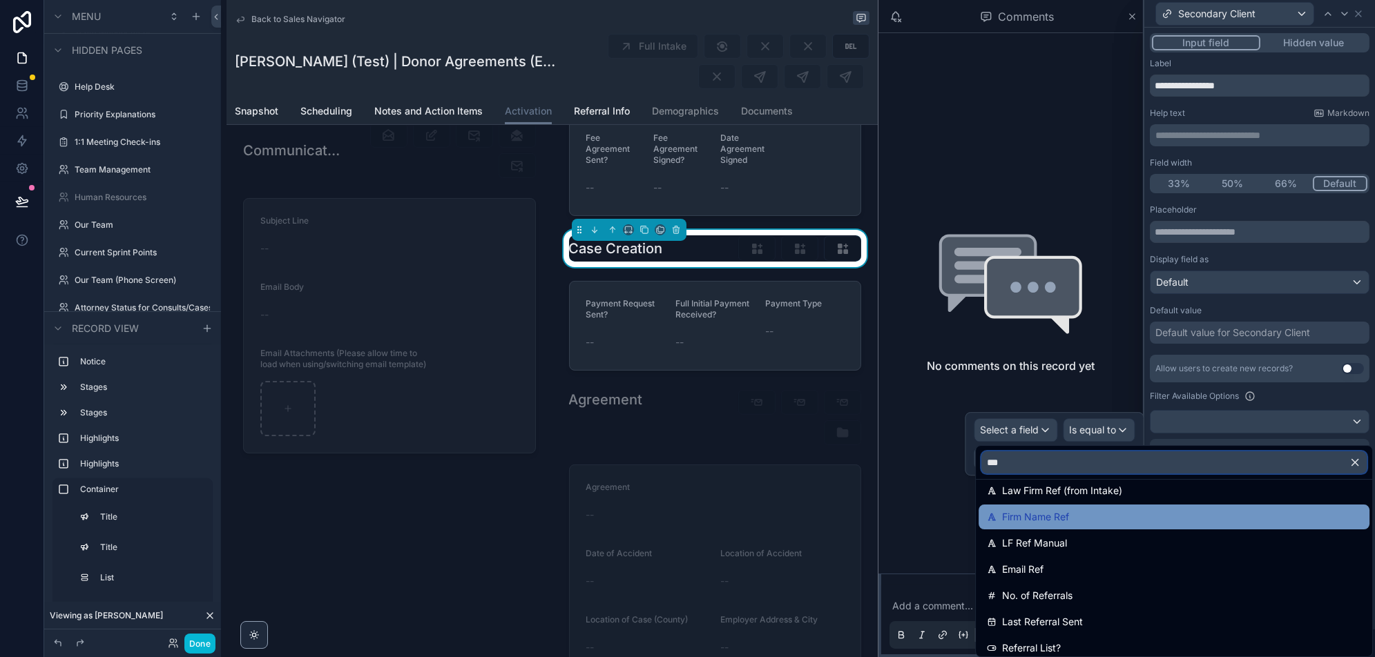
type input "***"
click at [1104, 513] on div "Firm Name Ref" at bounding box center [1174, 517] width 374 height 17
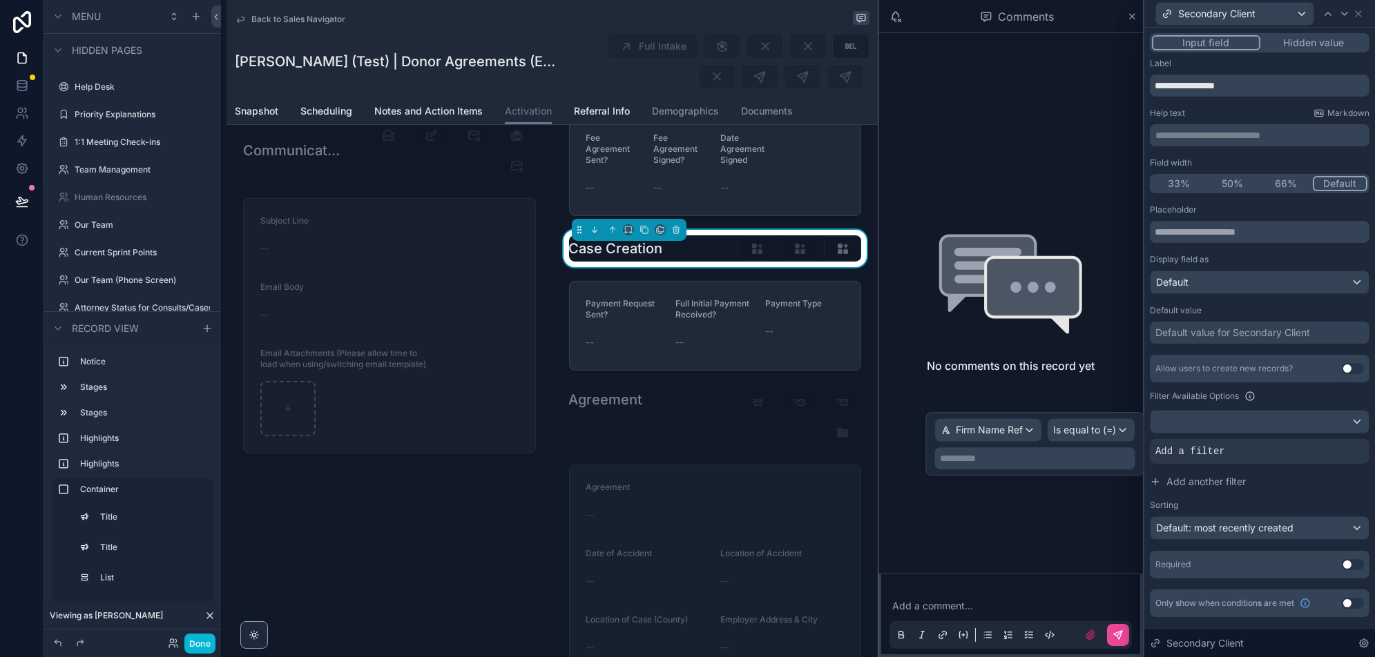
click at [1092, 456] on p "**********" at bounding box center [1036, 459] width 192 height 14
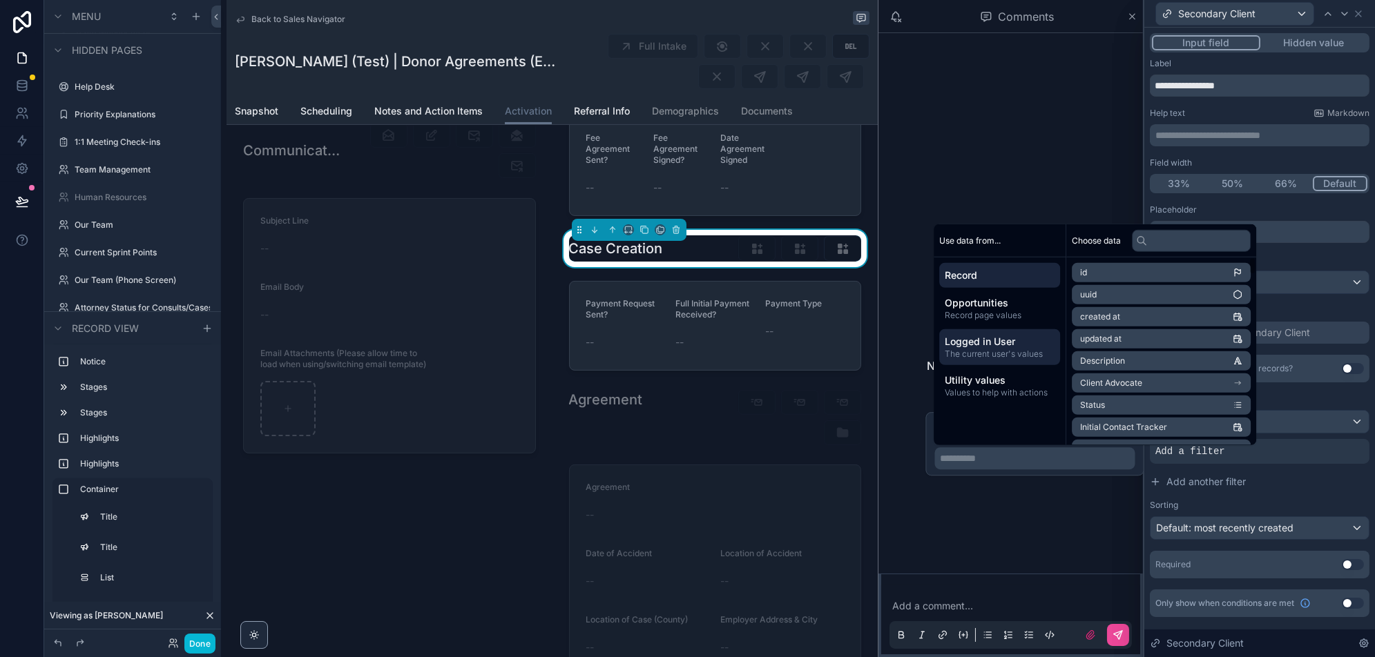
click at [988, 351] on span "The current user's values" at bounding box center [1000, 354] width 110 height 11
click at [1149, 403] on li "role" at bounding box center [1161, 405] width 179 height 19
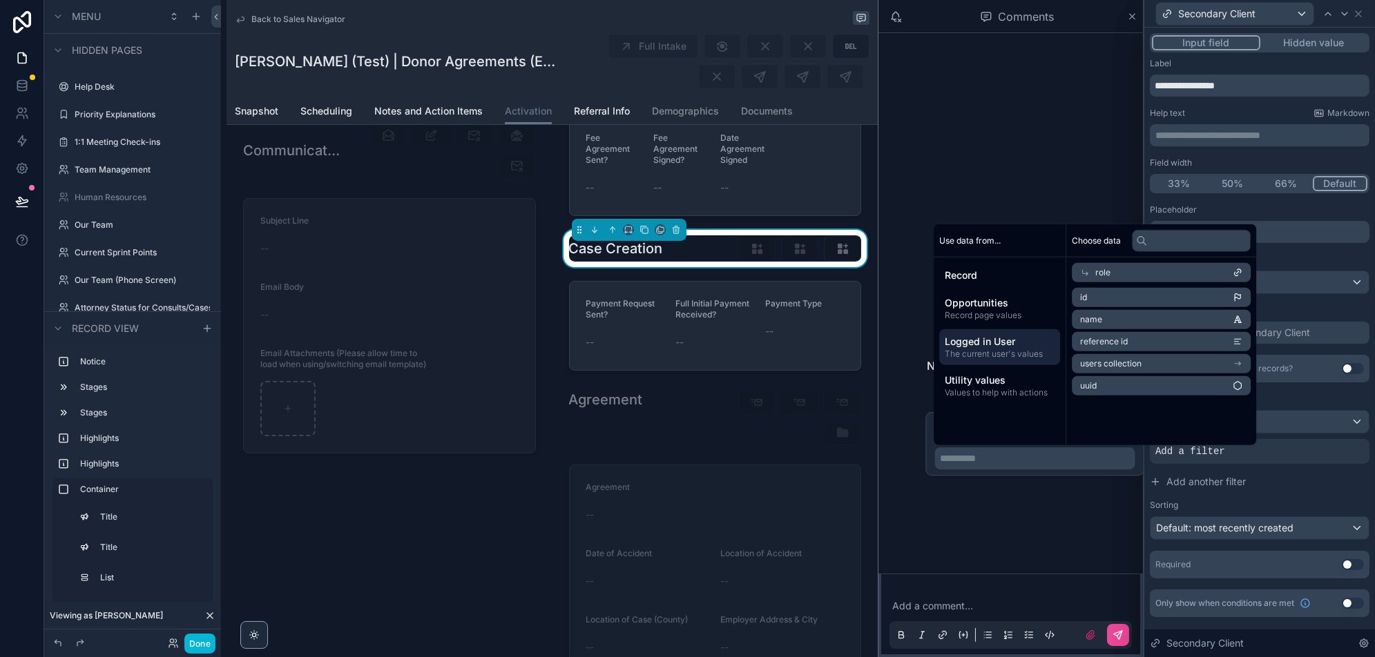
click at [1141, 313] on li "name" at bounding box center [1161, 319] width 179 height 19
click at [1319, 307] on div "Default value" at bounding box center [1260, 310] width 220 height 11
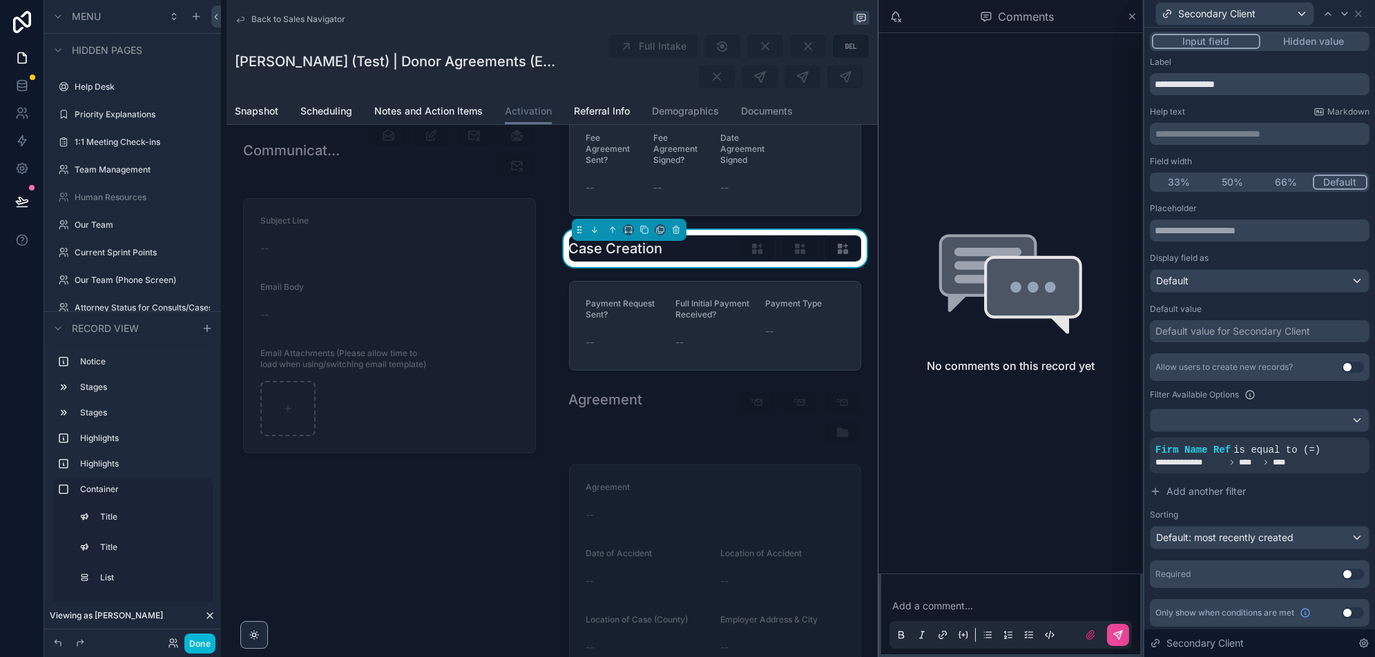
scroll to position [0, 0]
click at [1250, 186] on button "50%" at bounding box center [1233, 183] width 54 height 15
click at [1322, 21] on div at bounding box center [1327, 14] width 17 height 17
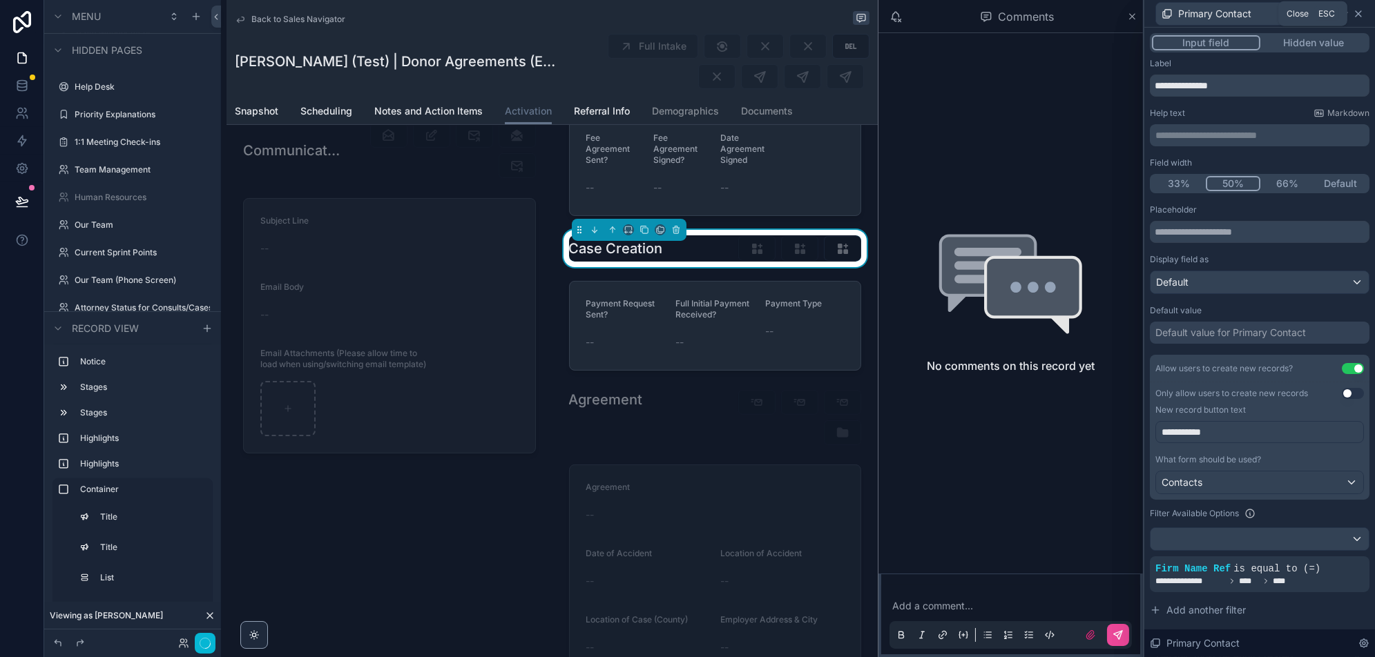
click at [1359, 12] on icon at bounding box center [1358, 14] width 6 height 6
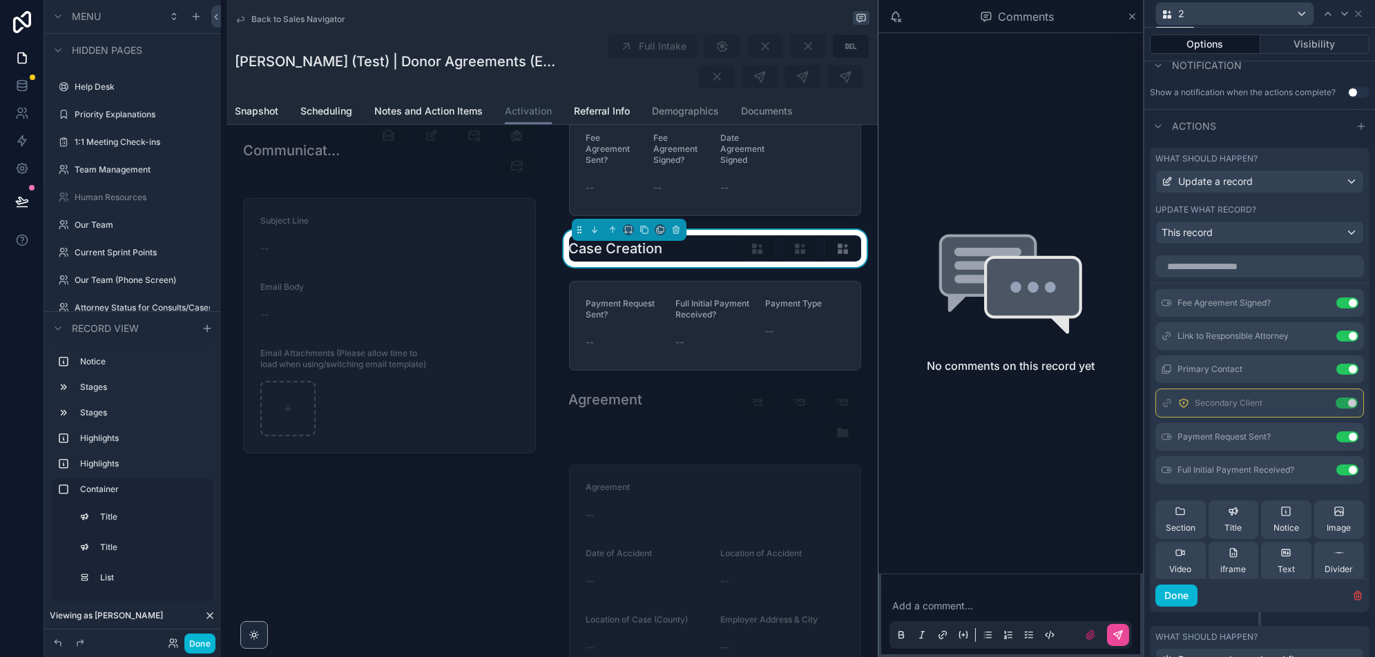
scroll to position [324, 0]
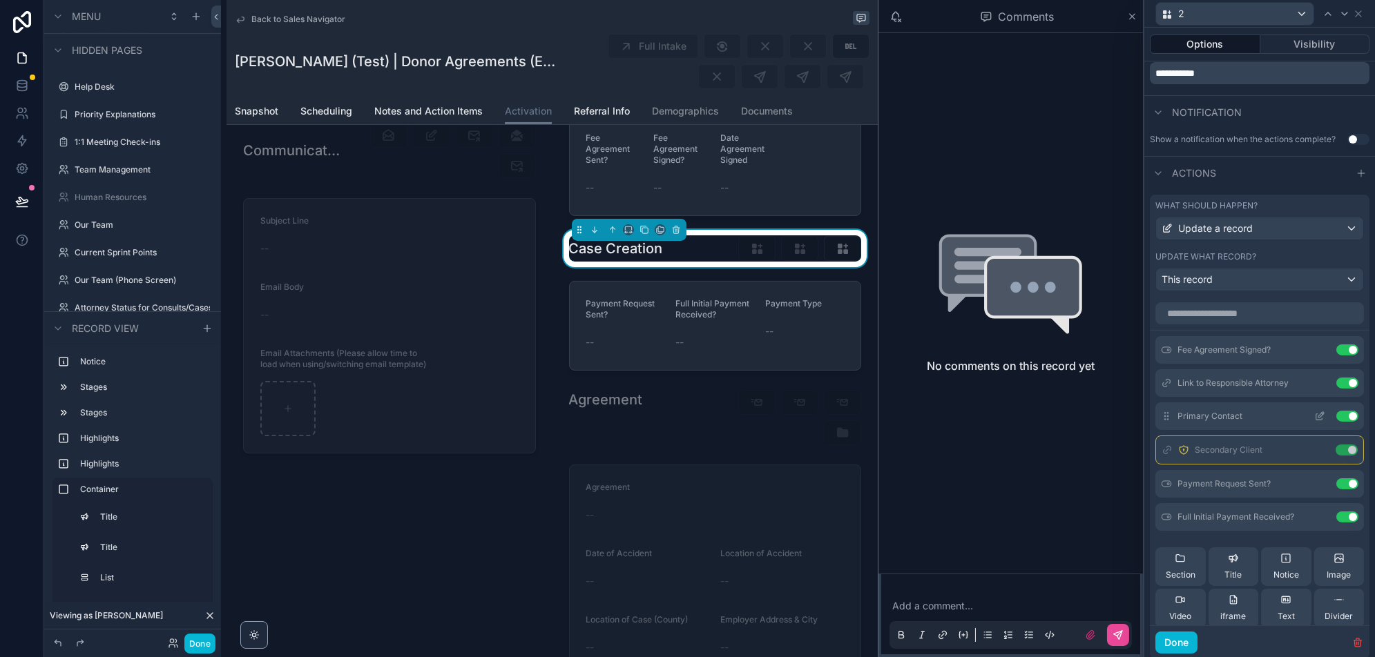
click at [1319, 422] on div "Primary Contact Use setting" at bounding box center [1259, 417] width 209 height 28
click at [1319, 412] on icon at bounding box center [1319, 416] width 11 height 11
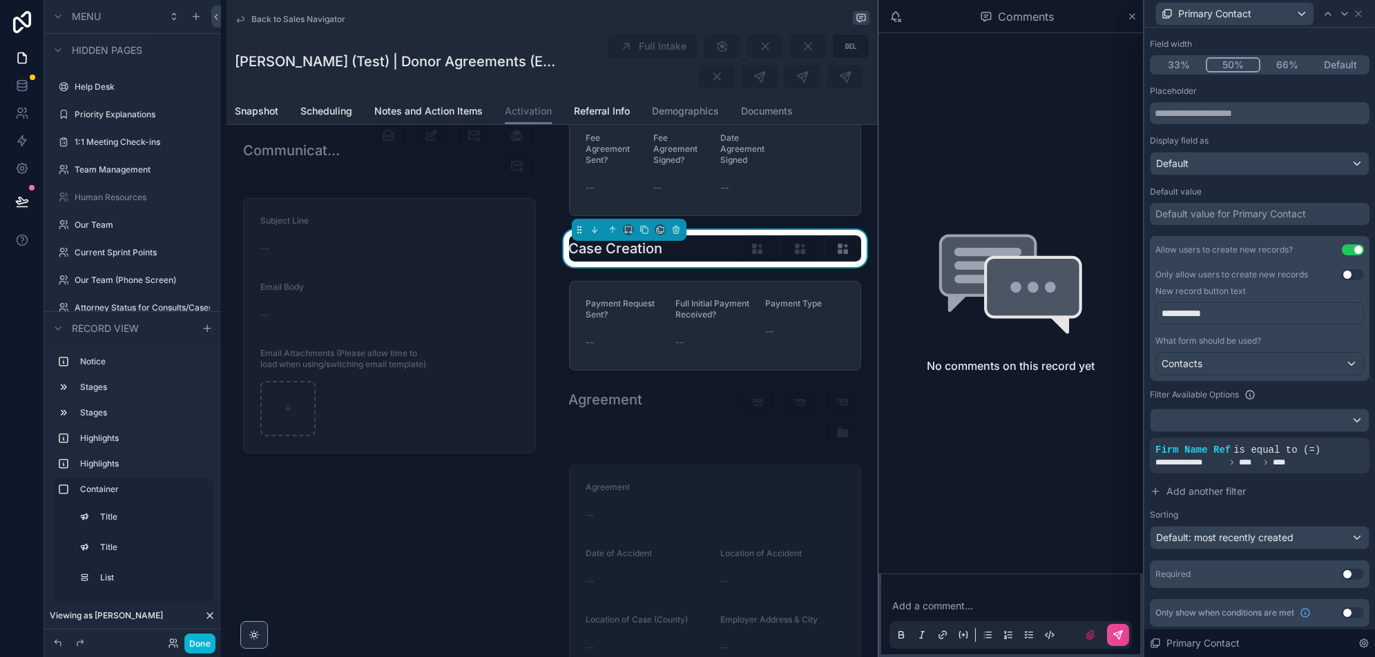
scroll to position [0, 0]
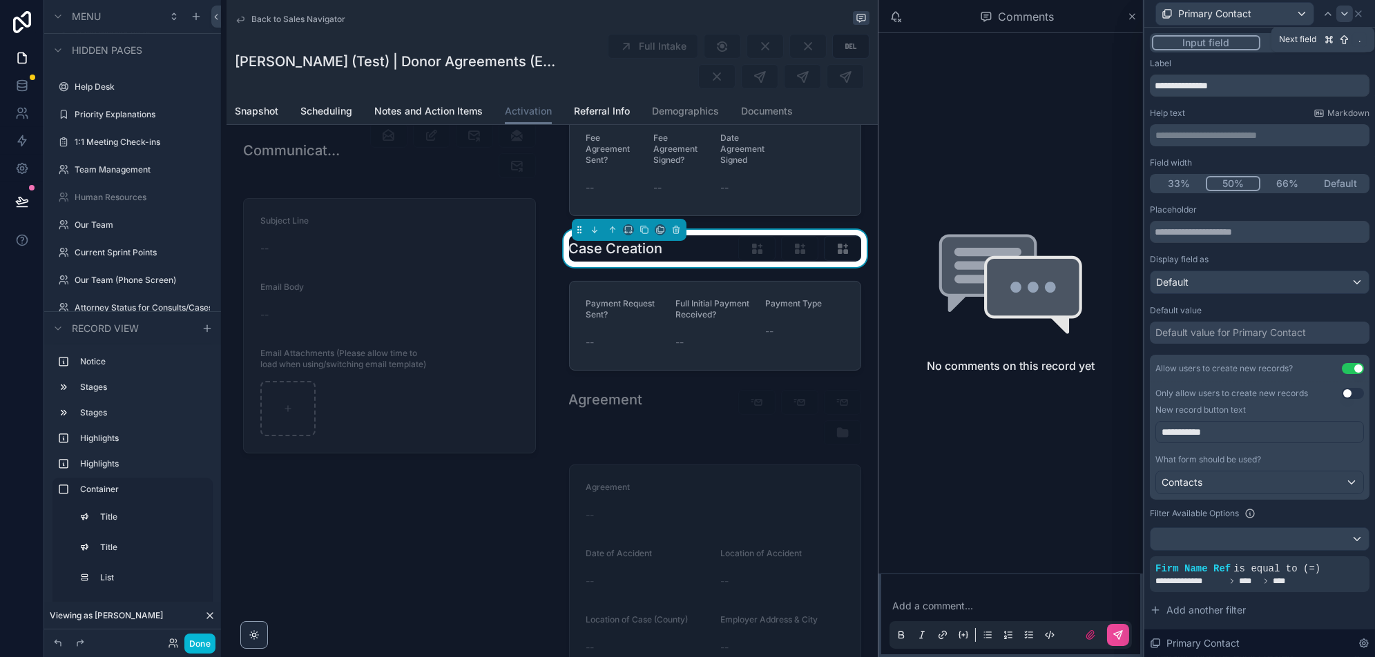
click at [1339, 12] on icon at bounding box center [1344, 13] width 11 height 11
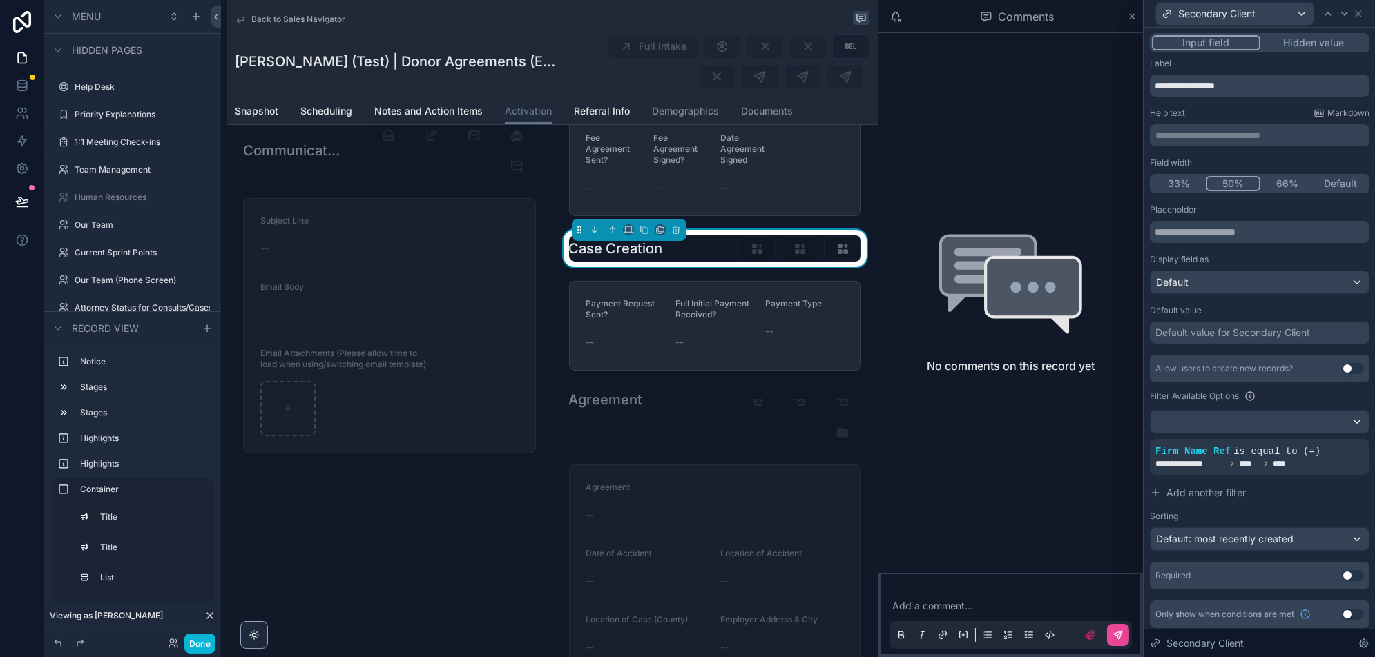
scroll to position [1, 0]
click at [1350, 363] on button "Use setting" at bounding box center [1353, 367] width 22 height 11
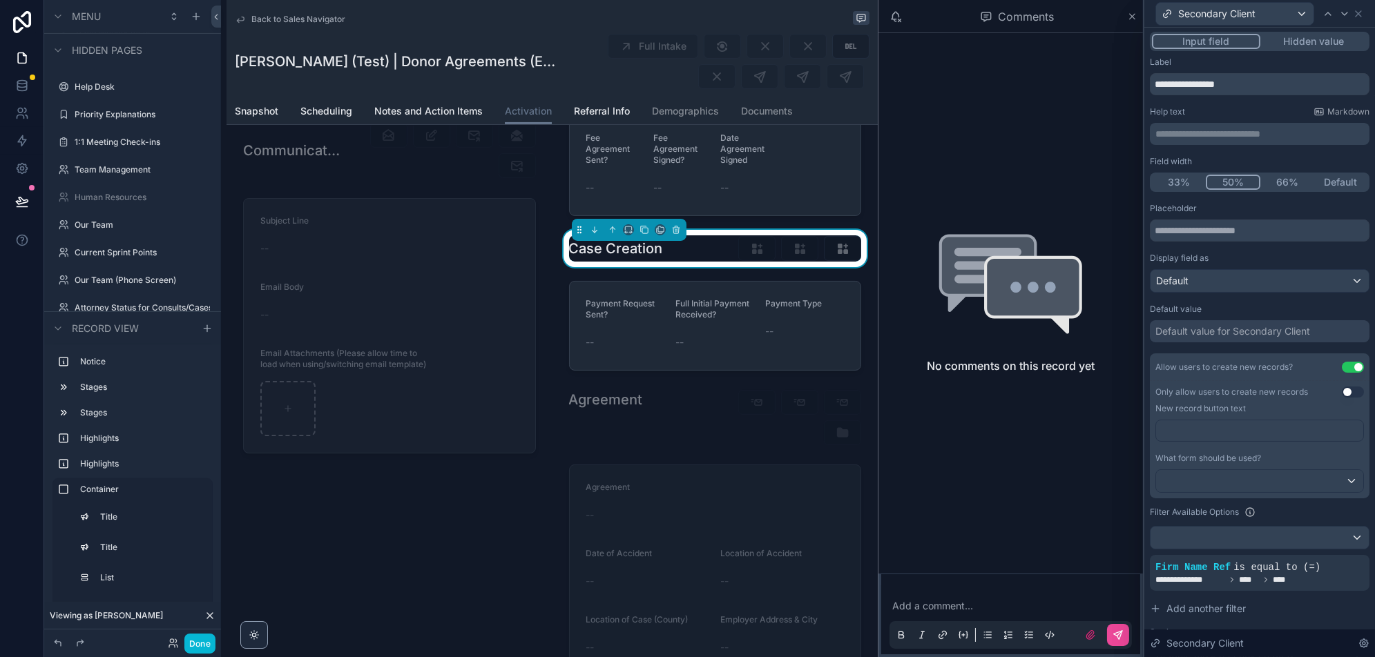
click at [1293, 434] on p "﻿" at bounding box center [1260, 431] width 199 height 14
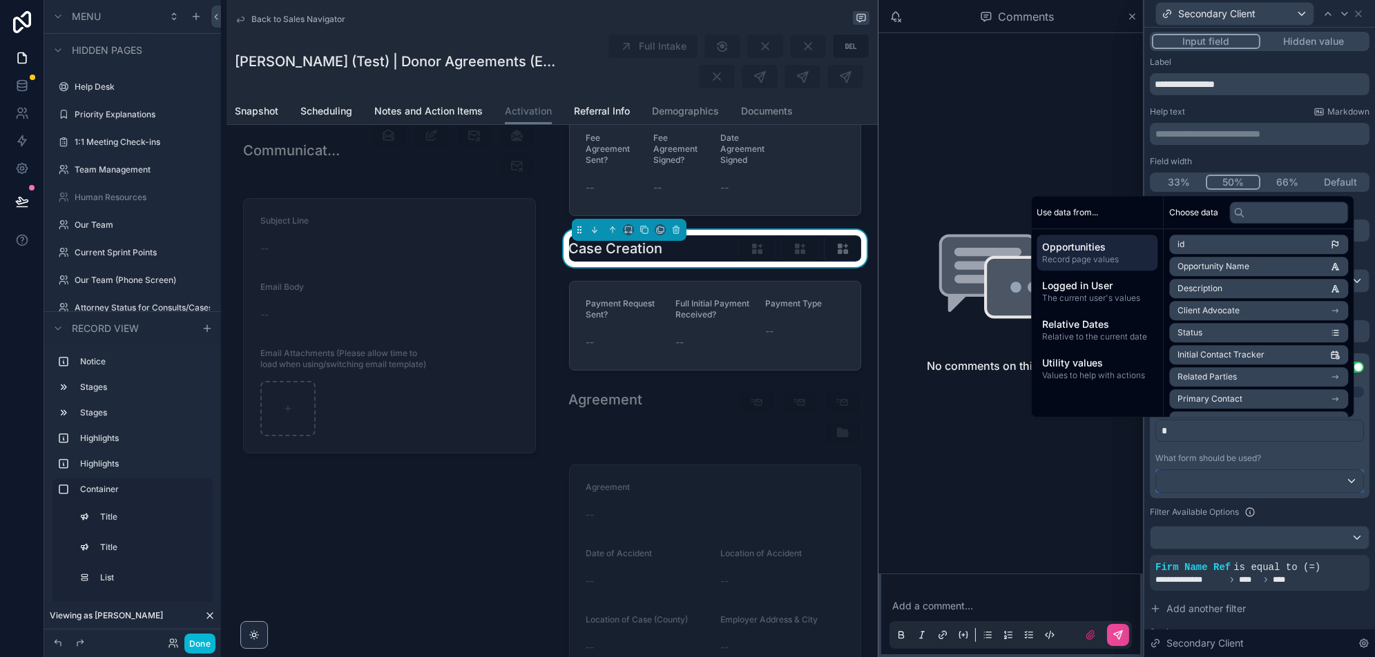
click at [1219, 483] on div at bounding box center [1259, 481] width 207 height 22
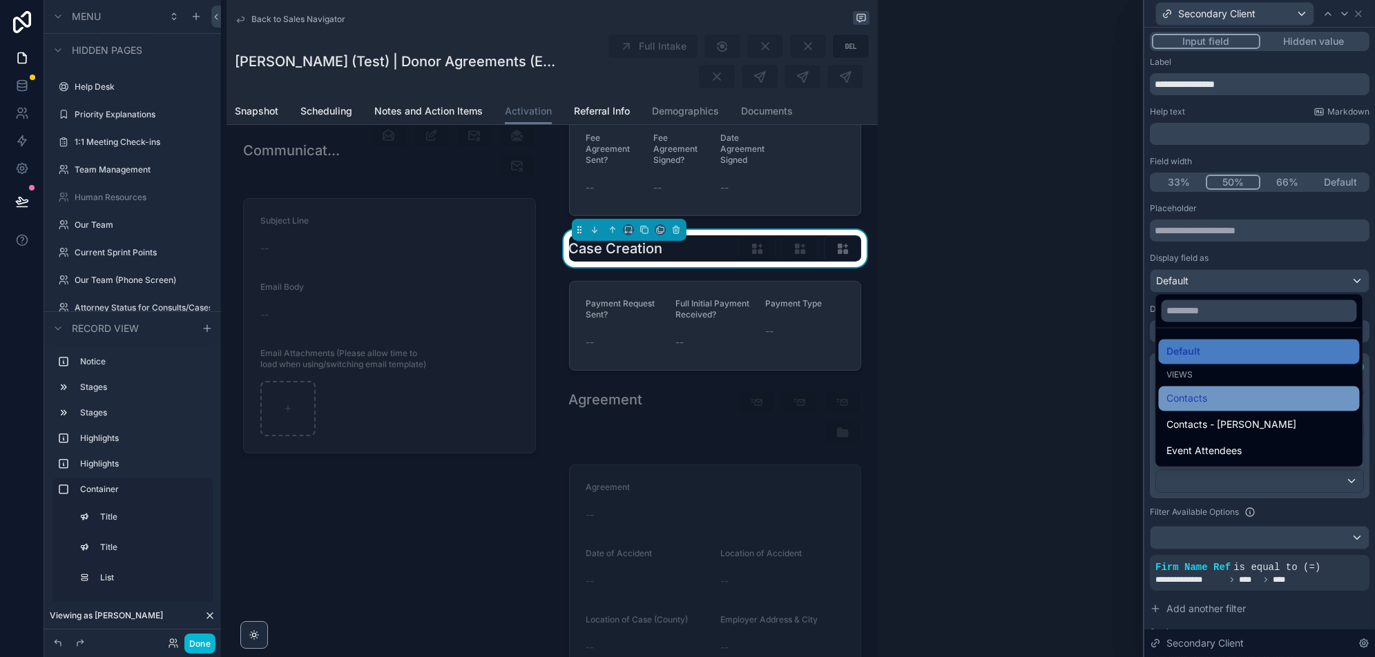
click at [1206, 400] on span "Contacts" at bounding box center [1187, 398] width 41 height 17
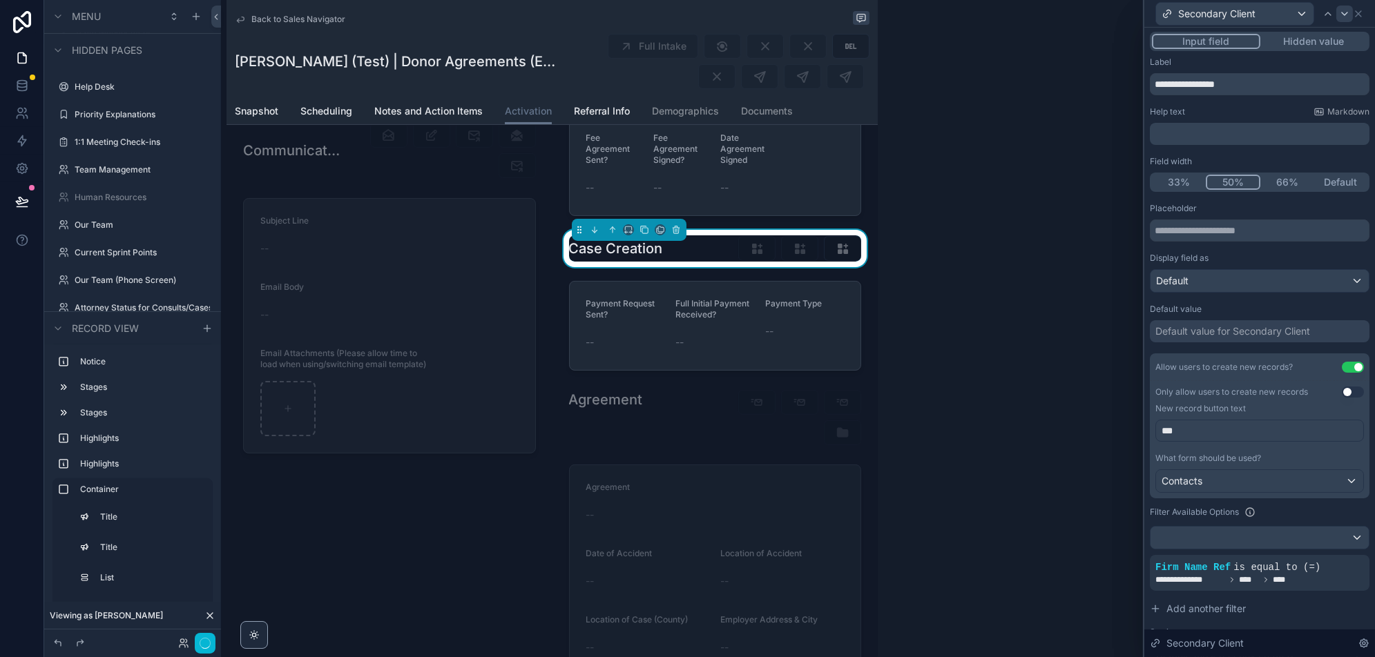
click at [1346, 12] on icon at bounding box center [1345, 13] width 6 height 3
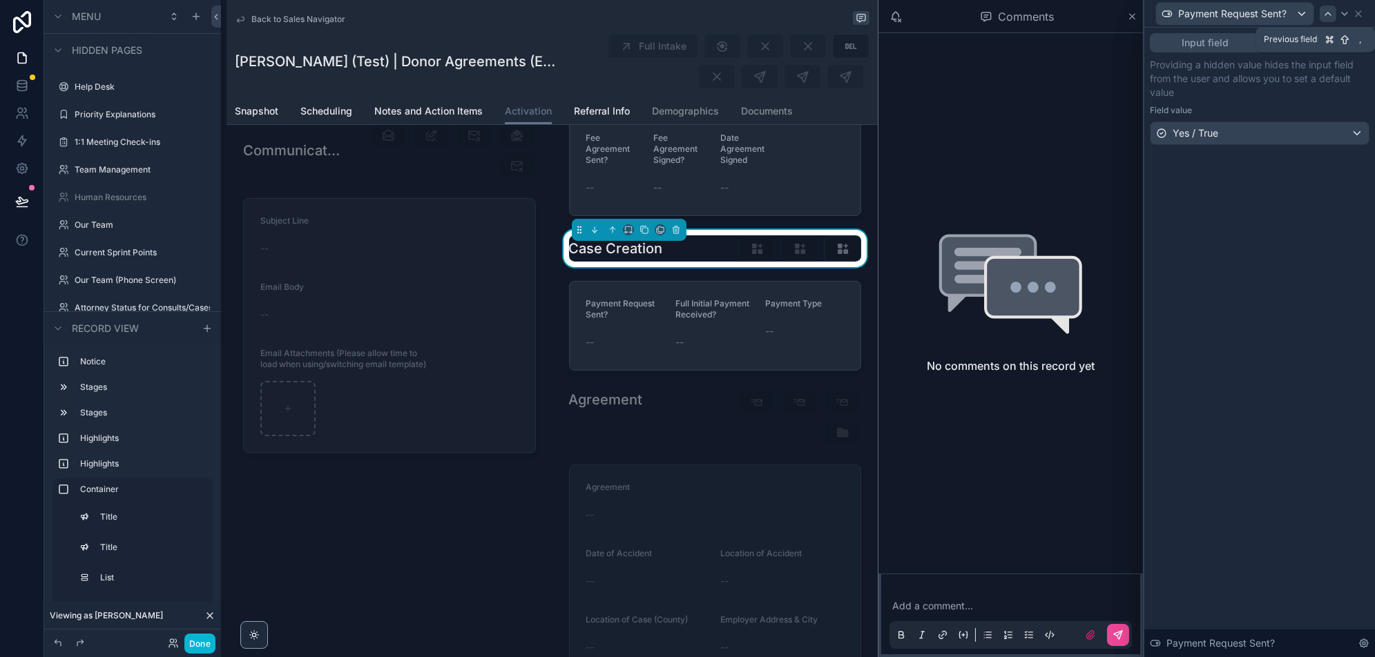
click at [1326, 9] on icon at bounding box center [1327, 13] width 11 height 11
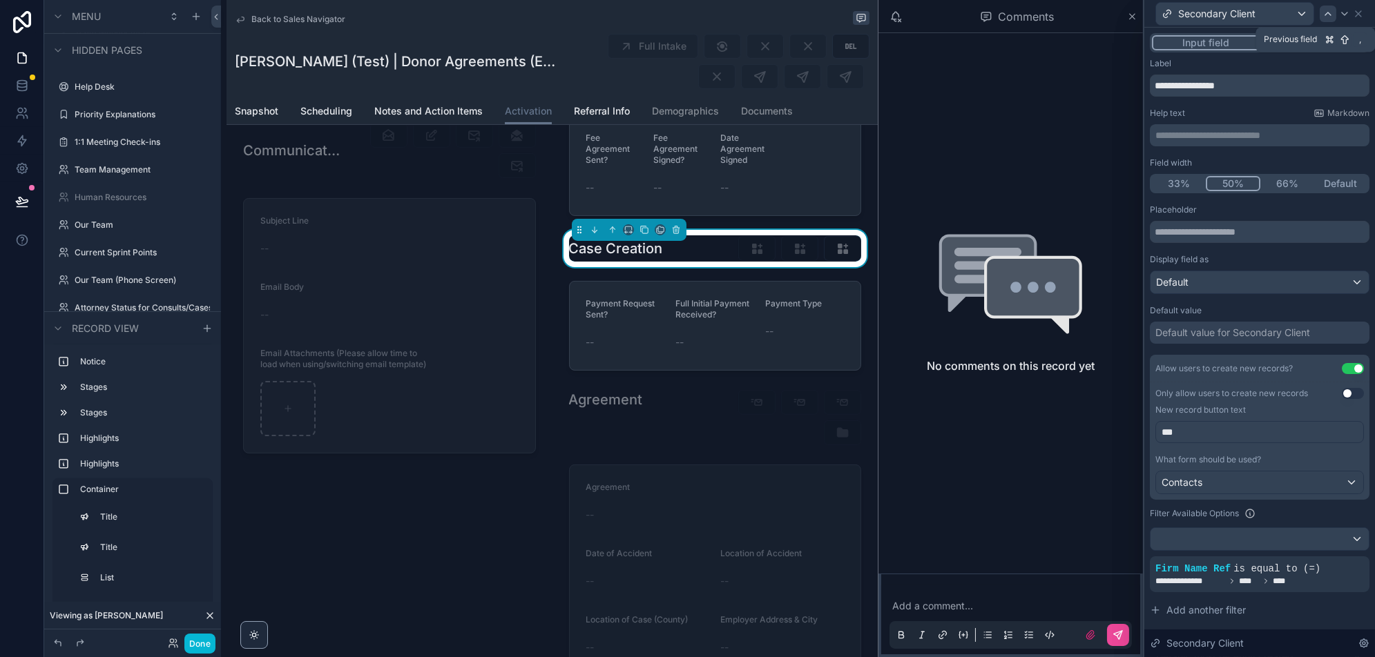
click at [1326, 12] on icon at bounding box center [1327, 13] width 11 height 11
click at [1235, 435] on p "**********" at bounding box center [1260, 432] width 199 height 14
click at [1183, 432] on span "**********" at bounding box center [1180, 432] width 39 height 10
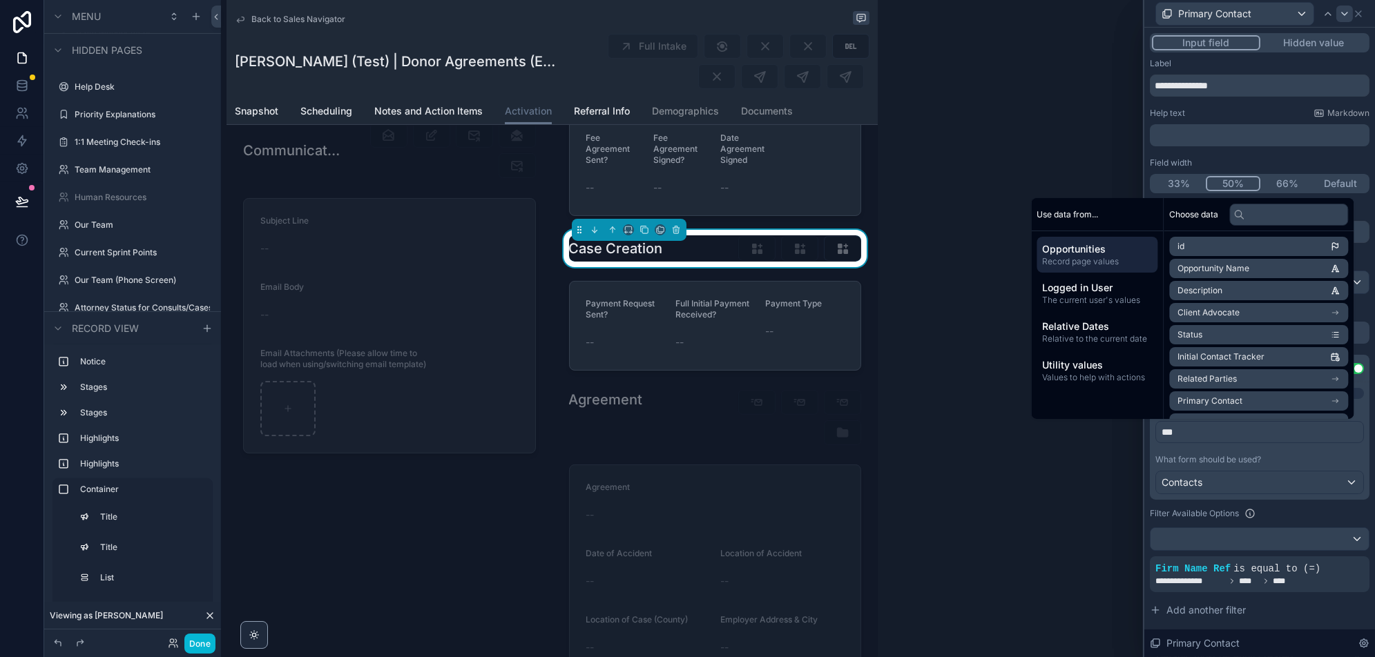
click at [1344, 14] on icon at bounding box center [1344, 13] width 11 height 11
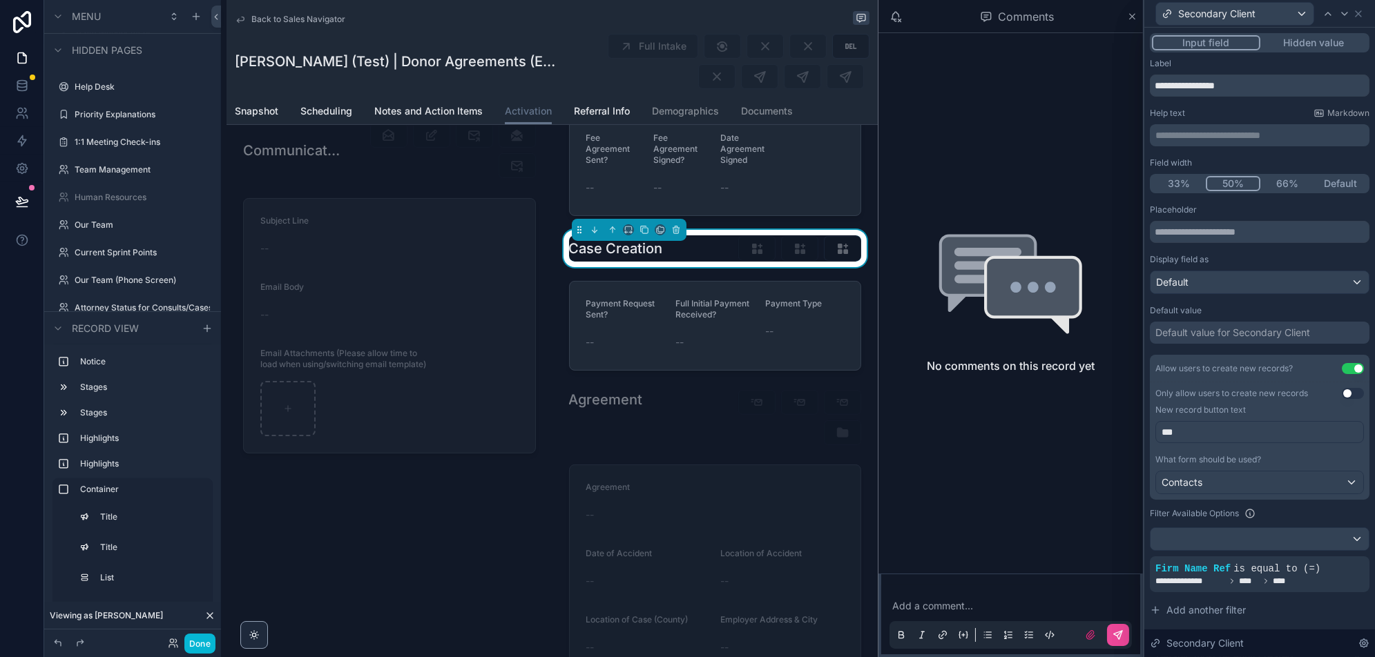
scroll to position [0, 0]
click at [1357, 17] on icon at bounding box center [1358, 13] width 11 height 11
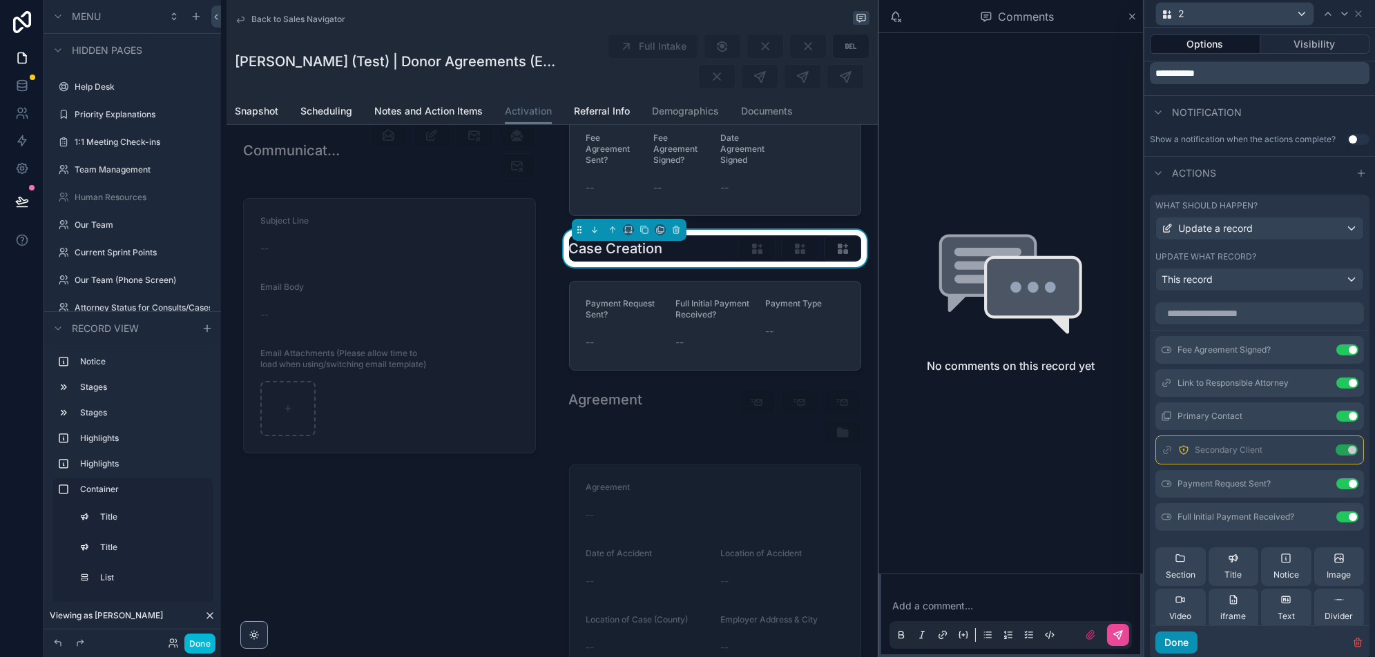
click at [1183, 645] on button "Done" at bounding box center [1176, 643] width 42 height 22
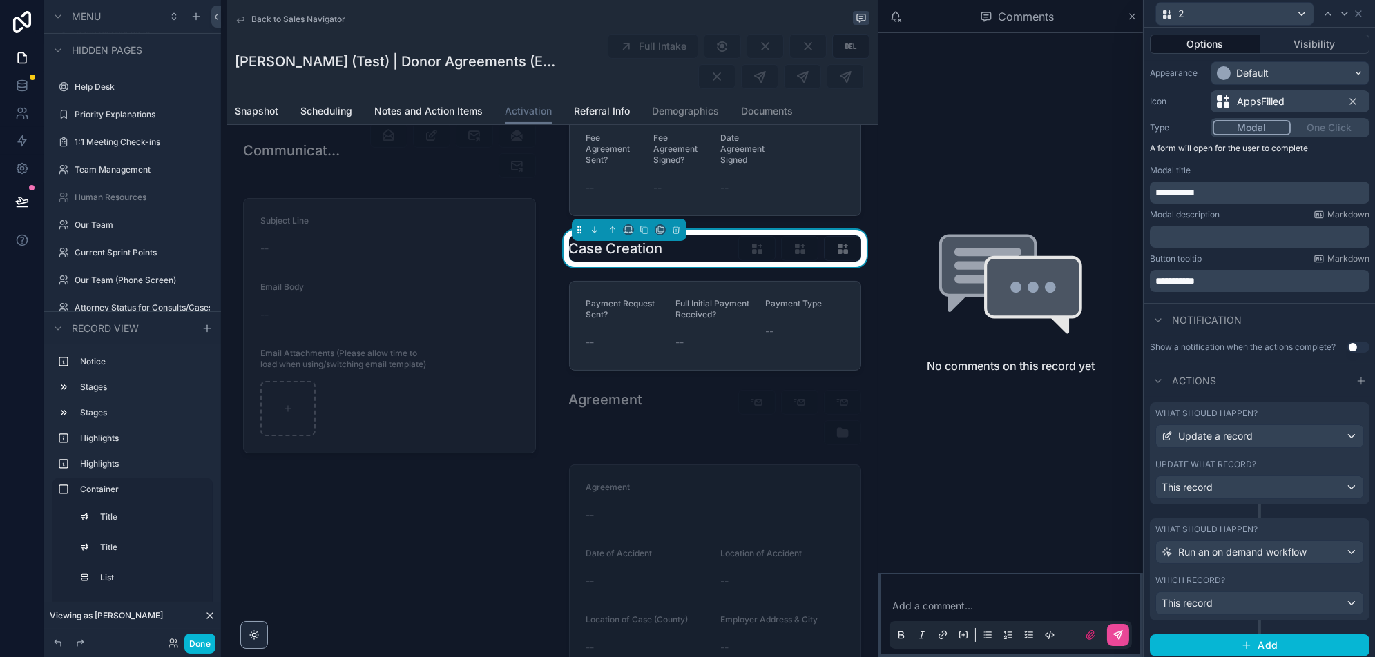
click at [1198, 614] on div "What should happen? Run an on demand workflow Which record? This record" at bounding box center [1260, 570] width 220 height 102
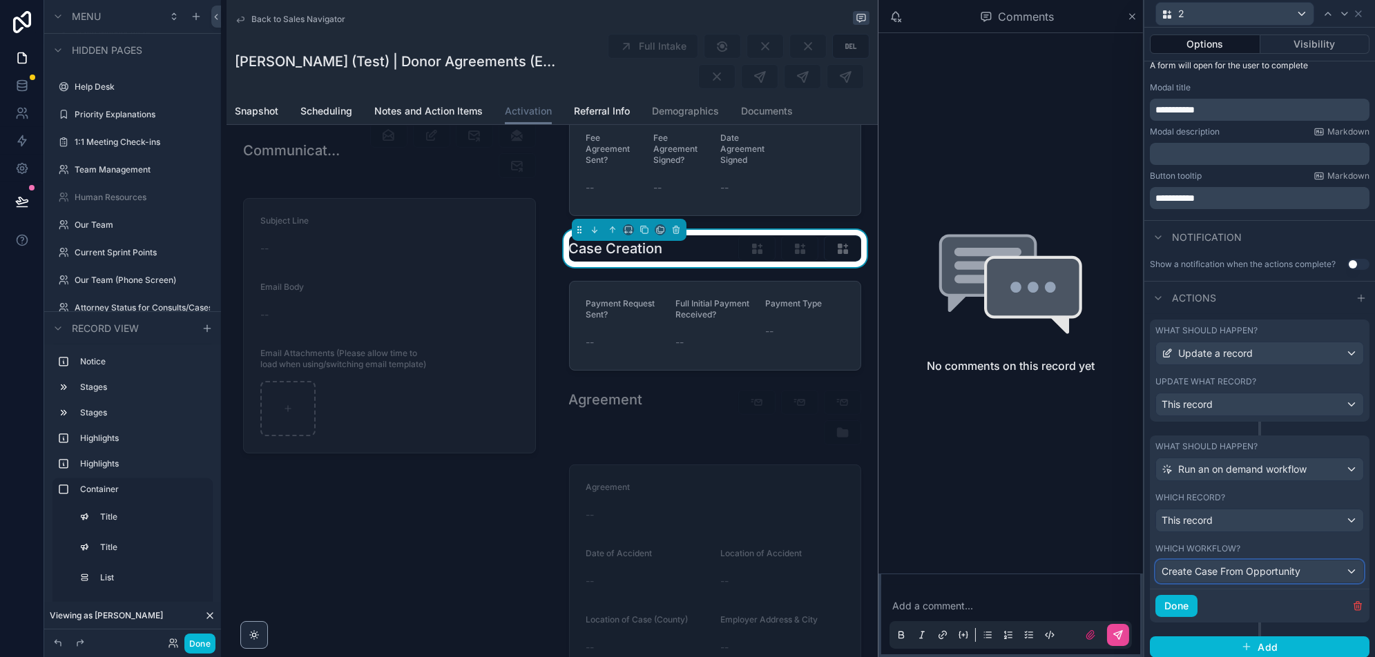
click at [1208, 561] on div "Create Case From Opportunity" at bounding box center [1259, 572] width 207 height 22
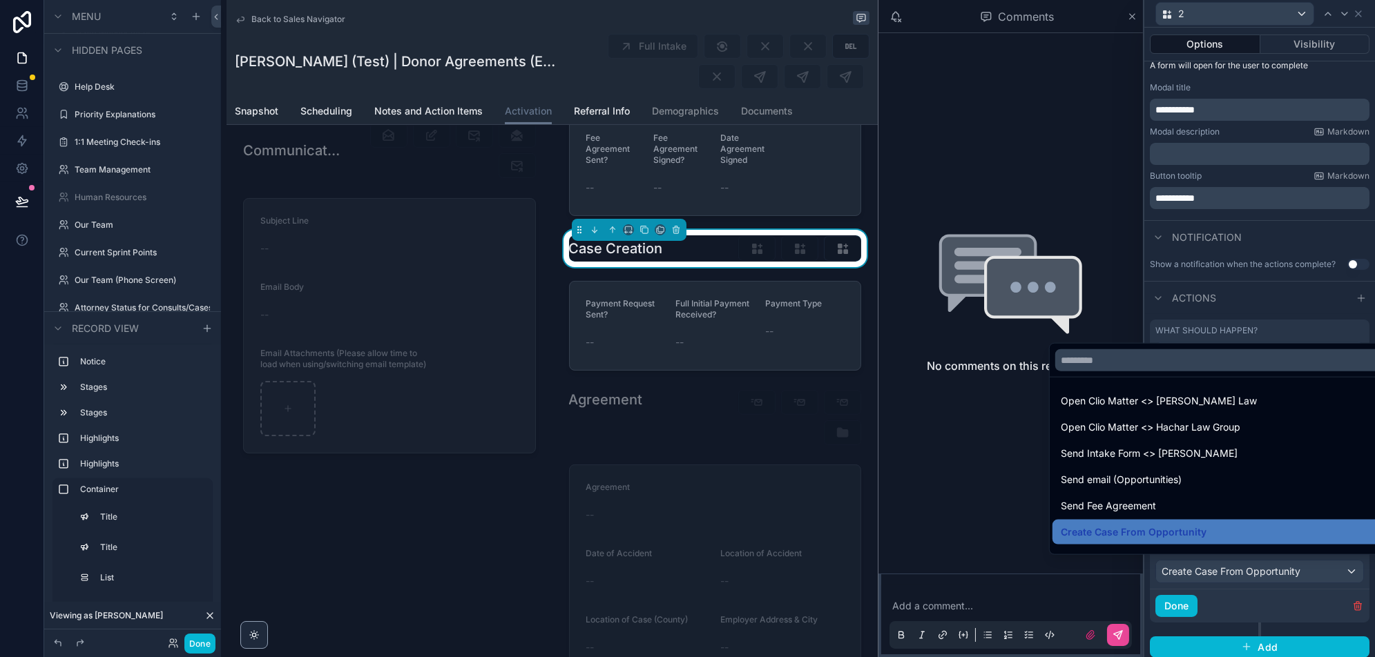
click at [1208, 559] on div at bounding box center [1259, 328] width 231 height 657
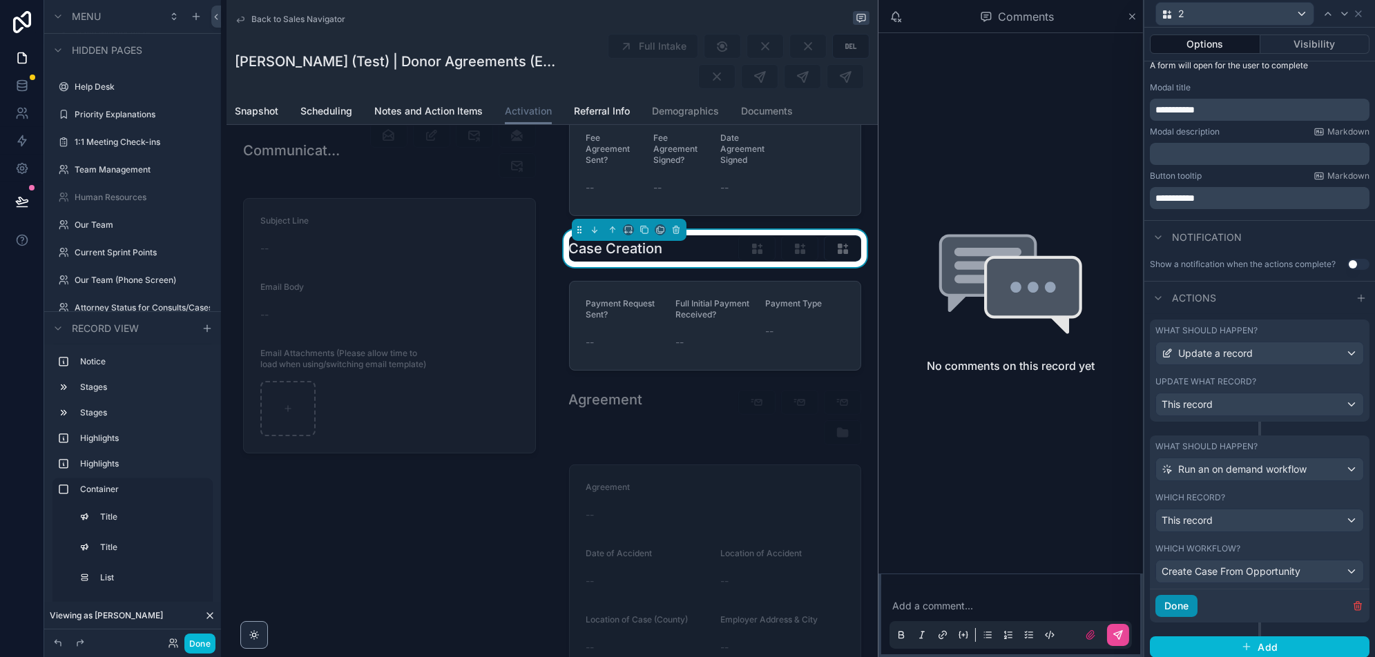
click at [1179, 605] on button "Done" at bounding box center [1176, 606] width 42 height 22
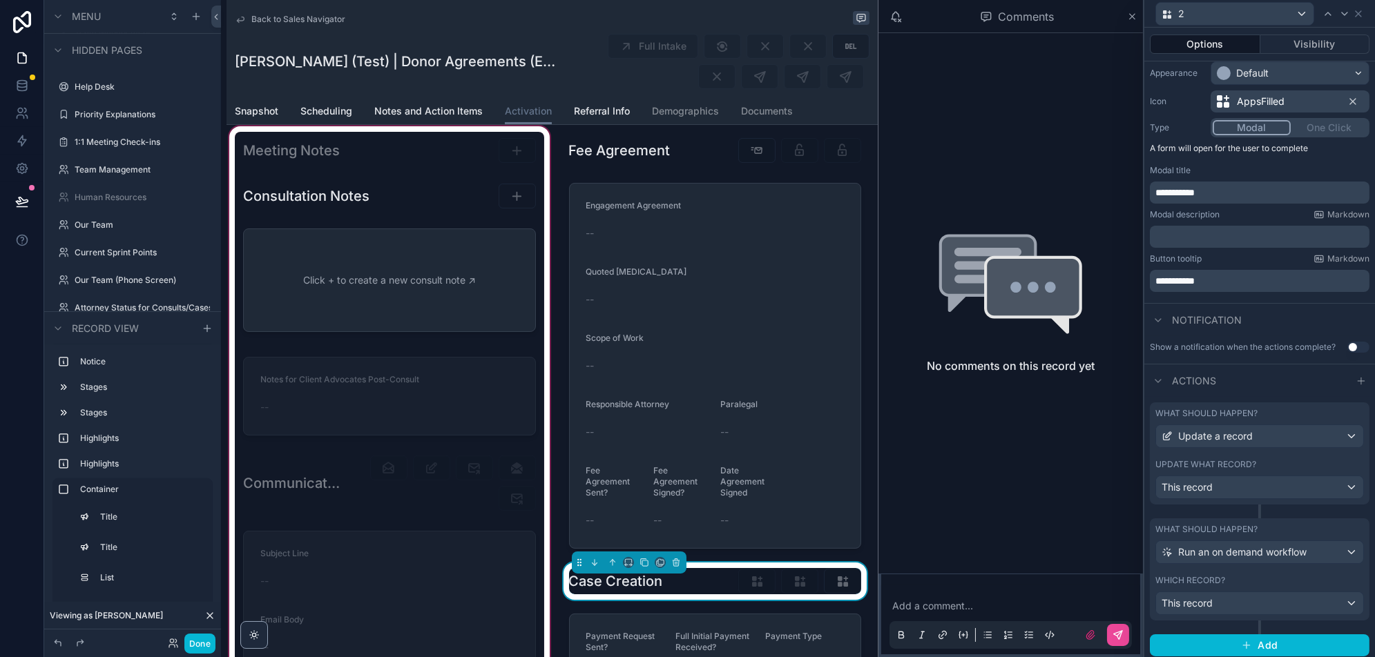
scroll to position [416, 0]
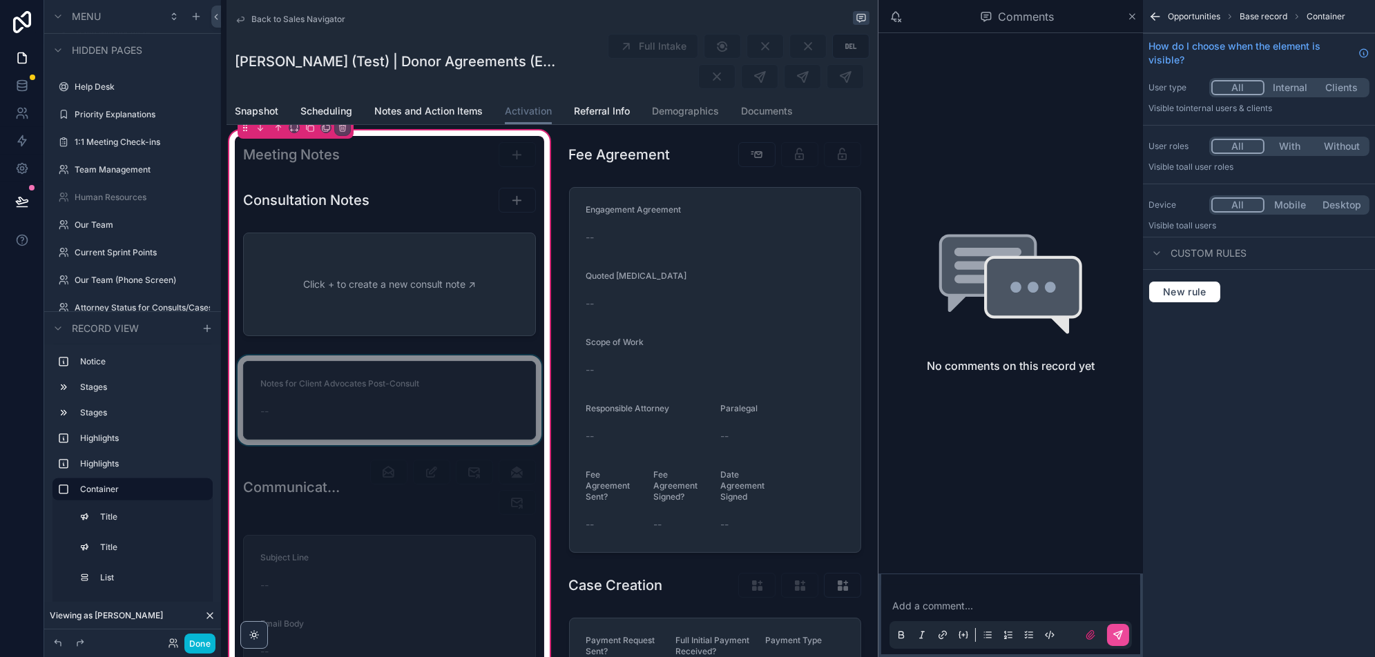
click at [415, 356] on div "scrollable content" at bounding box center [389, 401] width 309 height 90
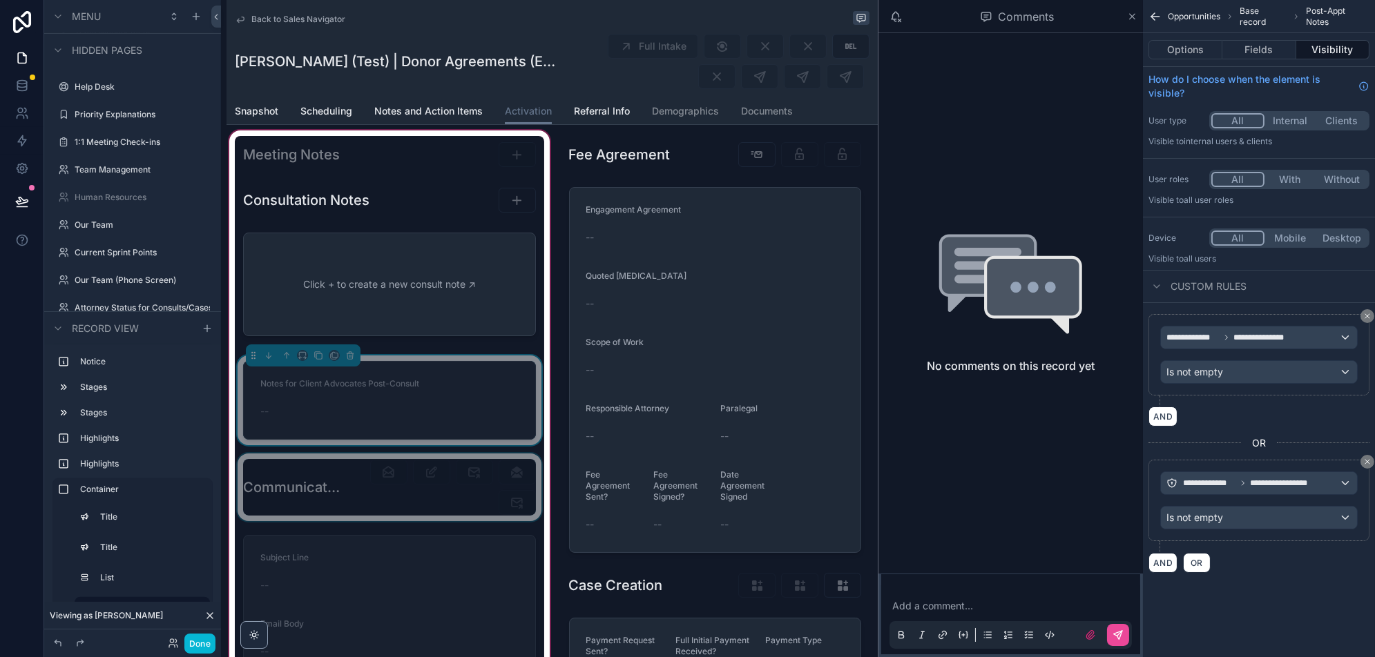
click at [470, 477] on div "scrollable content" at bounding box center [389, 488] width 309 height 68
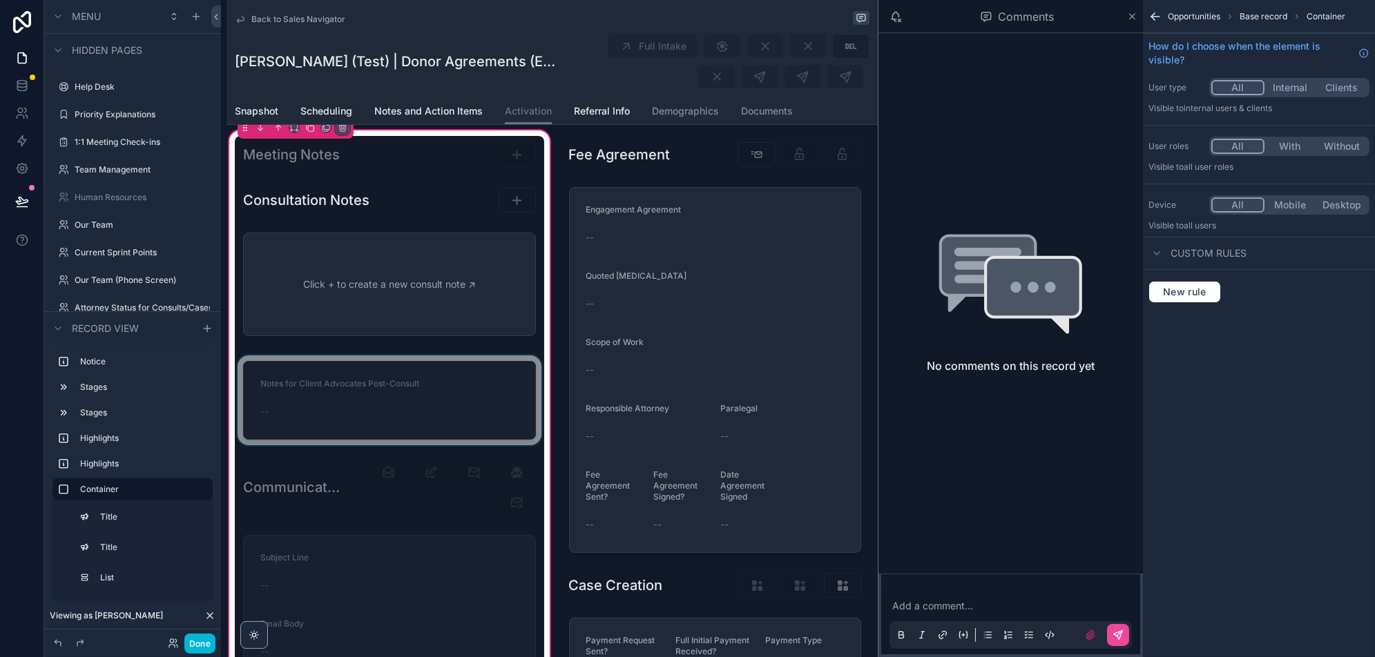
click at [457, 516] on div "Meeting Notes Consultation Notes Click + to create a new consult note ↗ Notes f…" at bounding box center [389, 466] width 309 height 660
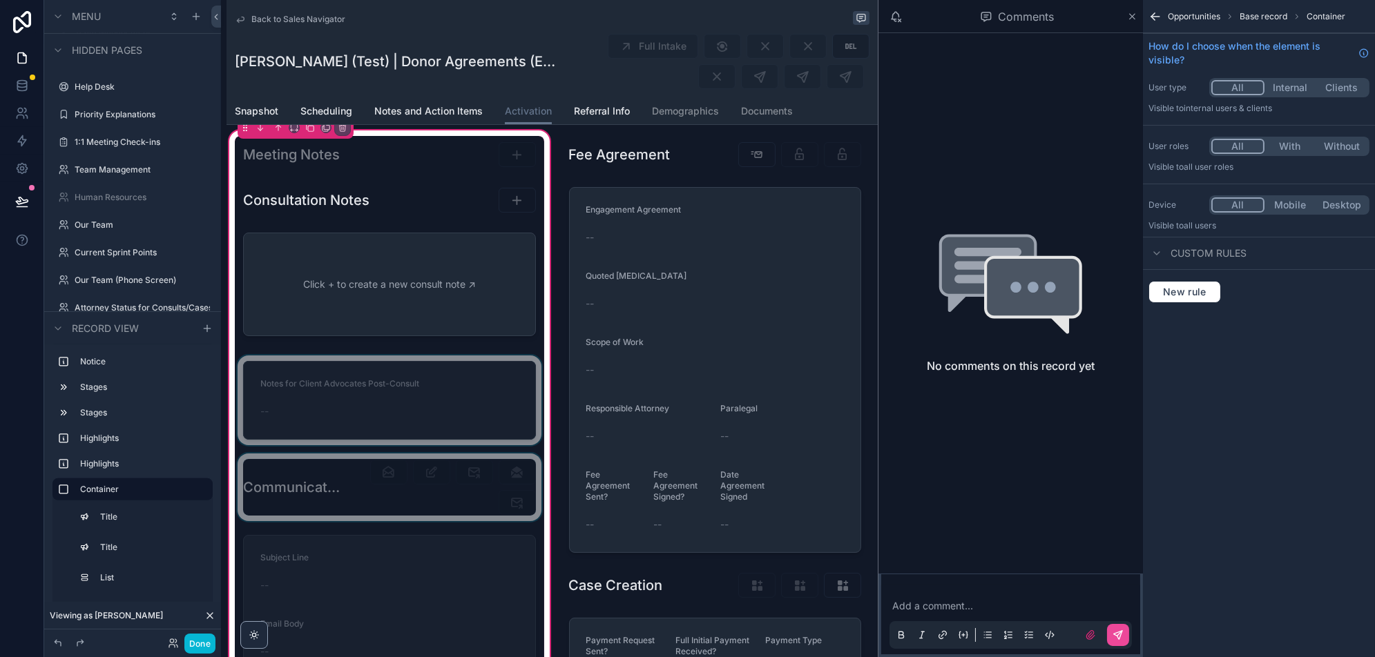
click at [465, 494] on div "scrollable content" at bounding box center [389, 488] width 309 height 68
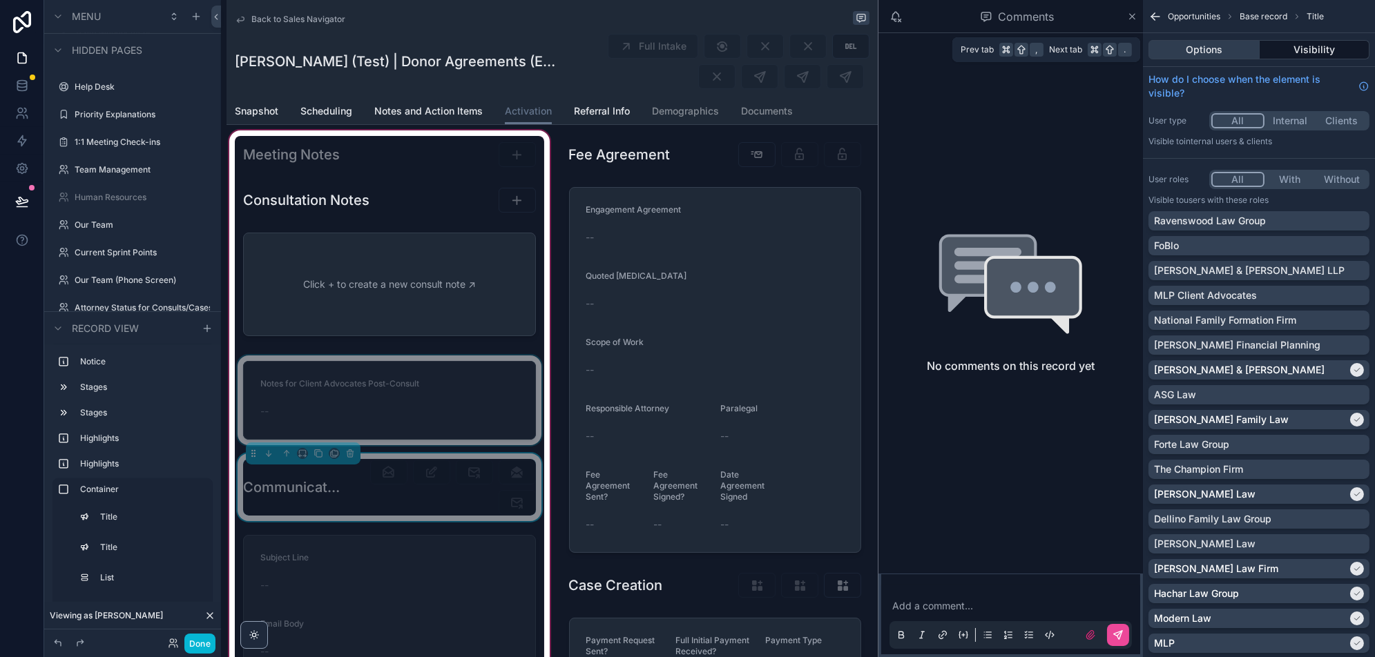
click at [1192, 56] on button "Options" at bounding box center [1203, 49] width 111 height 19
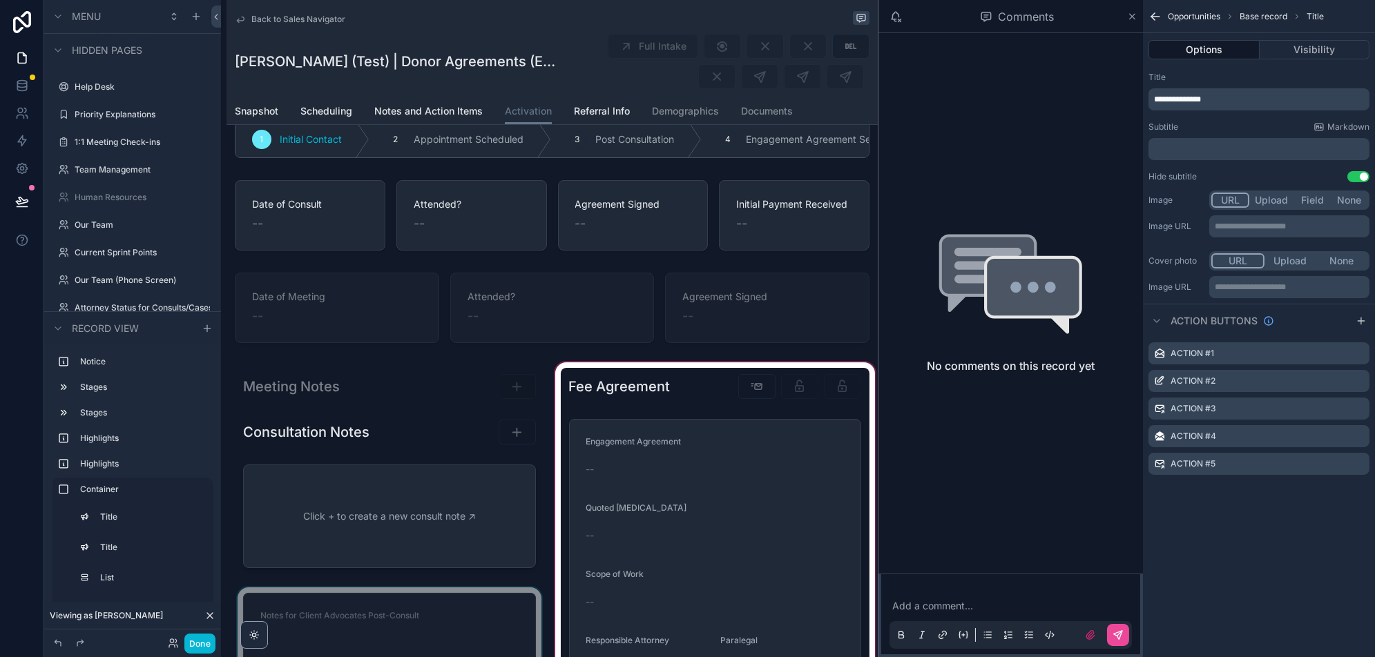
scroll to position [55, 0]
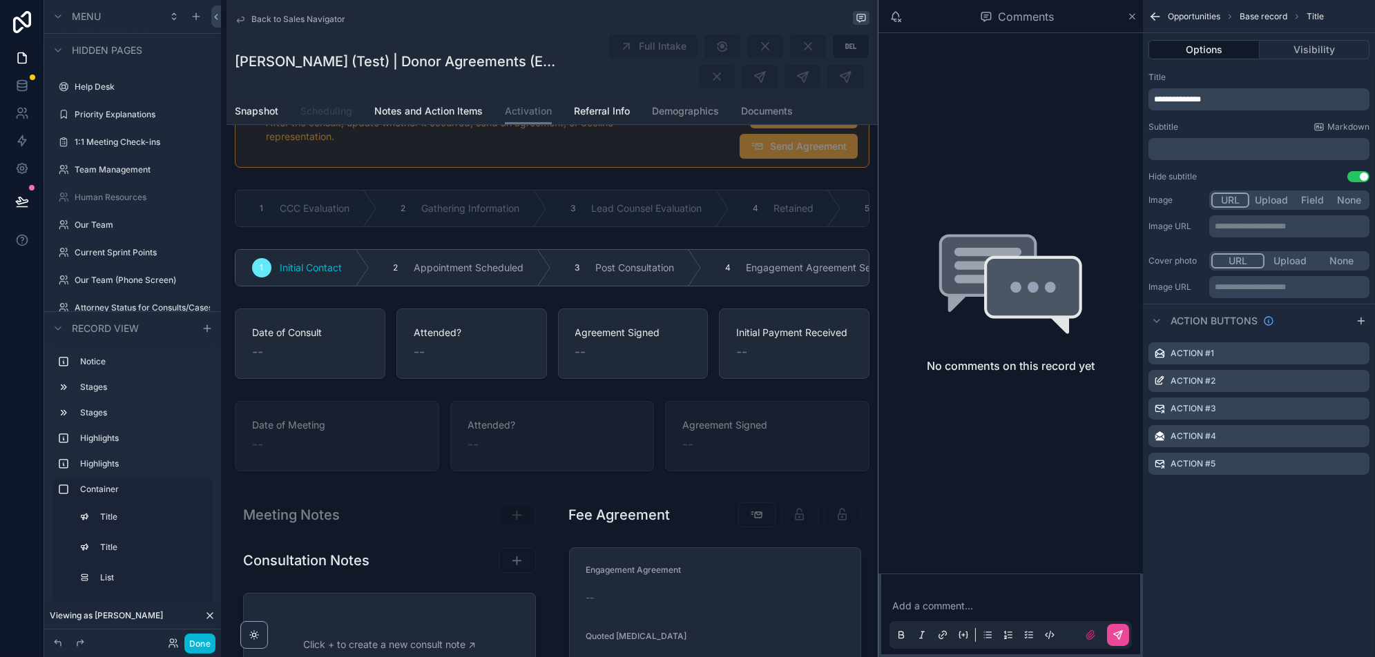
click at [318, 121] on link "Scheduling" at bounding box center [326, 113] width 52 height 28
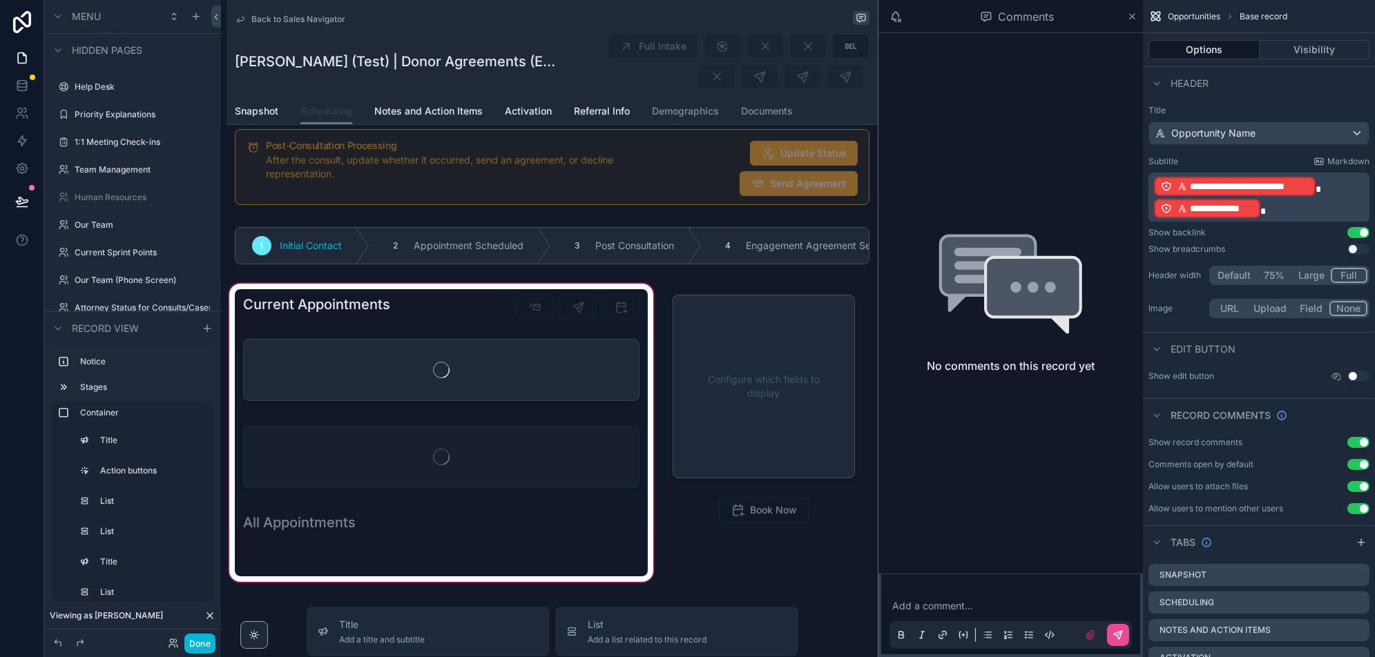
scroll to position [18, 0]
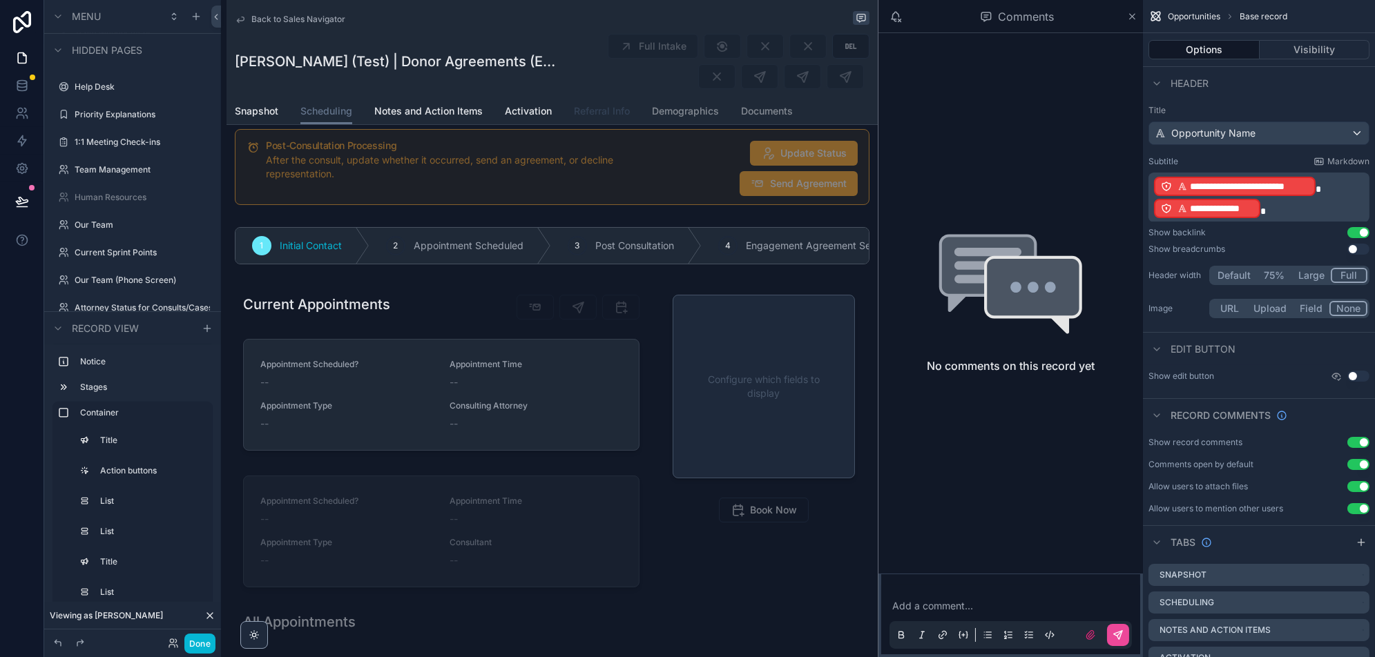
click at [581, 110] on span "Referral Info" at bounding box center [602, 111] width 56 height 14
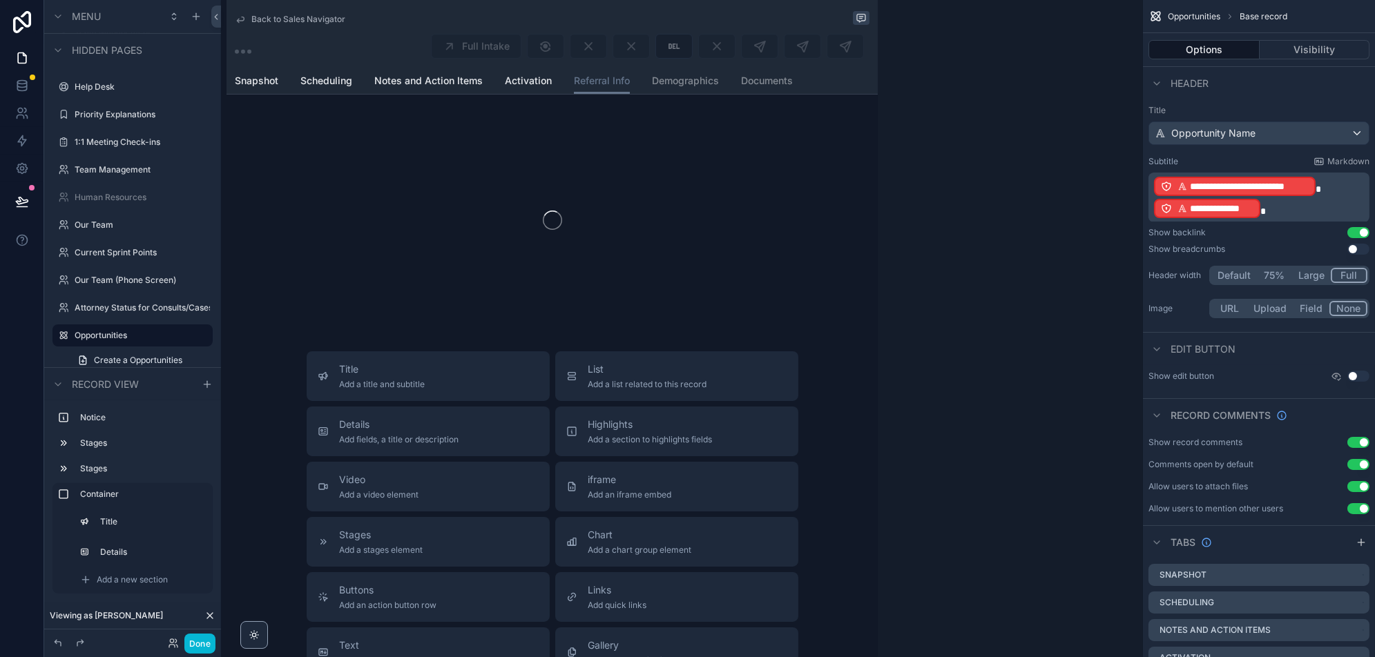
click at [523, 111] on div "scrollable content" at bounding box center [551, 220] width 651 height 218
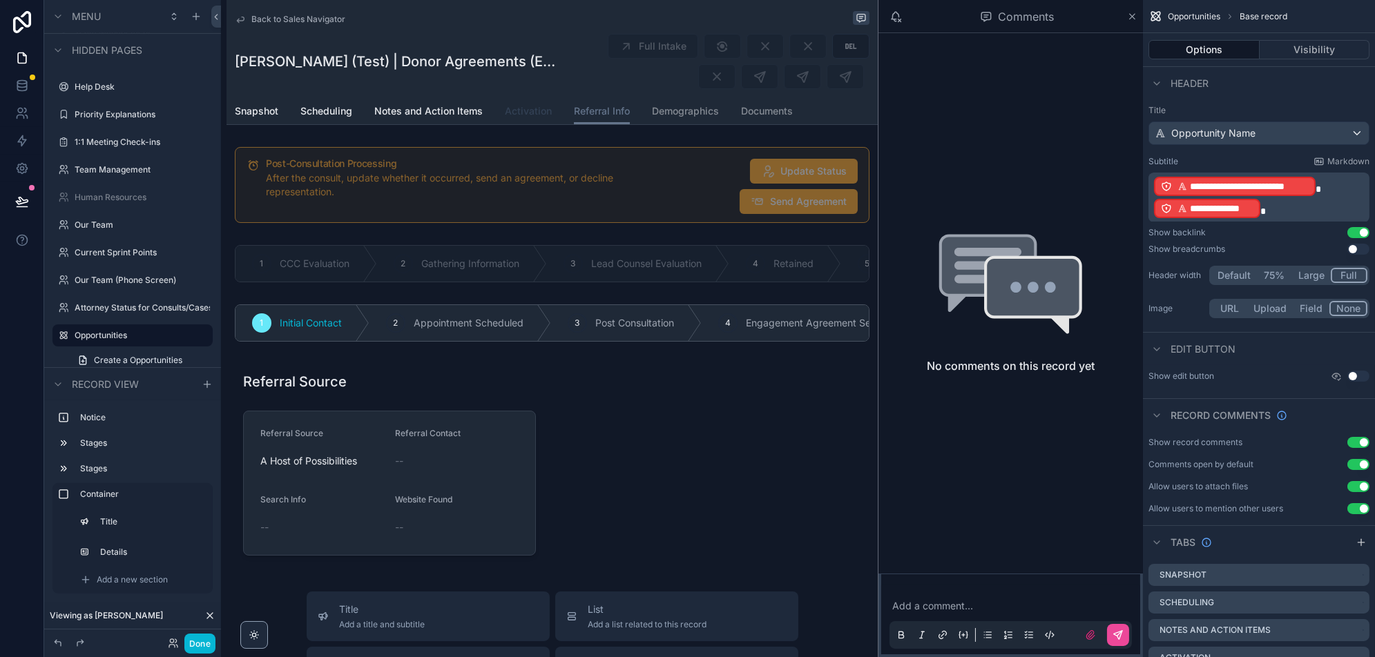
click at [538, 108] on span "Activation" at bounding box center [528, 111] width 47 height 14
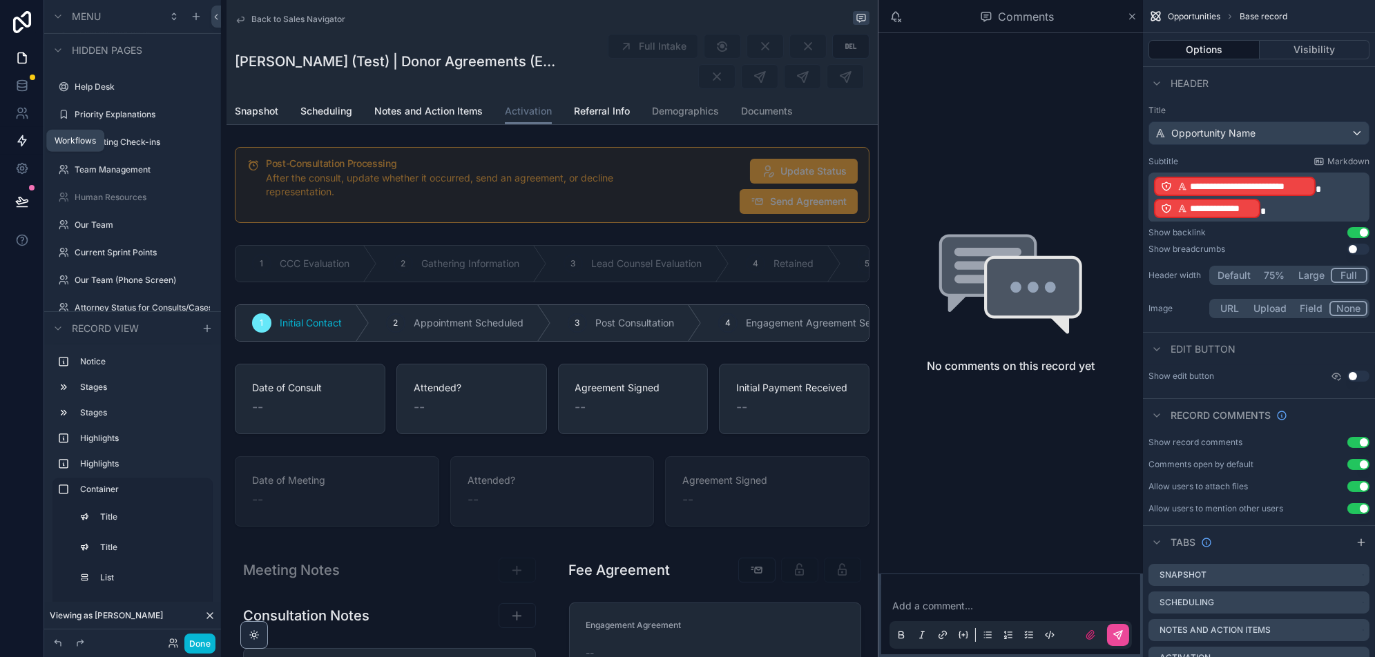
click at [23, 139] on icon at bounding box center [22, 141] width 8 height 10
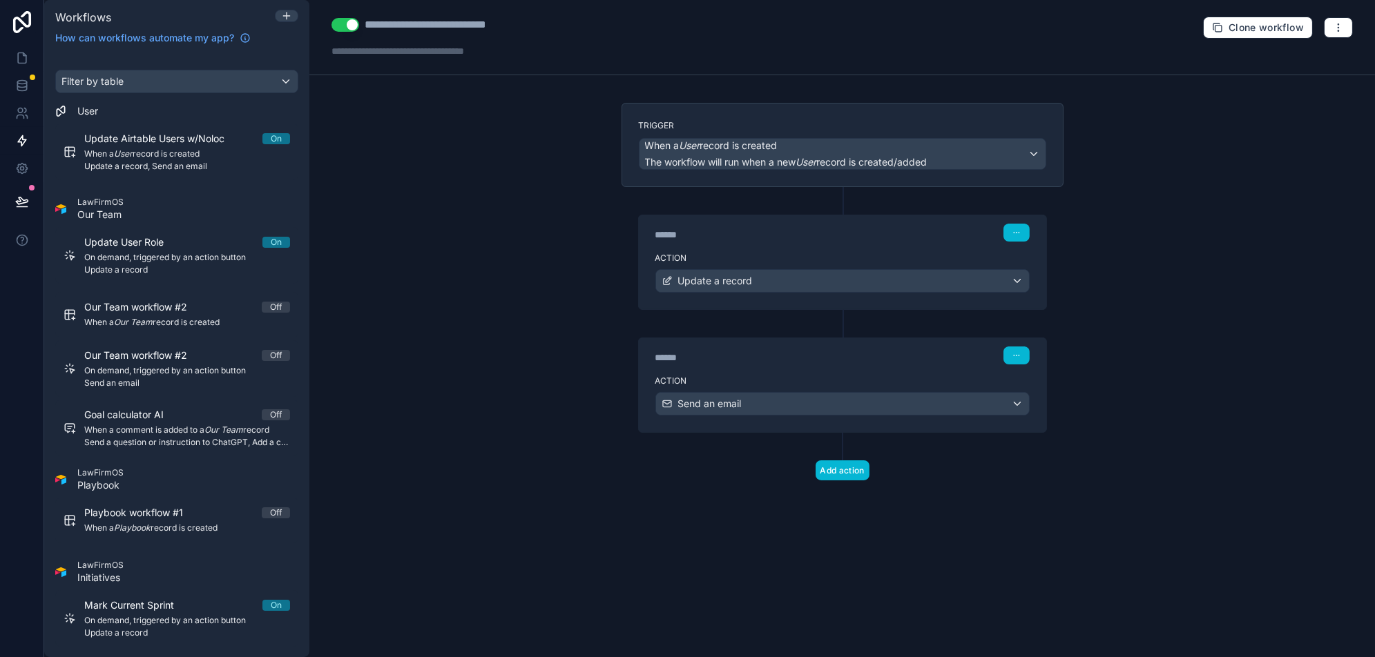
scroll to position [4598, 0]
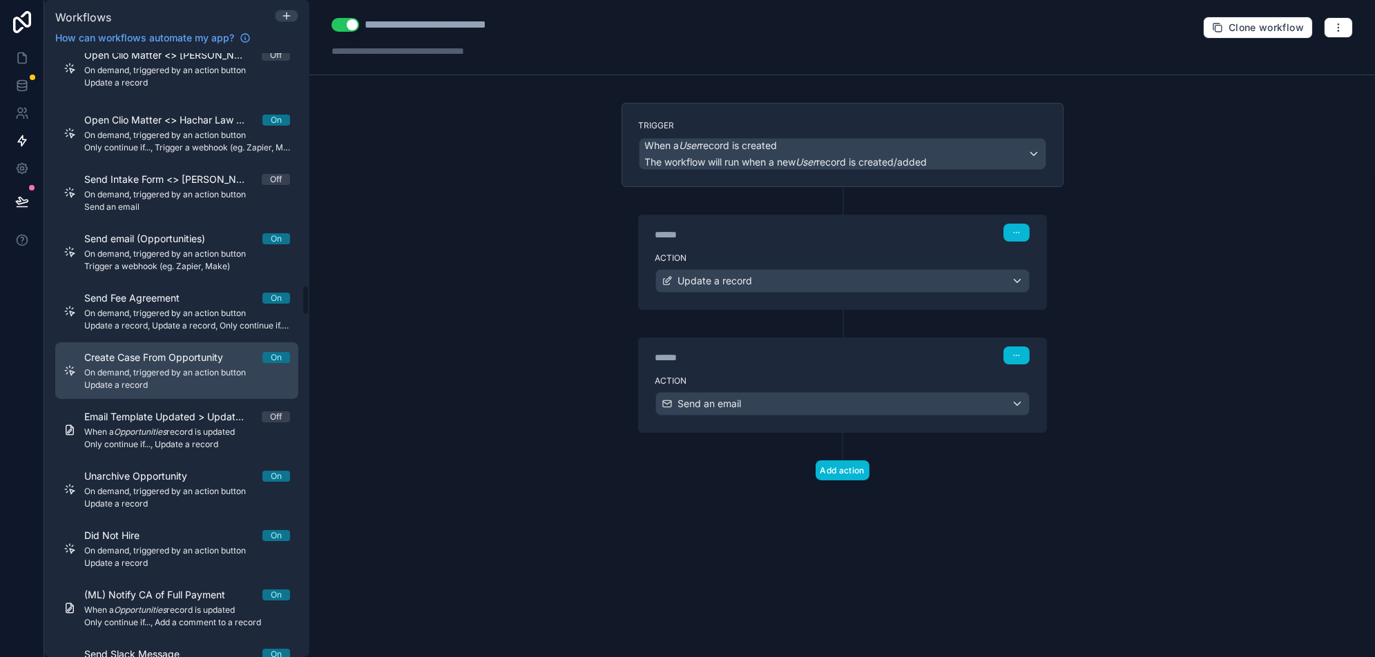
click at [223, 363] on div "Create Case From Opportunity On On demand, triggered by an action button Update…" at bounding box center [187, 371] width 206 height 40
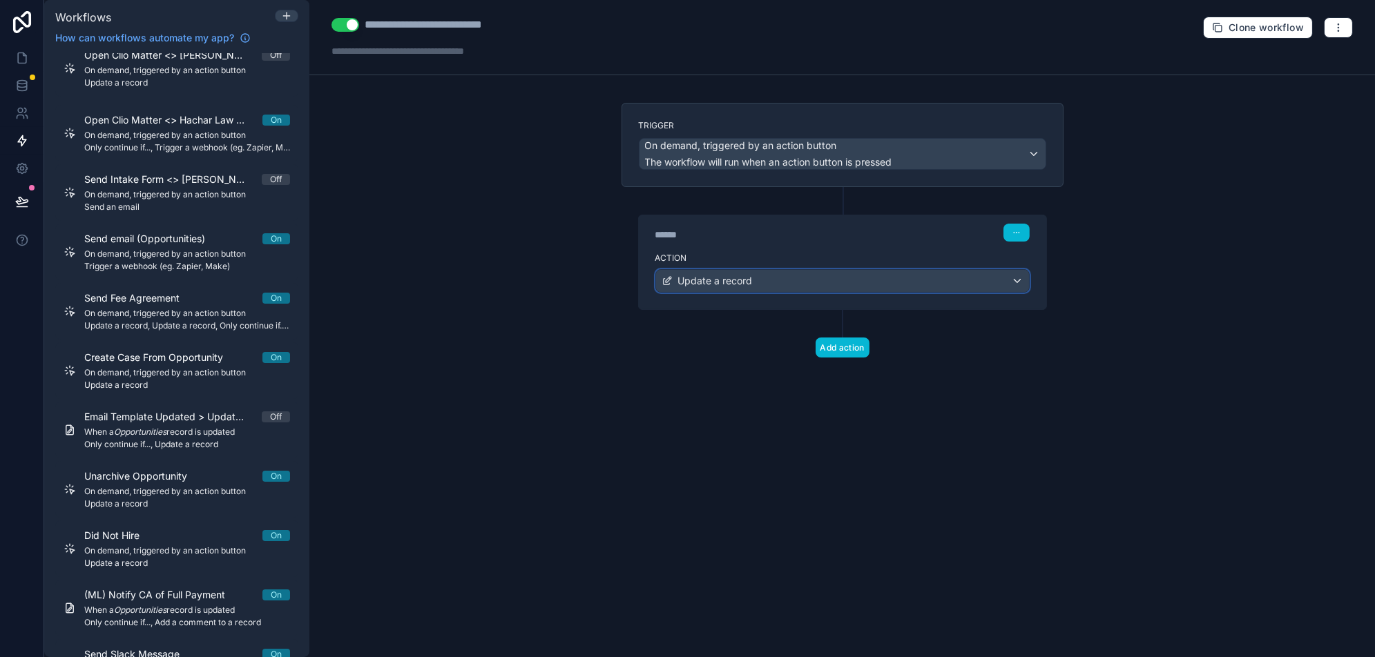
click at [737, 275] on span "Update a record" at bounding box center [715, 281] width 75 height 14
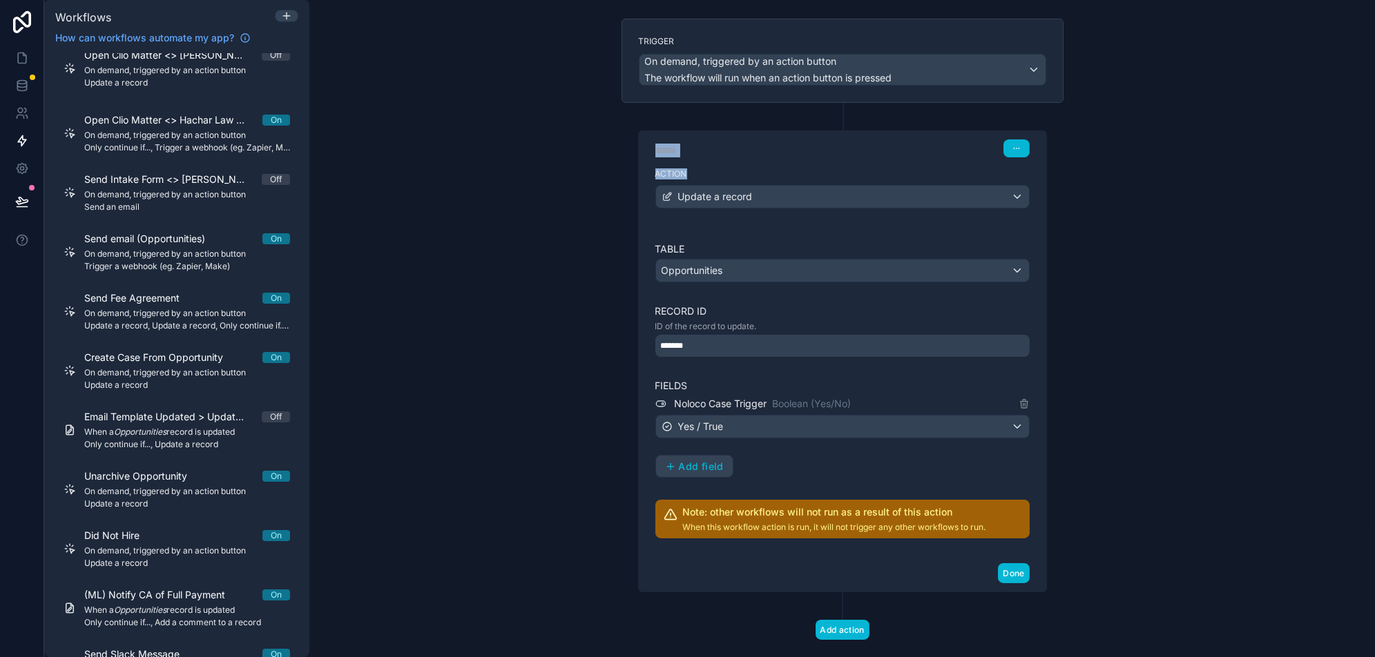
scroll to position [99, 0]
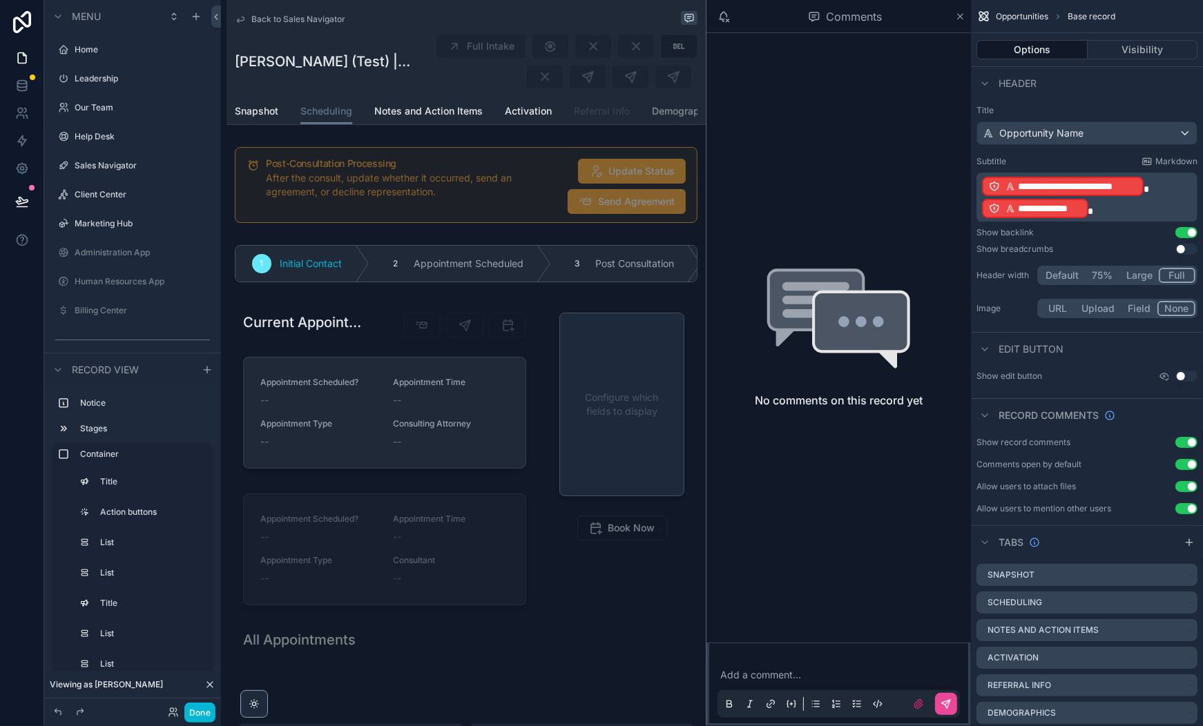
scroll to position [1124, 0]
